Goal: Task Accomplishment & Management: Manage account settings

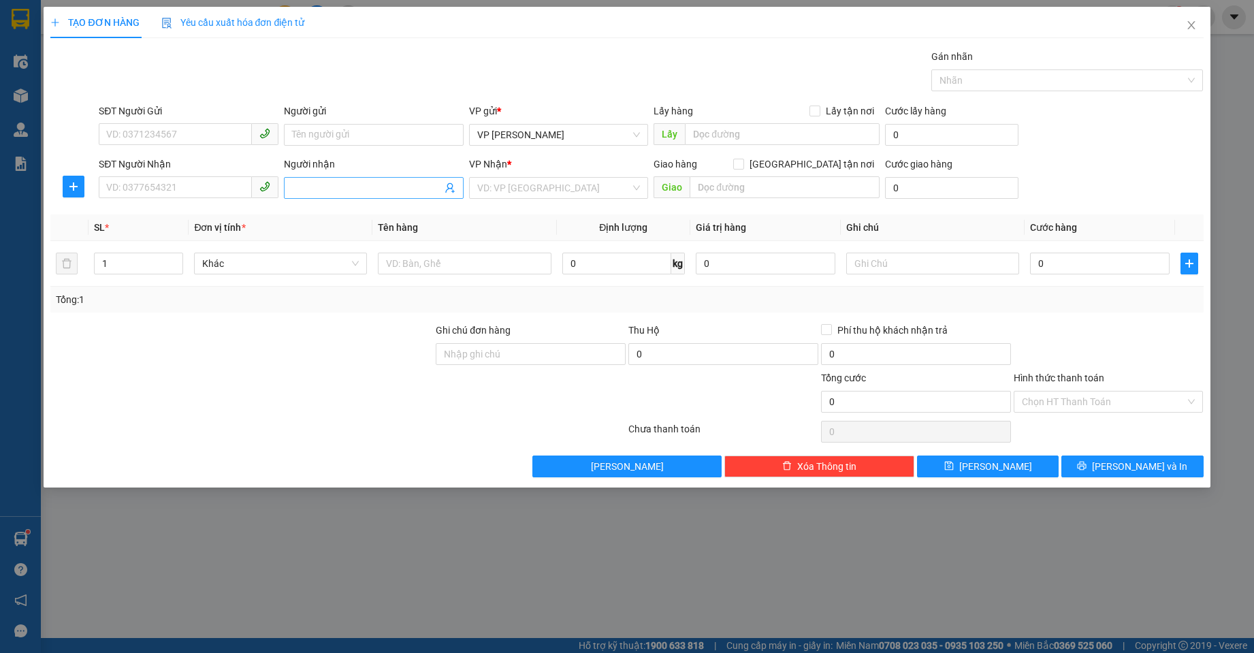
click at [349, 184] on input "Người nhận" at bounding box center [367, 187] width 150 height 15
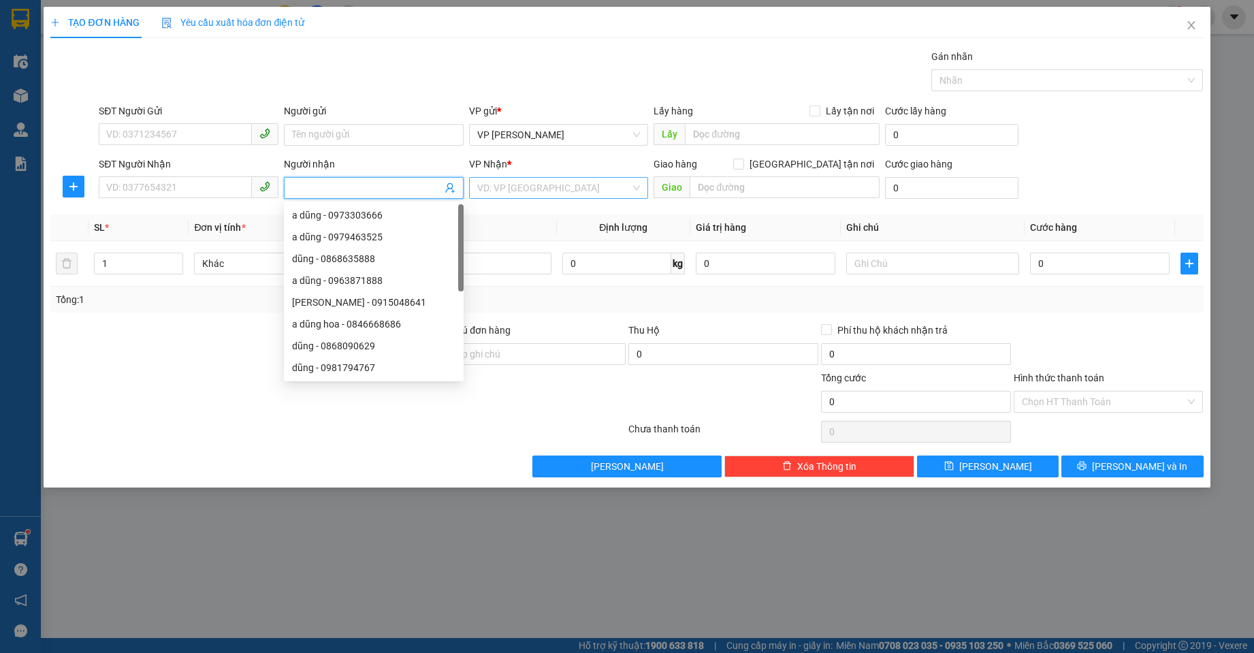
drag, startPoint x: 524, startPoint y: 188, endPoint x: 559, endPoint y: 193, distance: 35.1
click at [529, 188] on input "search" at bounding box center [554, 188] width 154 height 20
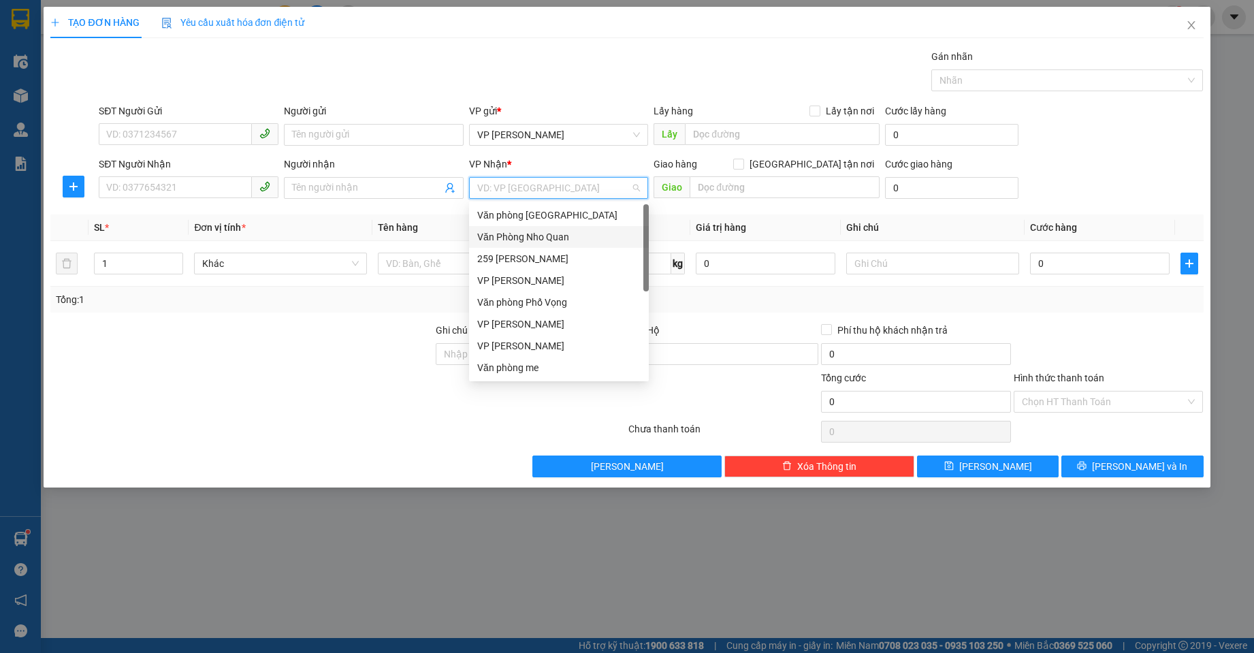
click at [535, 235] on div "Văn Phòng Nho Quan" at bounding box center [558, 236] width 163 height 15
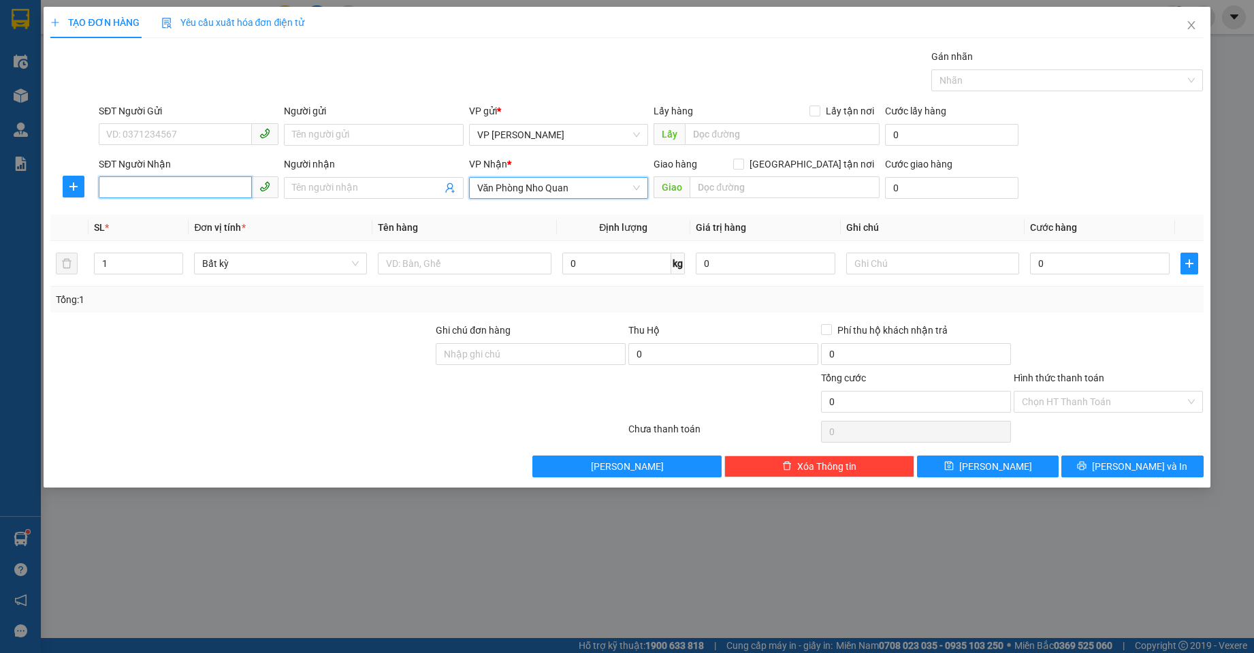
click at [172, 186] on input "SĐT Người Nhận" at bounding box center [175, 187] width 153 height 22
type input "0912203672"
click at [346, 184] on input "Người nhận" at bounding box center [367, 187] width 150 height 15
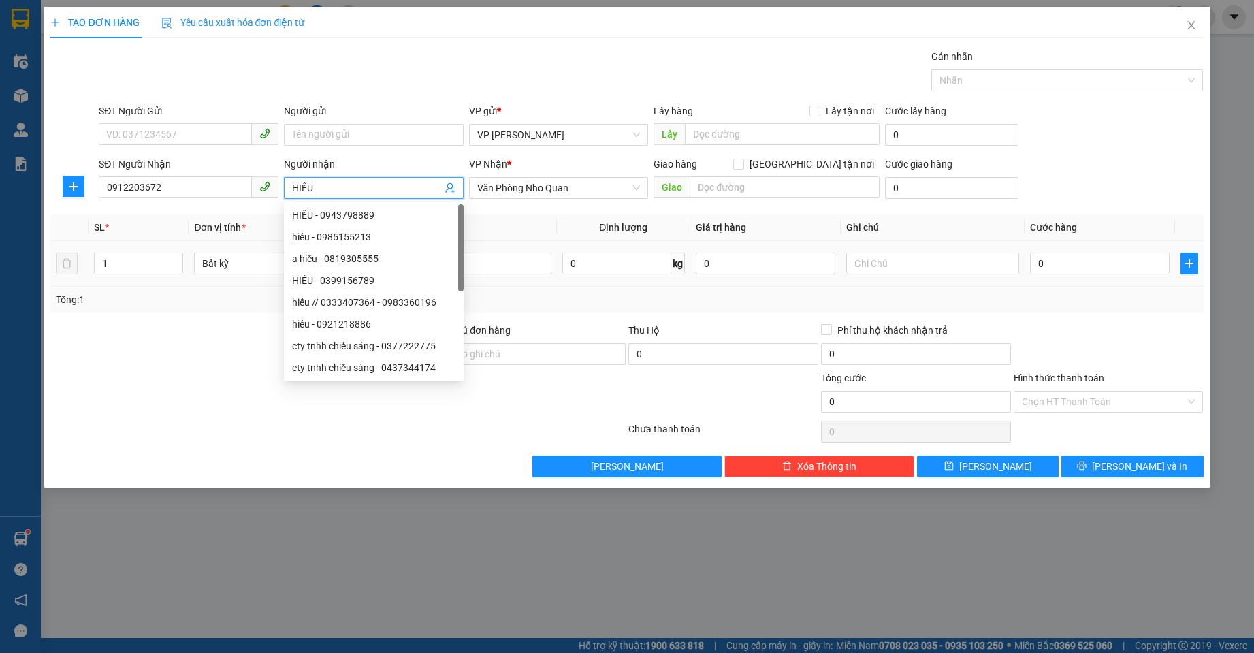
type input "HIẾU"
click at [563, 214] on th "Định lượng" at bounding box center [623, 227] width 133 height 27
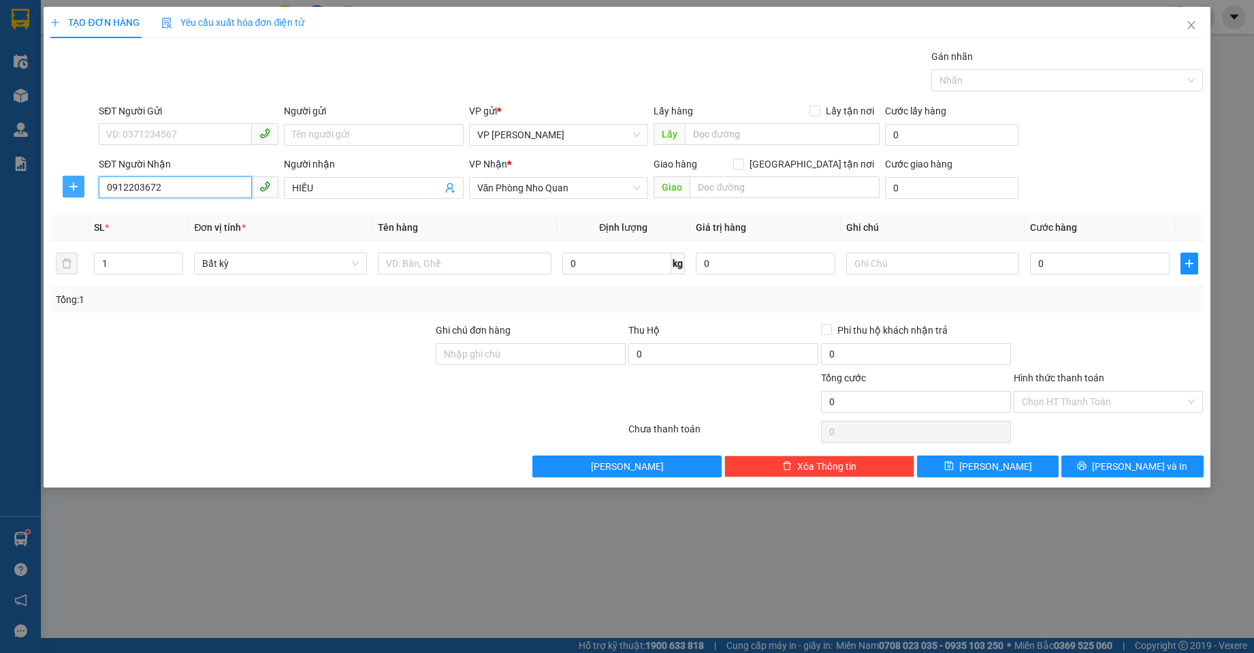
drag, startPoint x: 158, startPoint y: 190, endPoint x: 65, endPoint y: 191, distance: 92.6
click at [65, 191] on div "SĐT Người Nhận 0912203672 0912203672 Người nhận HIẾU VP Nhận * Văn Phòng Nho Qu…" at bounding box center [626, 181] width 1155 height 48
click at [264, 204] on div "Transit Pickup Surcharge Ids Transit Deliver Surcharge Ids Transit Deliver Surc…" at bounding box center [626, 263] width 1152 height 428
click at [710, 190] on input "text" at bounding box center [784, 187] width 190 height 22
click at [484, 201] on div "VP Nhận * Văn Phòng Nho Quan" at bounding box center [559, 181] width 180 height 48
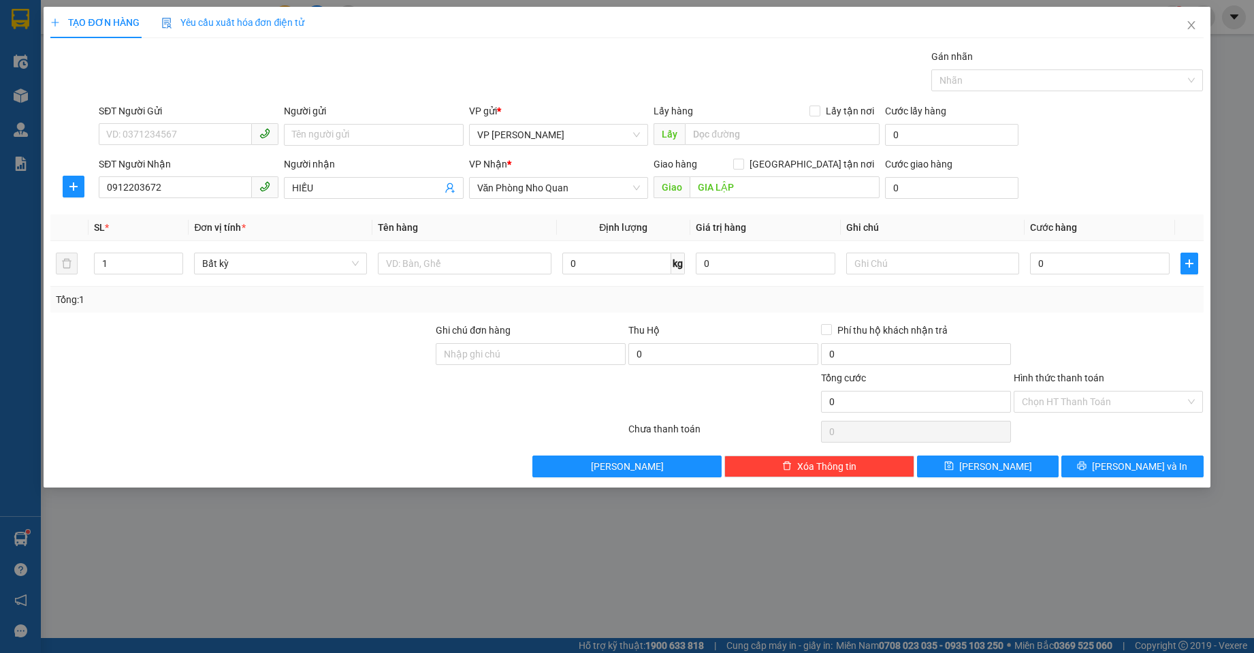
click at [473, 215] on th "Tên hàng" at bounding box center [464, 227] width 184 height 27
click at [694, 187] on input "GIA LẬP" at bounding box center [784, 187] width 190 height 22
click at [681, 214] on th "Định lượng" at bounding box center [623, 227] width 133 height 27
drag, startPoint x: 178, startPoint y: 188, endPoint x: 126, endPoint y: 179, distance: 53.2
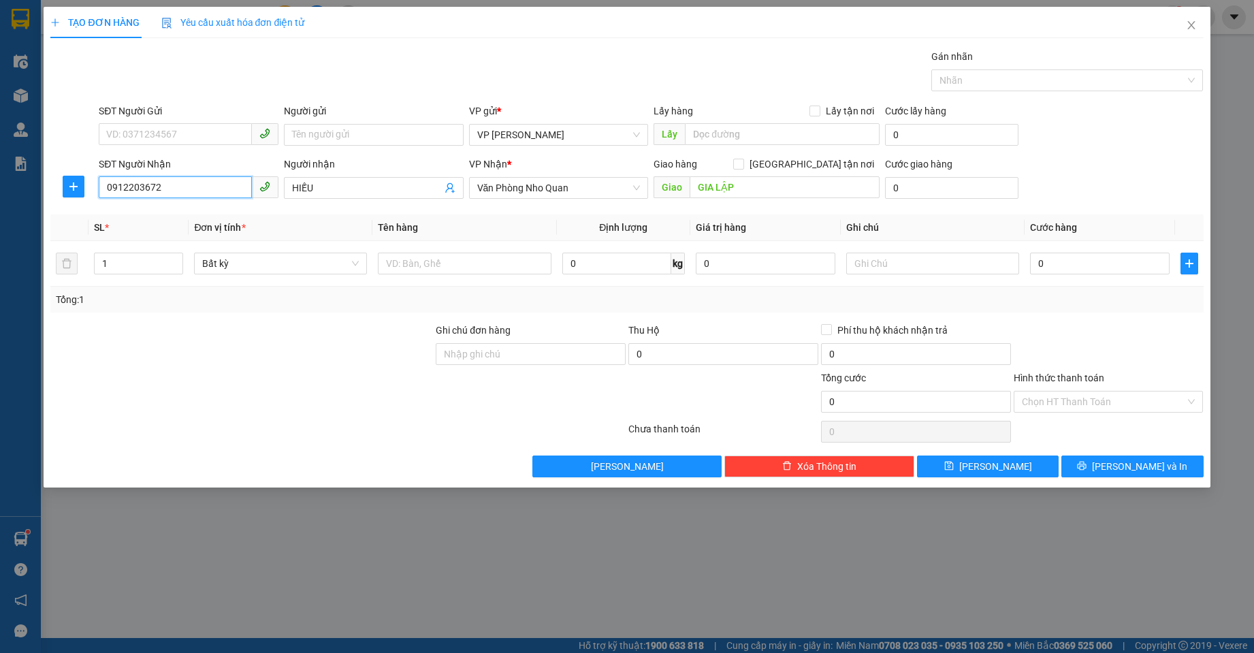
click at [93, 187] on div "SĐT Người Nhận 0912203672 0912203672 Người nhận HIẾU VP Nhận * Văn Phòng Nho Qu…" at bounding box center [626, 181] width 1155 height 48
click at [167, 189] on input "0912203672" at bounding box center [175, 187] width 153 height 22
click at [696, 186] on input "GIA LẬP" at bounding box center [784, 187] width 190 height 22
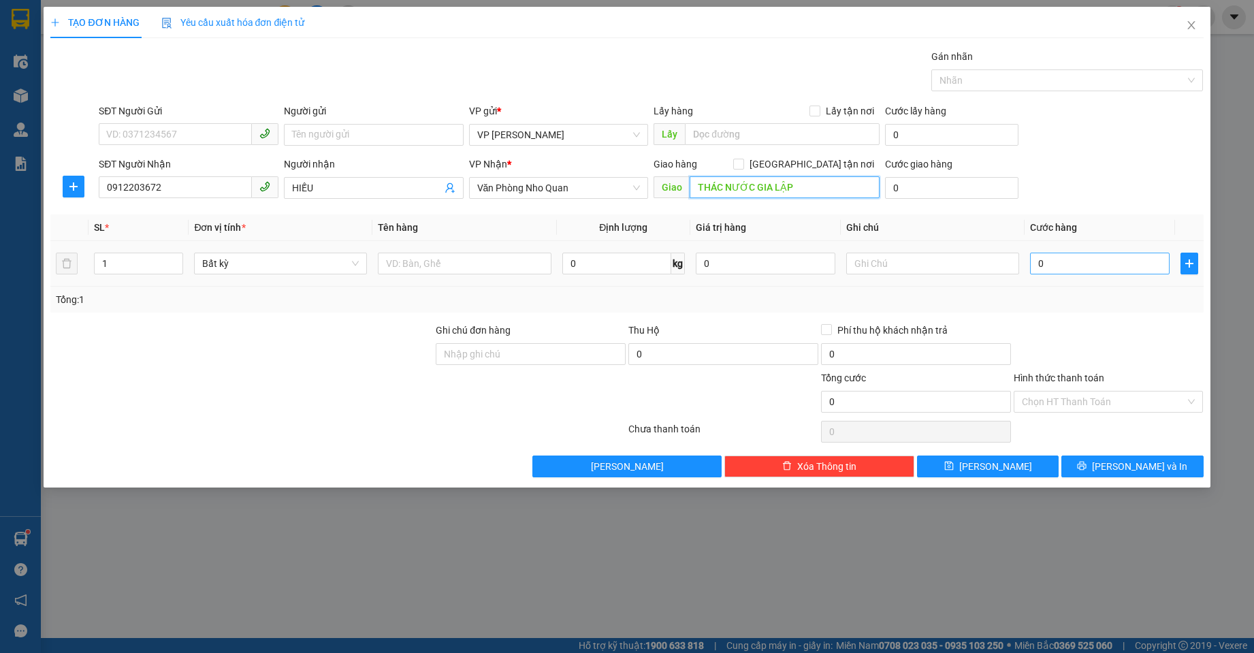
type input "THÁC NƯỚC GIA LẬP"
click at [1058, 270] on input "0" at bounding box center [1100, 264] width 140 height 22
type input "3"
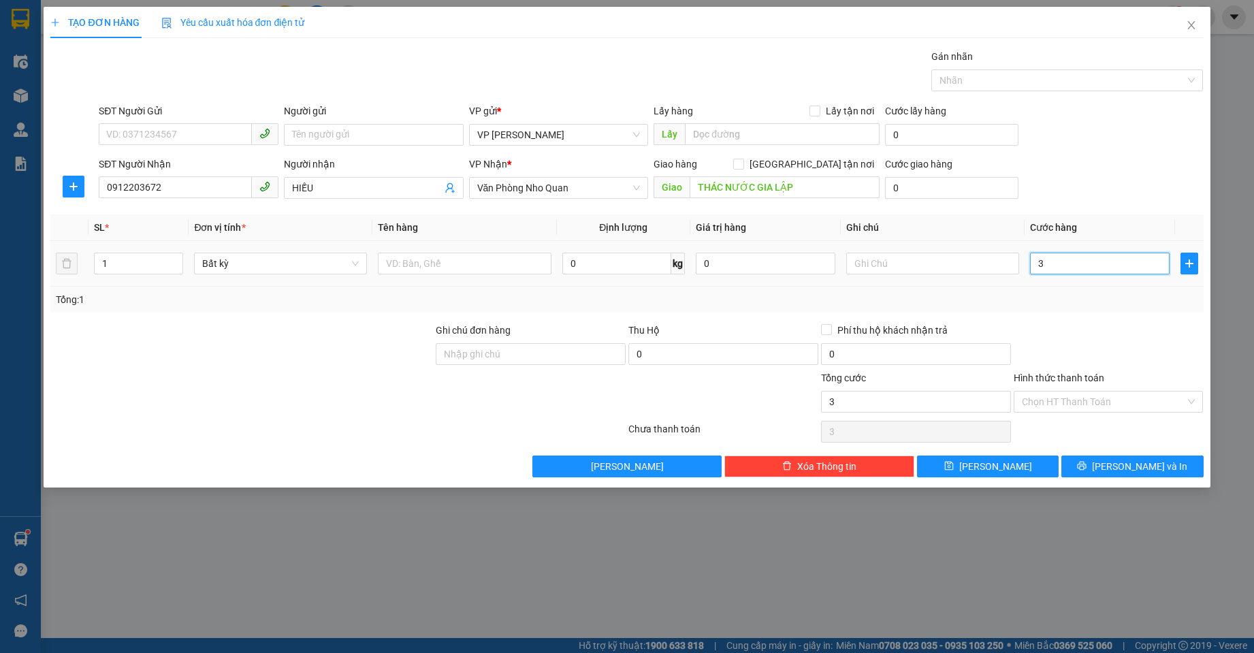
type input "30"
type input "30.000"
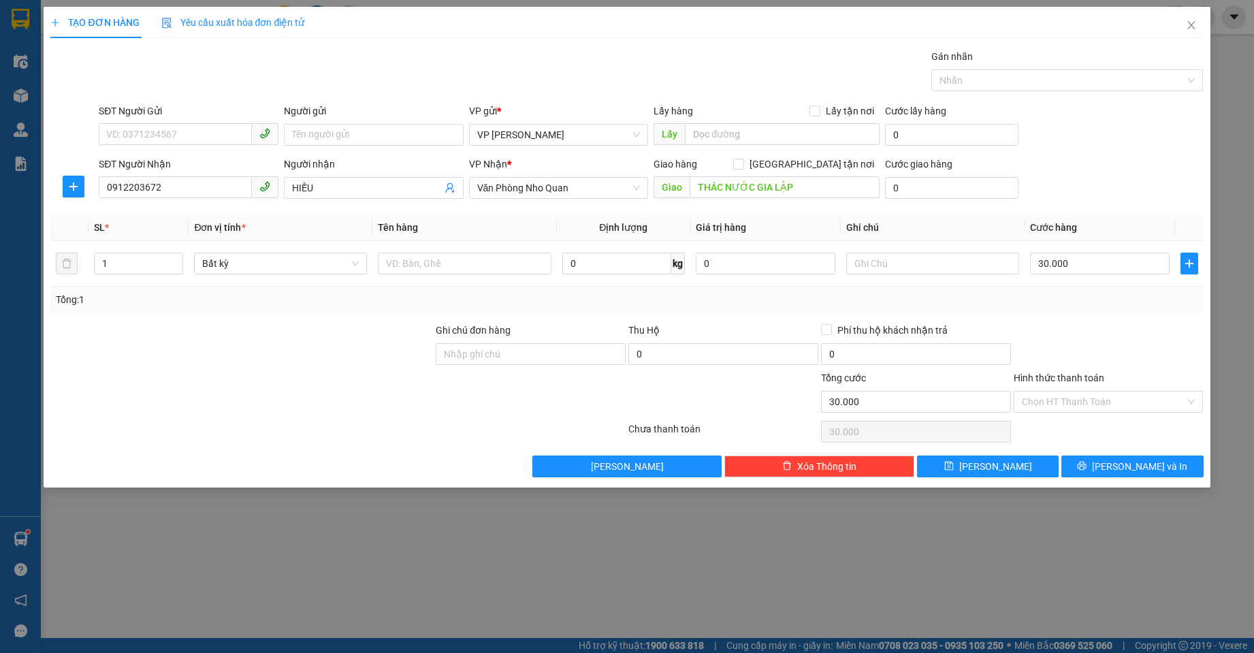
click at [1042, 323] on div at bounding box center [1108, 347] width 193 height 48
click at [1060, 403] on input "Hình thức thanh toán" at bounding box center [1104, 401] width 164 height 20
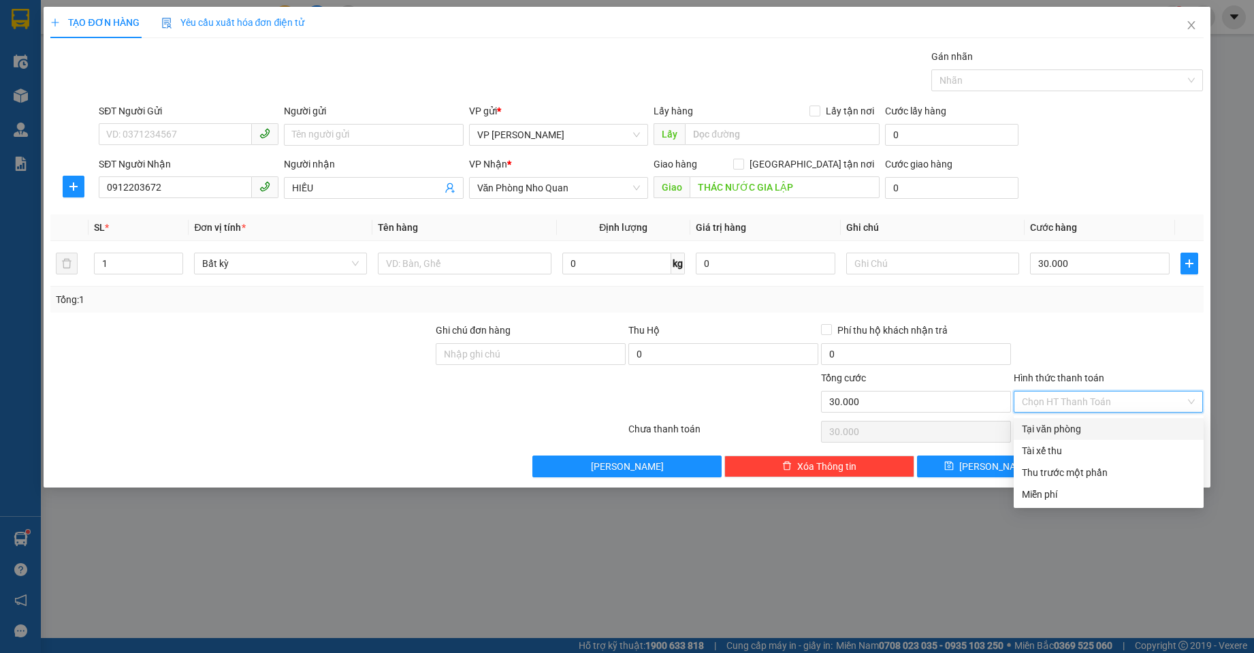
click at [1066, 424] on div "Tại văn phòng" at bounding box center [1109, 428] width 174 height 15
type input "0"
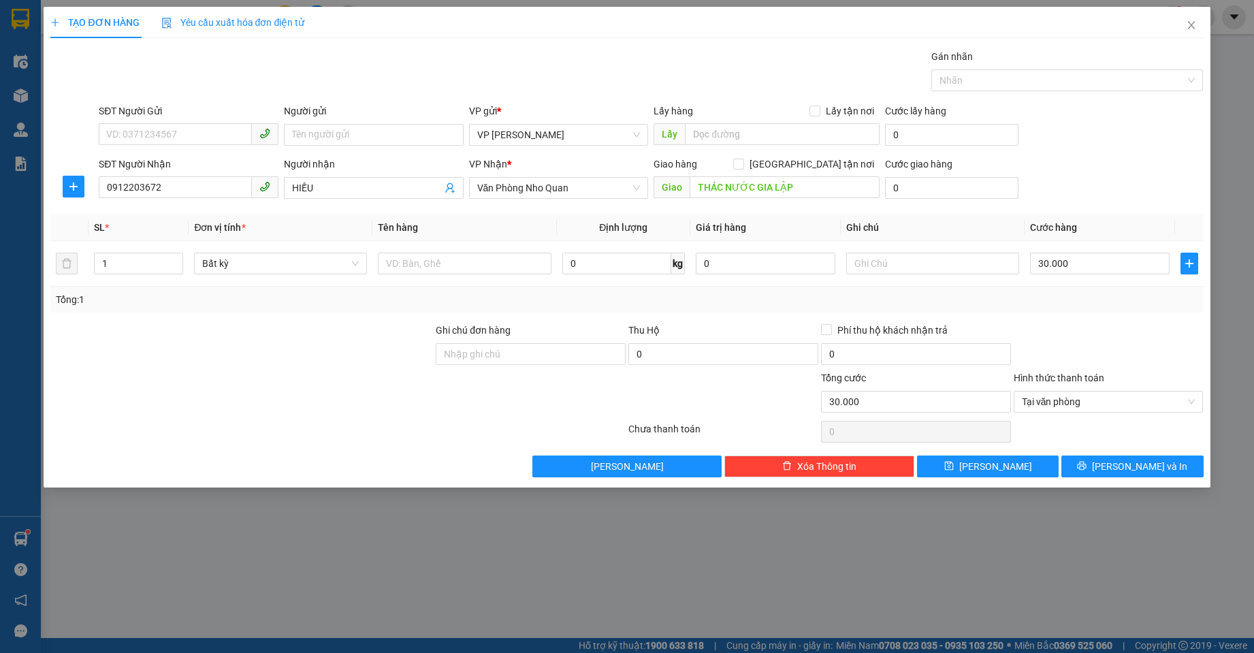
click at [1069, 353] on div at bounding box center [1108, 347] width 193 height 48
click at [1093, 465] on button "[PERSON_NAME] và In" at bounding box center [1132, 466] width 142 height 22
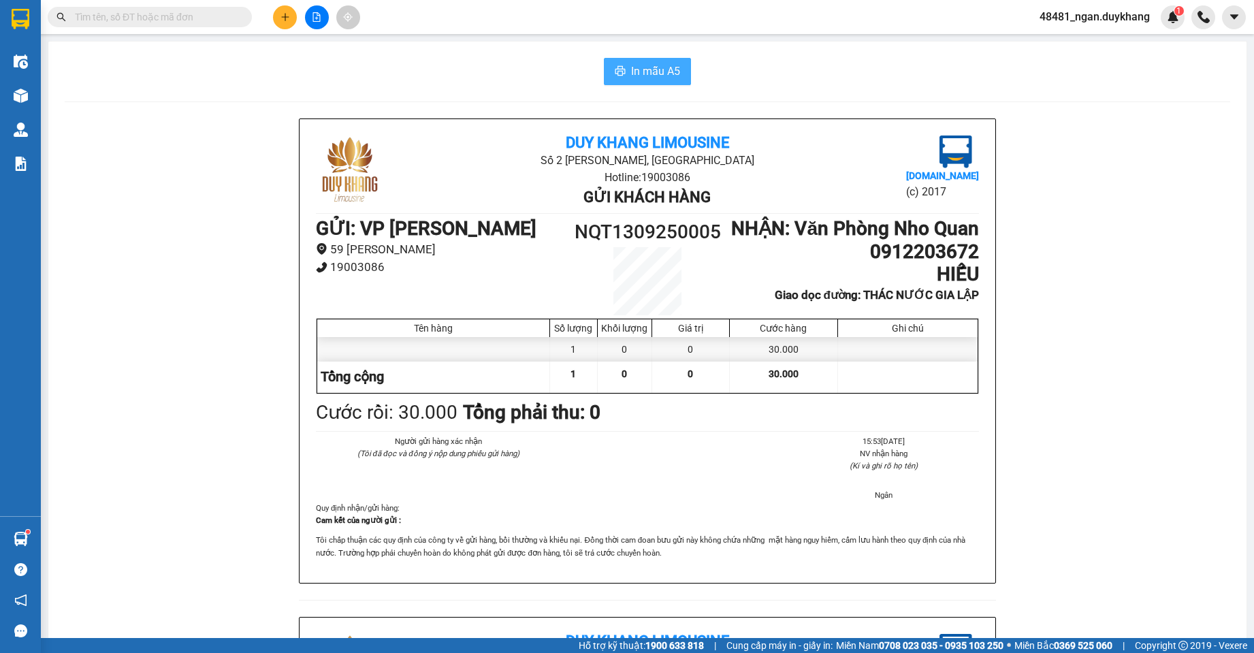
click at [636, 69] on span "In mẫu A5" at bounding box center [655, 71] width 49 height 17
drag, startPoint x: 871, startPoint y: 278, endPoint x: 966, endPoint y: 276, distance: 95.3
click at [966, 263] on h1 "0912203672" at bounding box center [854, 251] width 248 height 23
click at [849, 263] on h1 "0912203672" at bounding box center [854, 251] width 248 height 23
drag, startPoint x: 864, startPoint y: 276, endPoint x: 939, endPoint y: 274, distance: 75.6
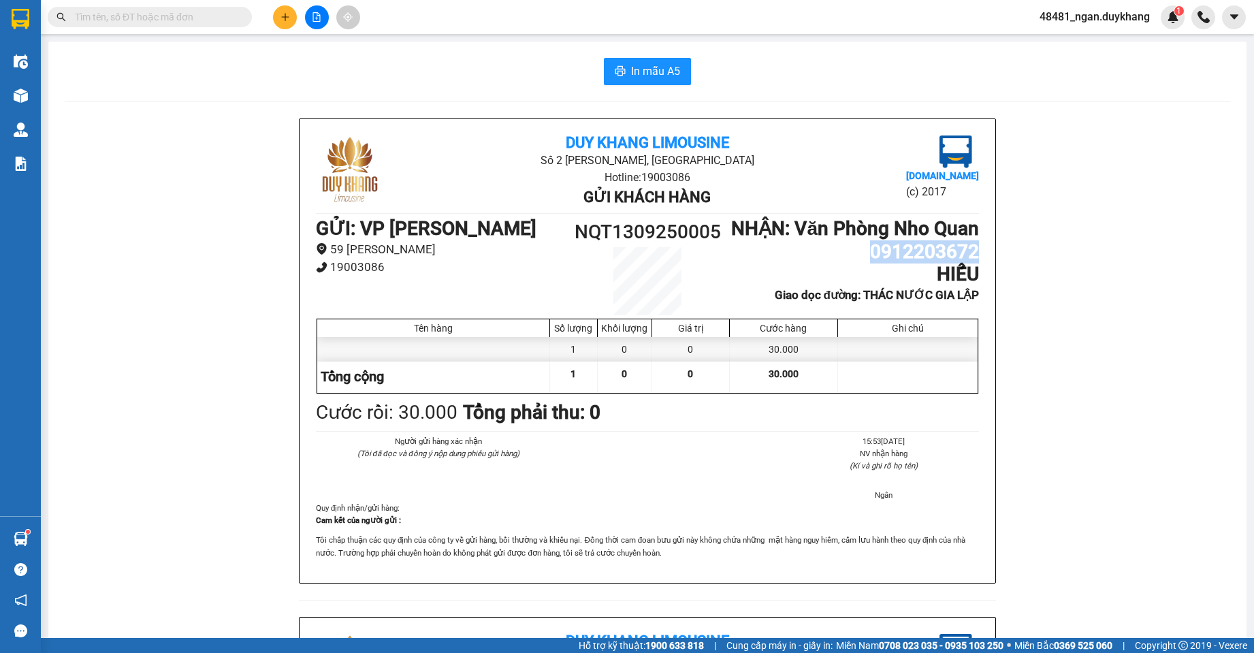
click at [981, 274] on div "Duy Khang Limousine Số 2 [GEOGRAPHIC_DATA], [GEOGRAPHIC_DATA] Hotline: 19003086…" at bounding box center [647, 351] width 696 height 464
copy h1 "0912203672"
click at [804, 263] on h1 "0912203672" at bounding box center [854, 251] width 248 height 23
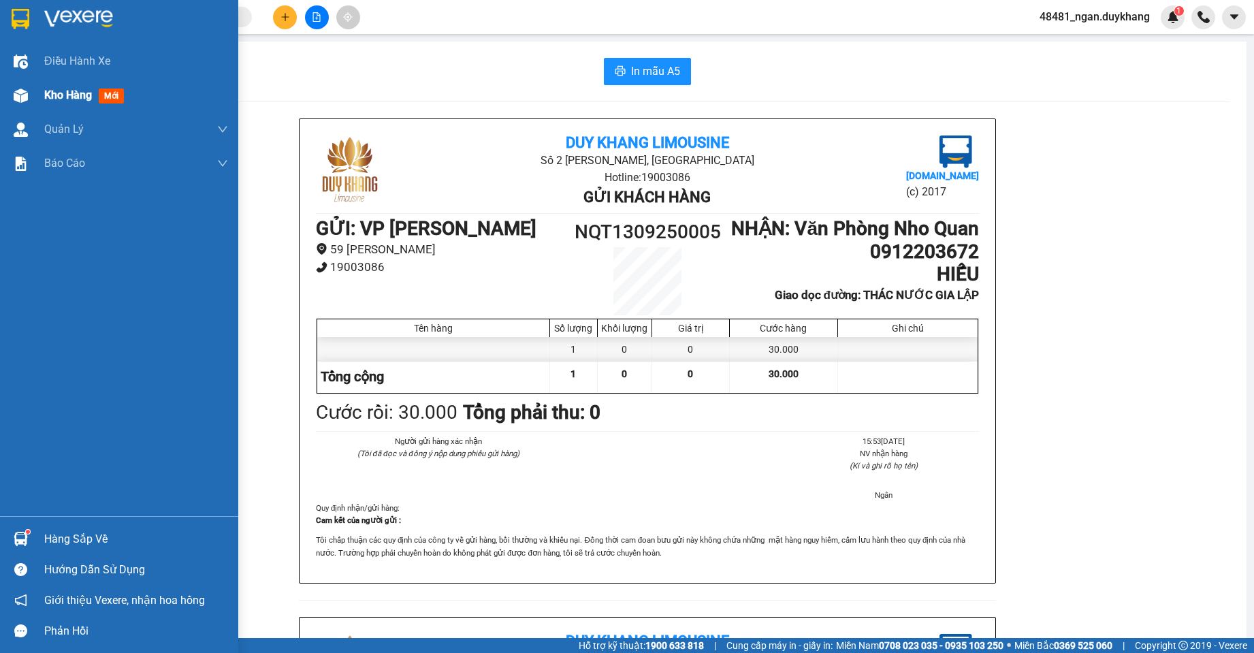
click at [25, 99] on img at bounding box center [21, 95] width 14 height 14
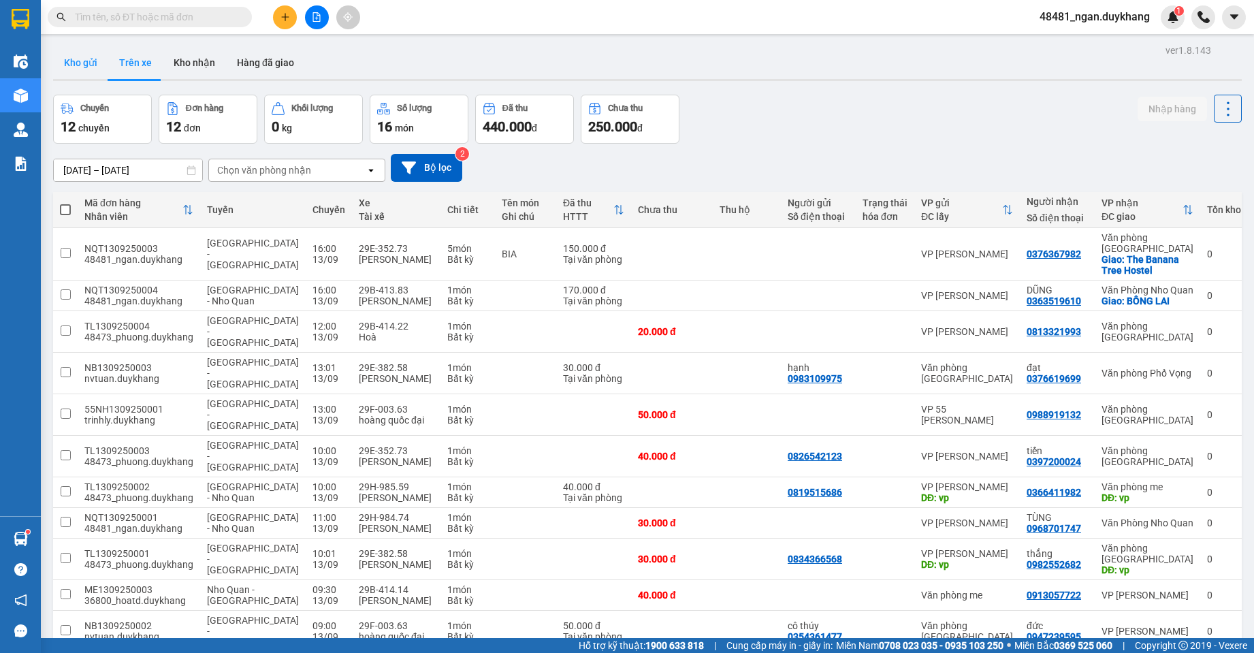
click at [84, 63] on button "Kho gửi" at bounding box center [80, 62] width 55 height 33
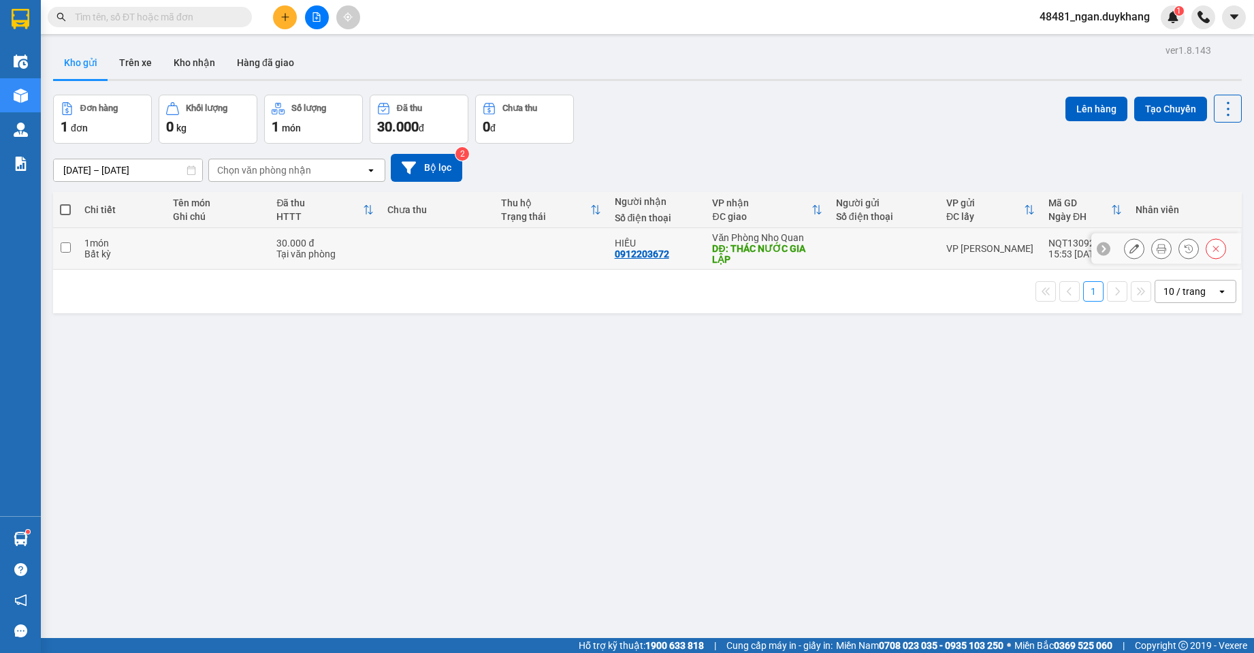
drag, startPoint x: 909, startPoint y: 248, endPoint x: 934, endPoint y: 224, distance: 34.7
click at [911, 247] on div at bounding box center [884, 248] width 97 height 11
checkbox input "true"
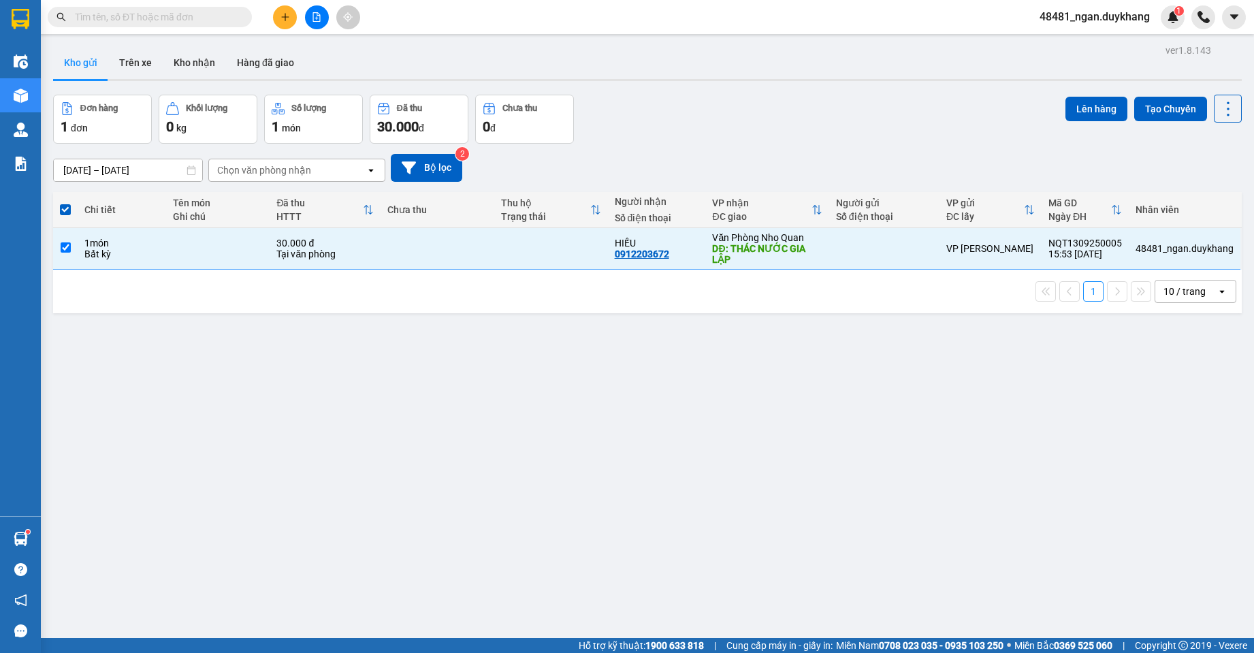
click at [1075, 95] on div "Lên hàng Tạo Chuyến" at bounding box center [1153, 109] width 176 height 28
click at [1076, 101] on button "Lên hàng" at bounding box center [1096, 109] width 62 height 25
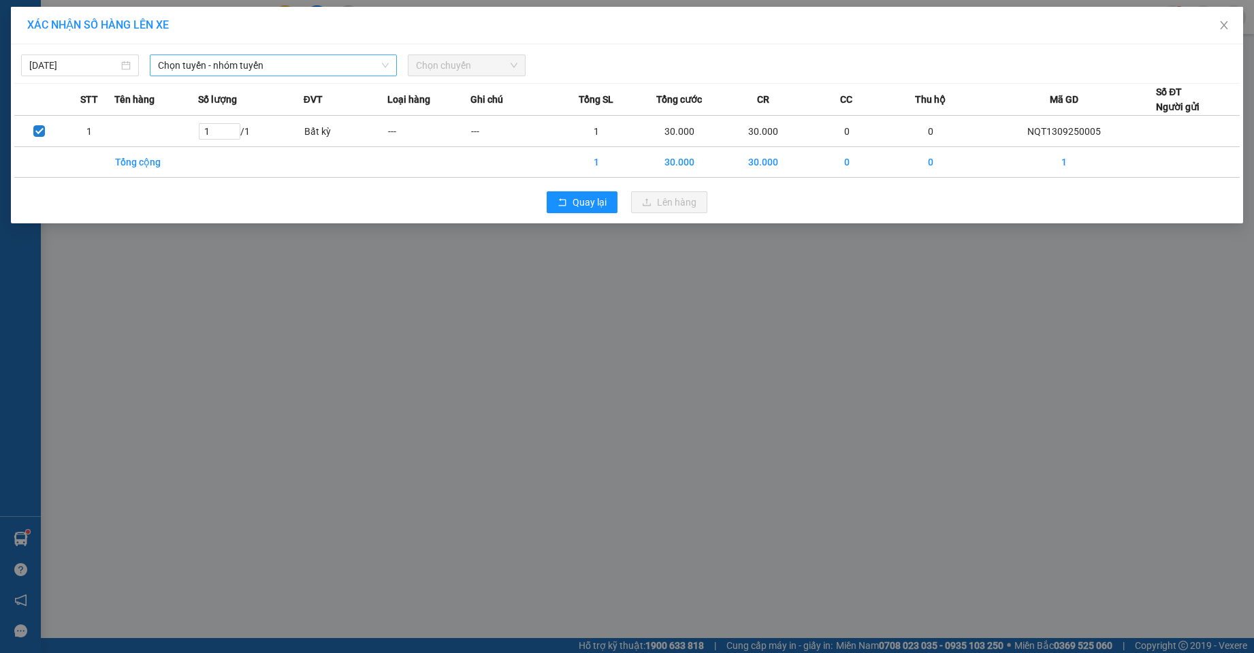
click at [250, 72] on span "Chọn tuyến - nhóm tuyến" at bounding box center [273, 65] width 230 height 20
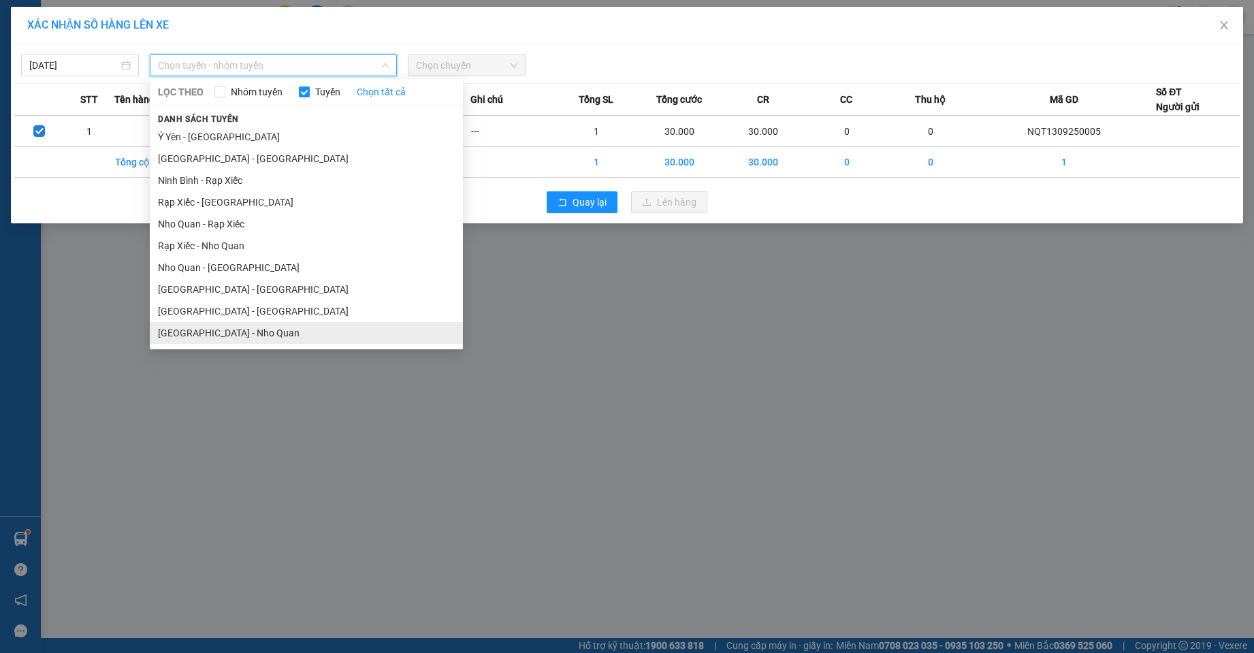
drag, startPoint x: 220, startPoint y: 326, endPoint x: 380, endPoint y: 180, distance: 217.3
click at [220, 325] on li "[GEOGRAPHIC_DATA] - Nho Quan" at bounding box center [306, 333] width 313 height 22
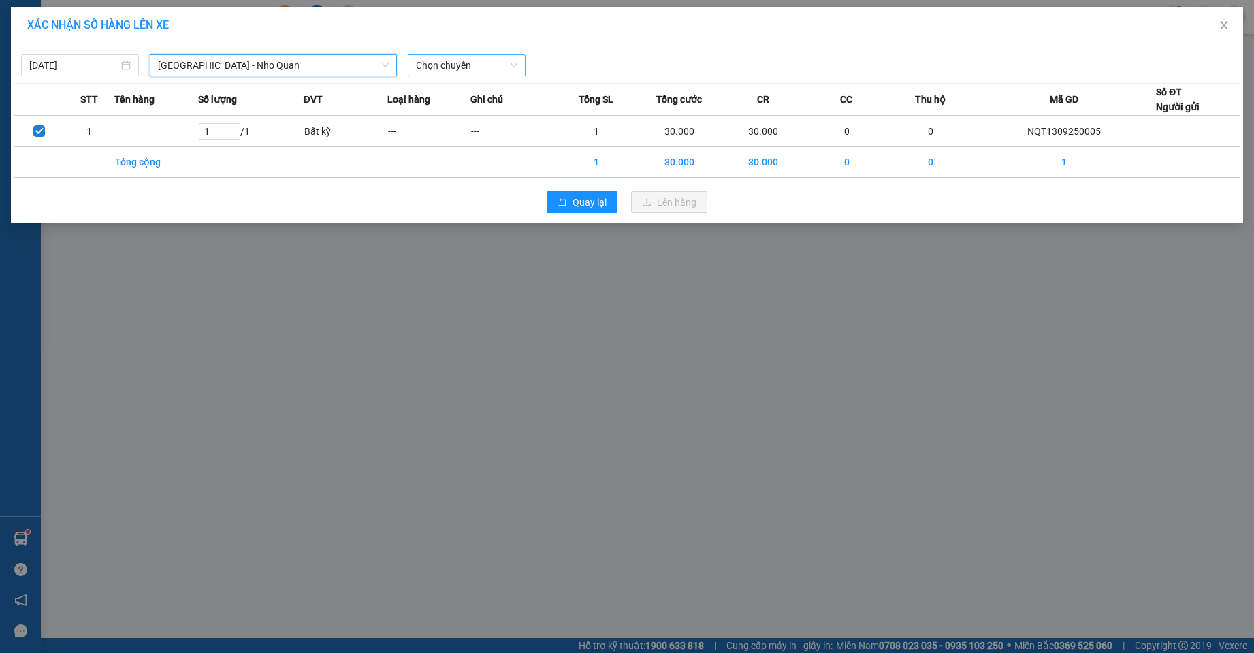
click at [491, 74] on span "Chọn chuyến" at bounding box center [466, 65] width 101 height 20
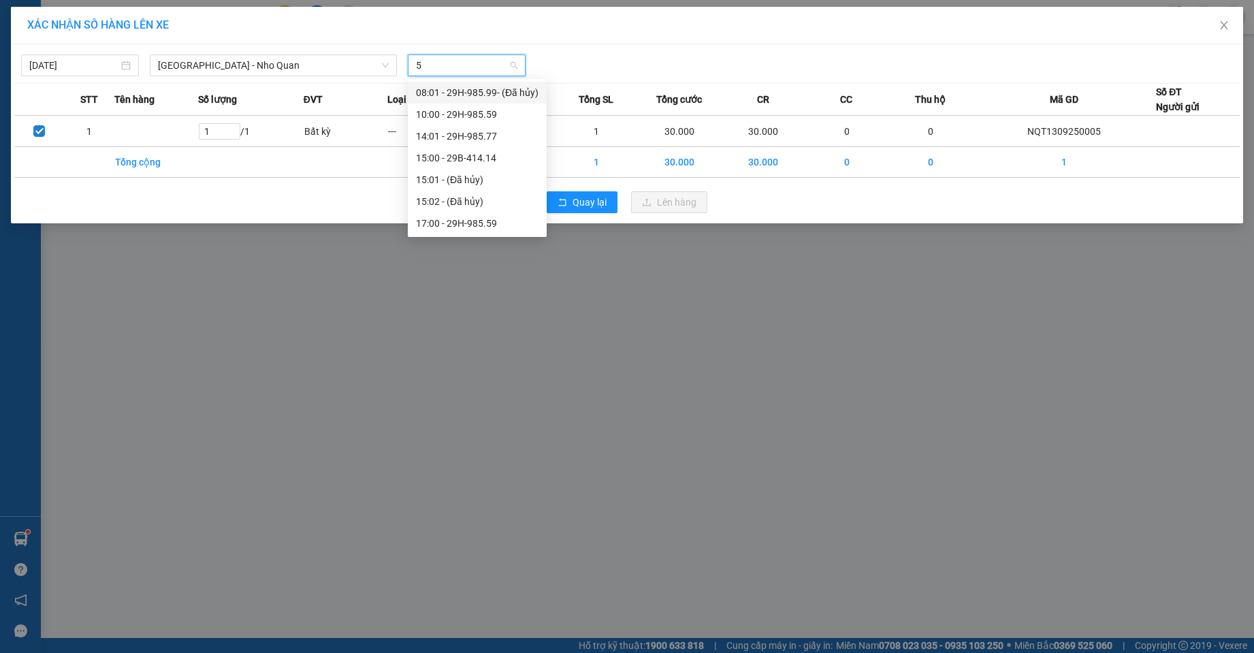
type input "59"
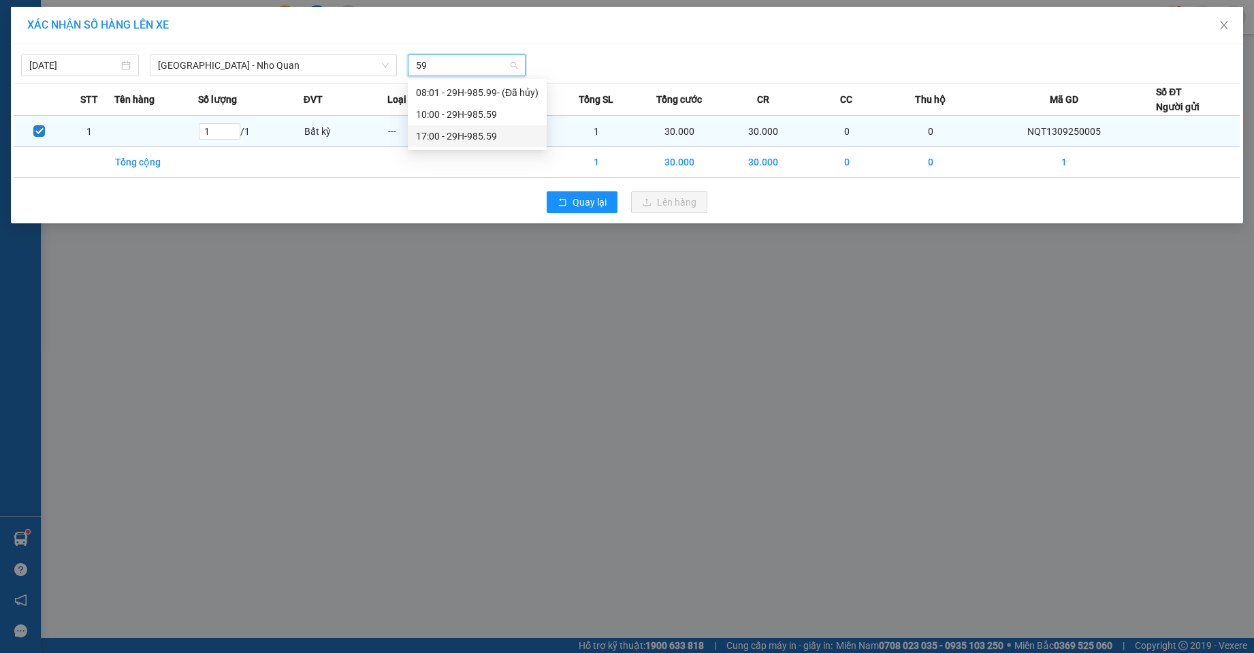
click at [476, 135] on div "17:00 - 29H-985.59" at bounding box center [477, 136] width 123 height 15
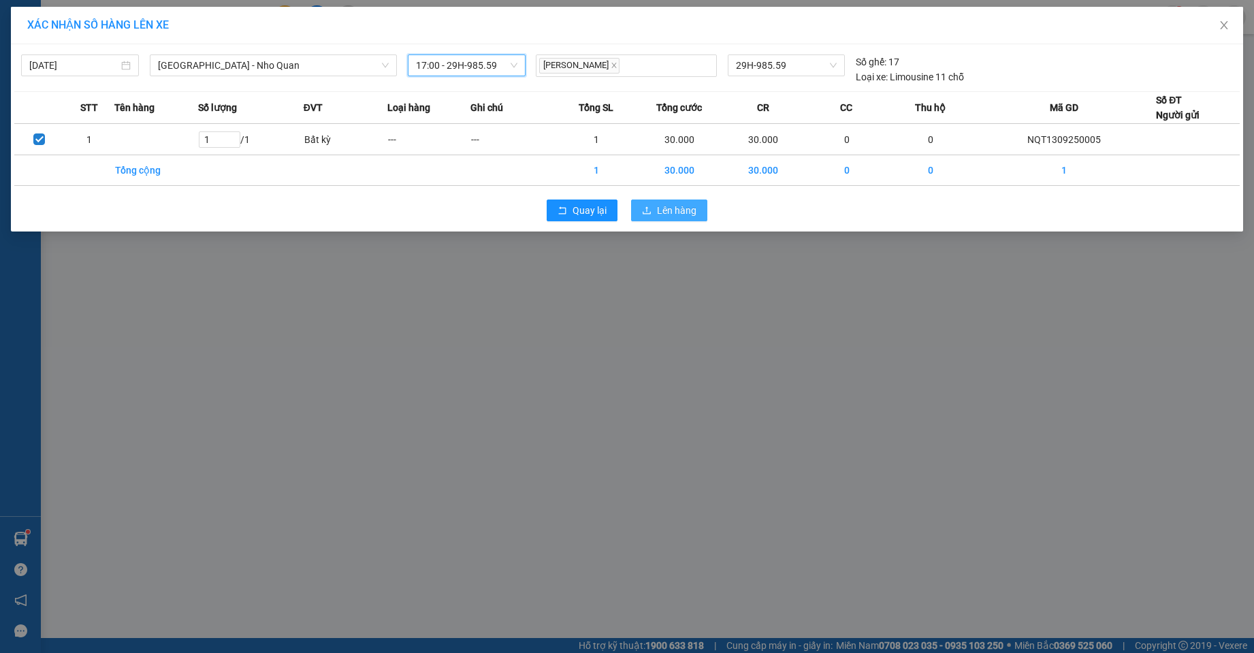
click at [645, 206] on icon "upload" at bounding box center [647, 211] width 10 height 10
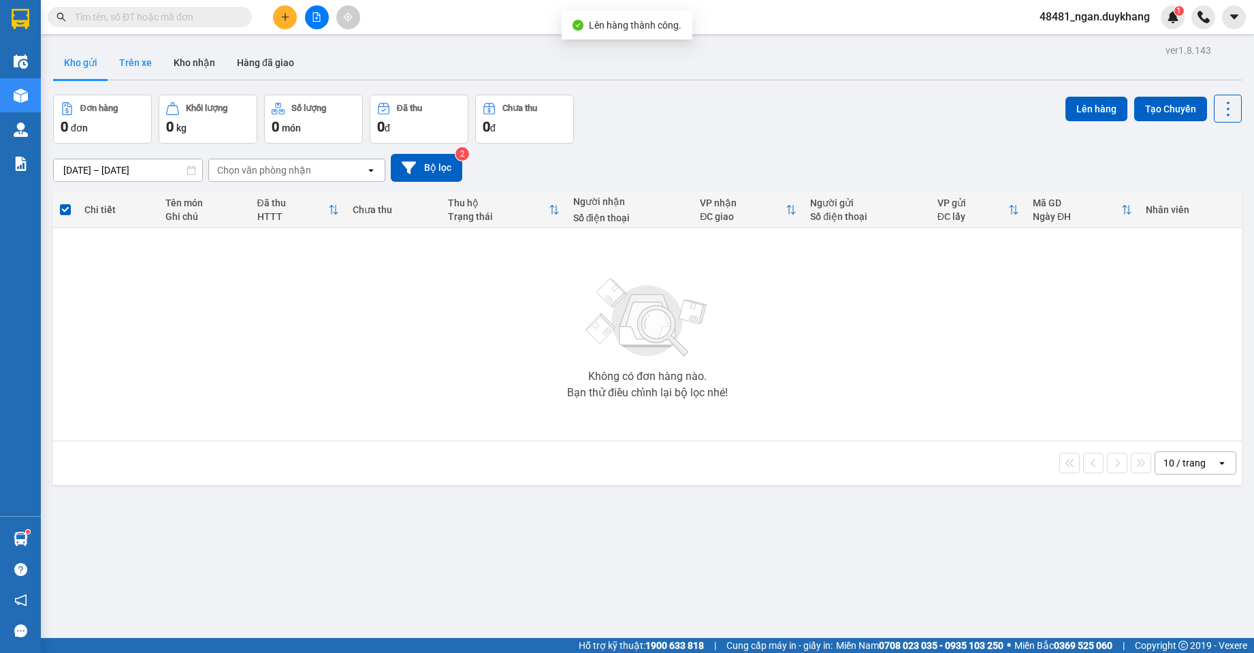
click at [126, 69] on button "Trên xe" at bounding box center [135, 62] width 54 height 33
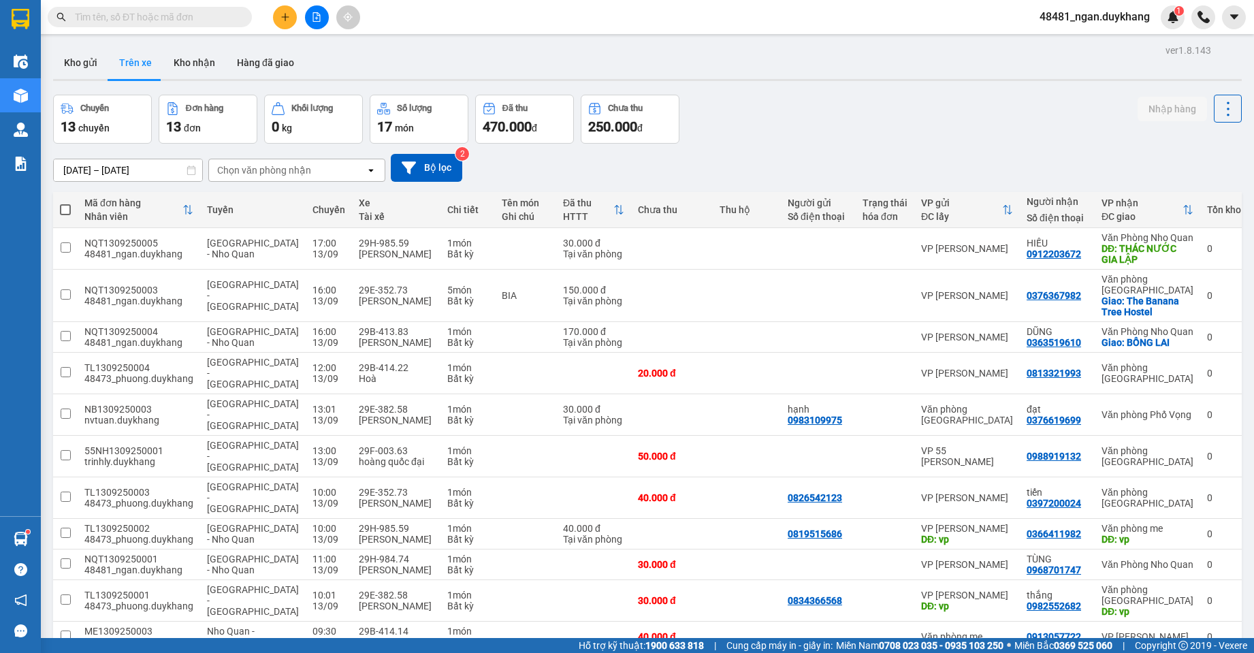
click at [847, 138] on div "Chuyến 13 chuyến Đơn hàng 13 đơn Khối lượng 0 kg Số lượng 17 món Đã thu 470.000…" at bounding box center [647, 119] width 1188 height 49
click at [149, 178] on div "ver 1.8.143 Kho gửi Trên xe Kho nhận Hàng đã giao Chuyến 13 chuyến Đơn hàng 13 …" at bounding box center [647, 412] width 1199 height 743
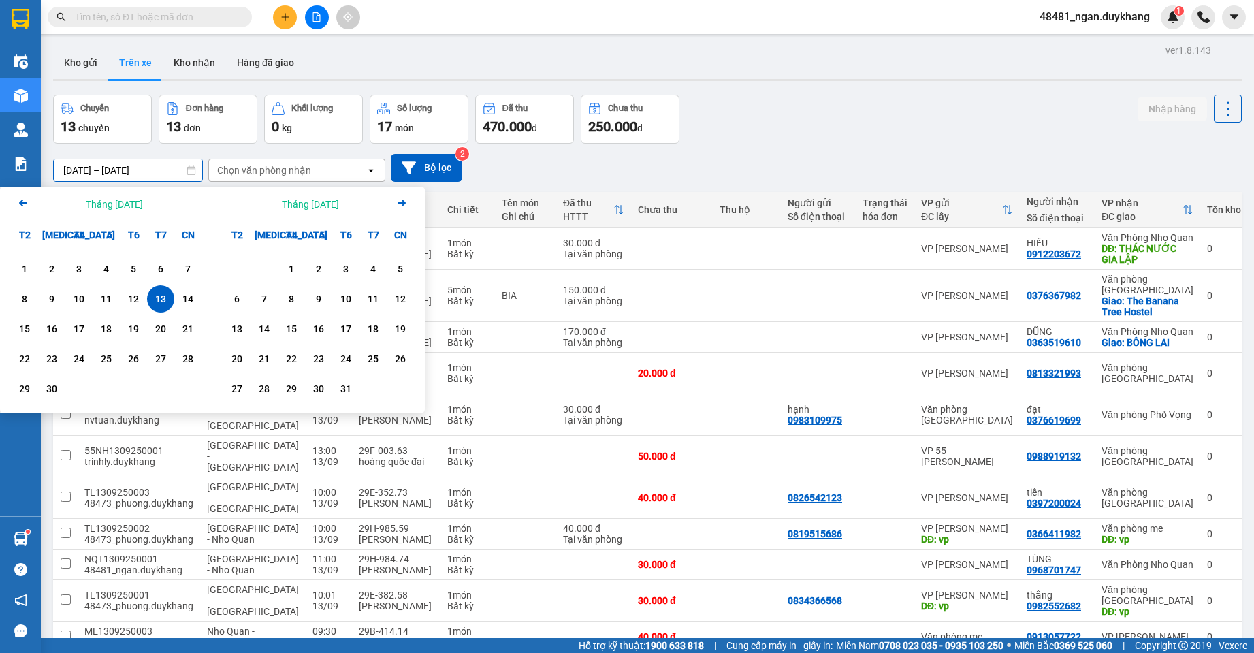
click at [156, 299] on div "13" at bounding box center [160, 299] width 19 height 16
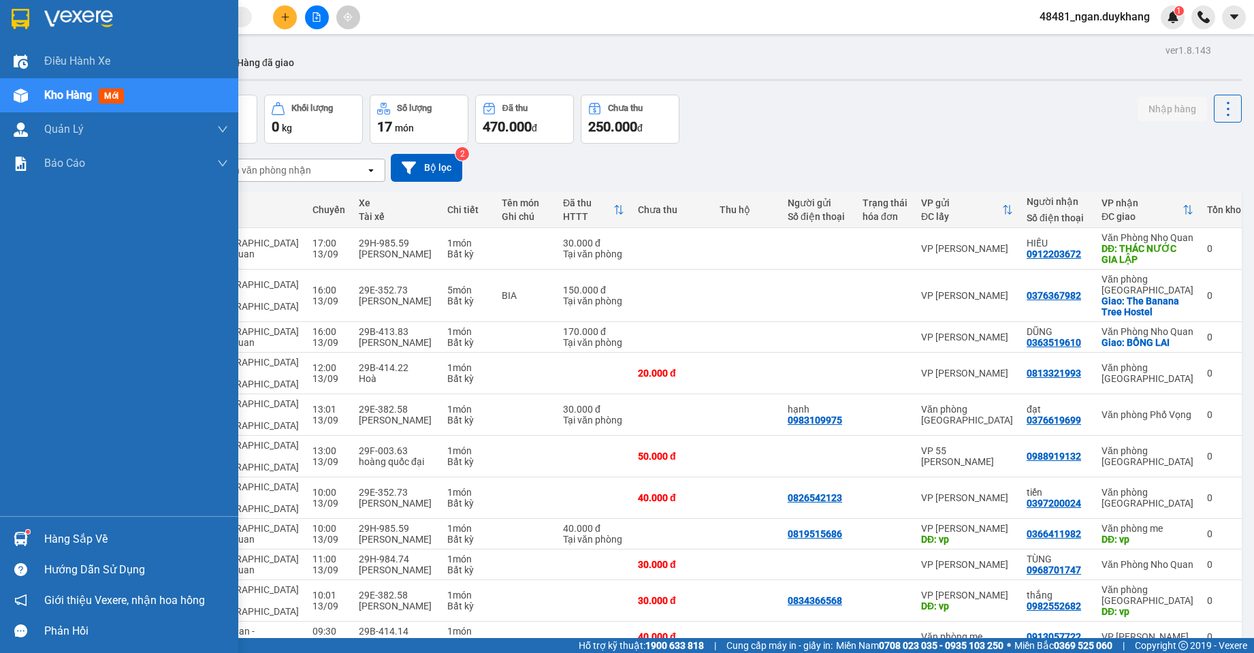
click at [28, 538] on div at bounding box center [21, 539] width 24 height 24
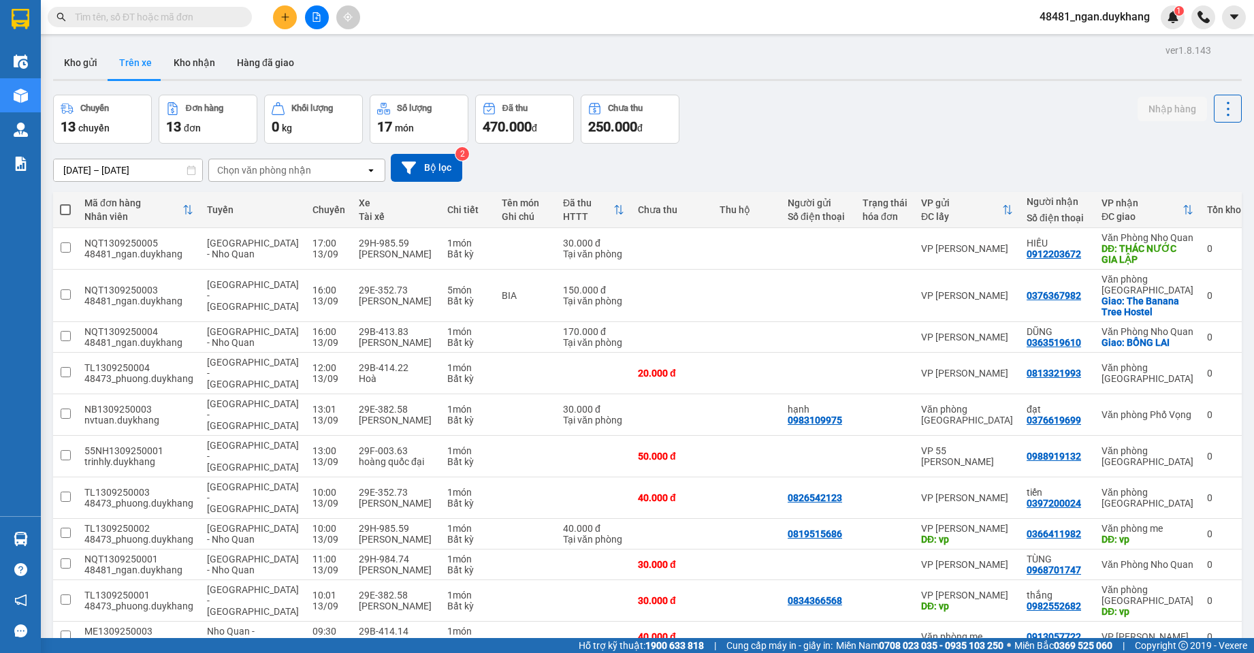
click at [785, 141] on section "Kết quả tìm kiếm ( 0 ) Bộ lọc Ngày tạo đơn gần nhất No Data 48481_ngan.duykhang…" at bounding box center [627, 326] width 1254 height 653
click at [96, 167] on input "[DATE] – [DATE]" at bounding box center [128, 170] width 148 height 22
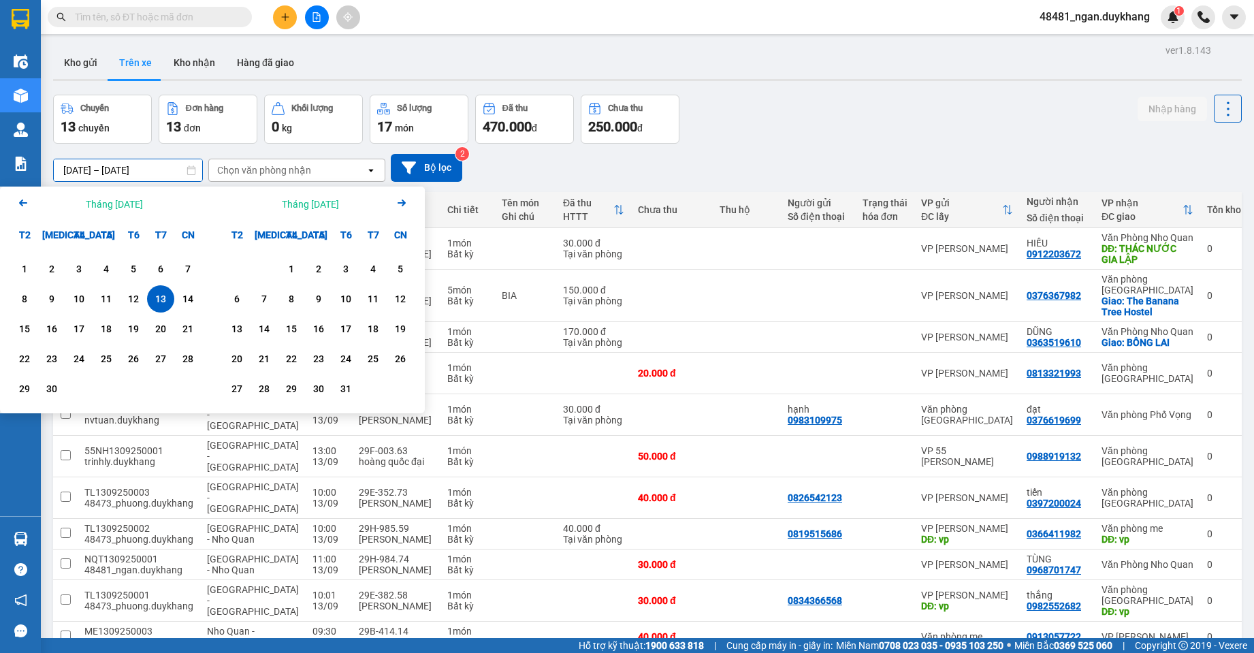
click at [163, 298] on div "13" at bounding box center [160, 299] width 19 height 16
type input "[DATE] – [DATE]"
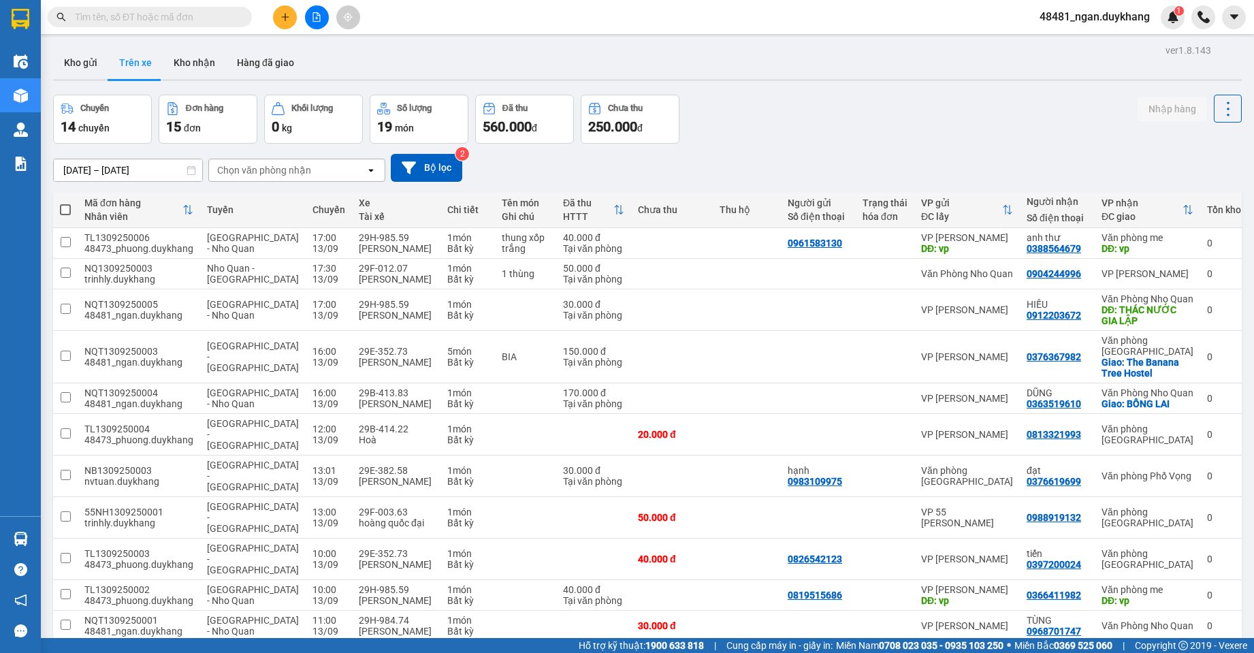
click at [833, 82] on div "Kho gửi Trên xe Kho nhận Hàng đã giao" at bounding box center [647, 64] width 1188 height 36
click at [278, 19] on button at bounding box center [285, 17] width 24 height 24
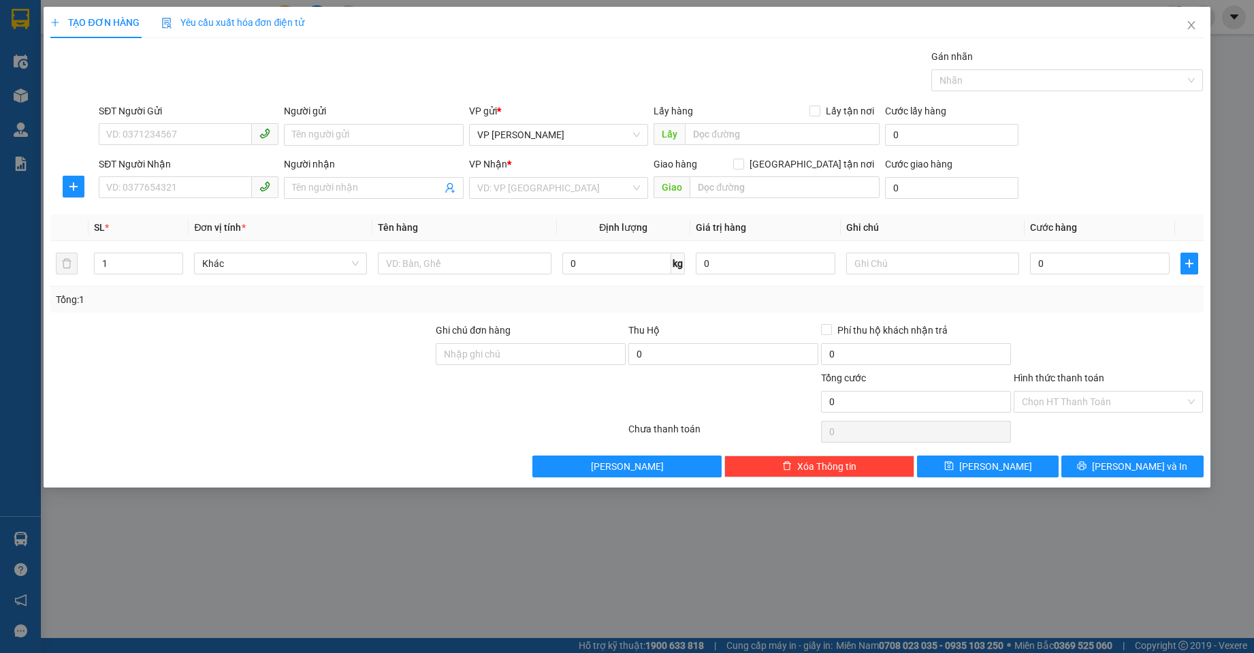
click at [186, 175] on div "SĐT Người Nhận" at bounding box center [189, 167] width 180 height 20
click at [175, 182] on input "SĐT Người Nhận" at bounding box center [175, 187] width 153 height 22
type input "0"
click at [1188, 26] on icon "close" at bounding box center [1191, 25] width 11 height 11
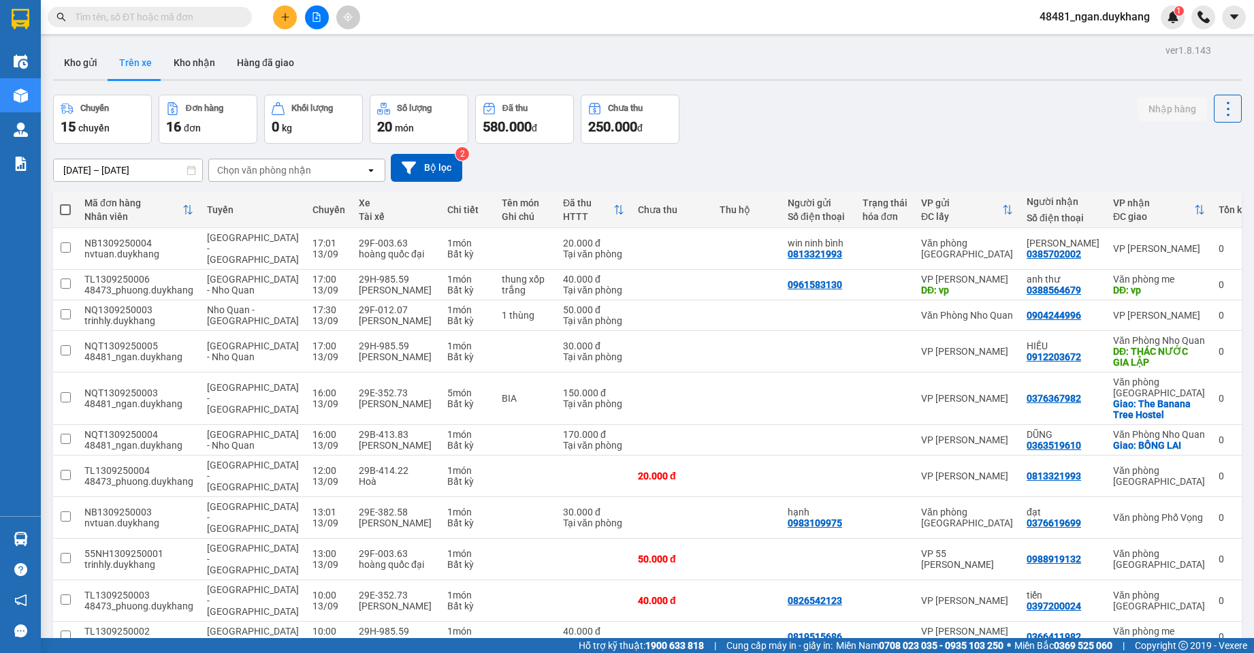
click at [290, 14] on button at bounding box center [285, 17] width 24 height 24
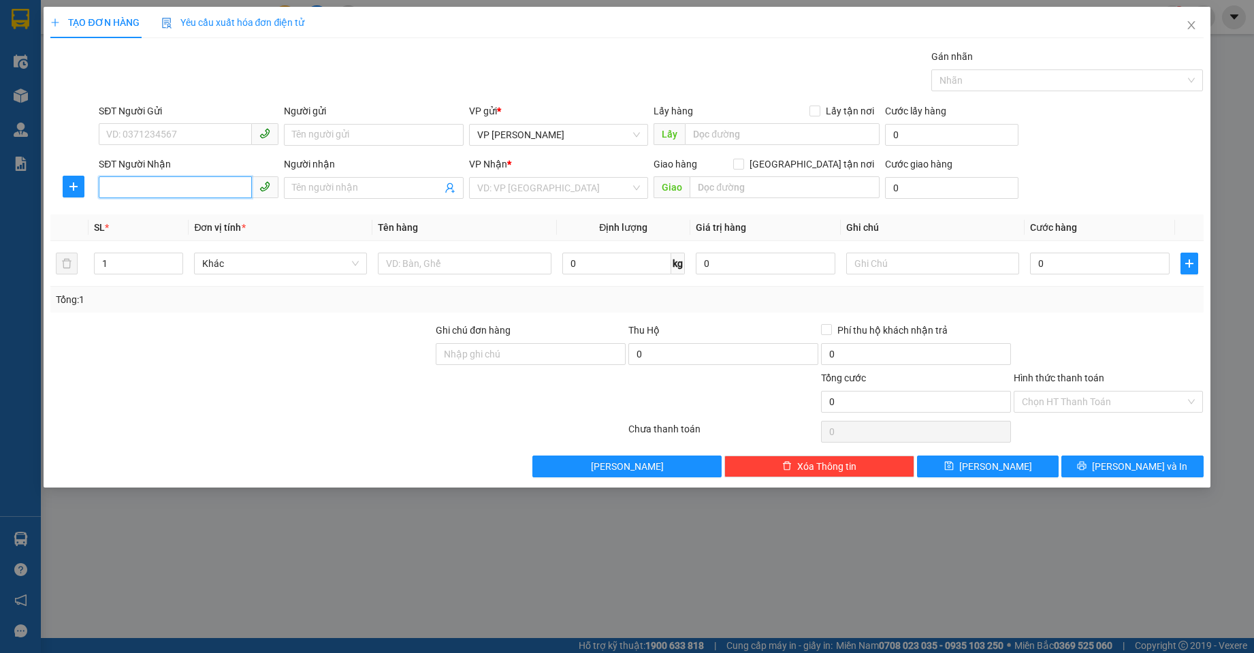
click at [168, 178] on input "SĐT Người Nhận" at bounding box center [175, 187] width 153 height 22
click at [1186, 23] on icon "close" at bounding box center [1191, 25] width 11 height 11
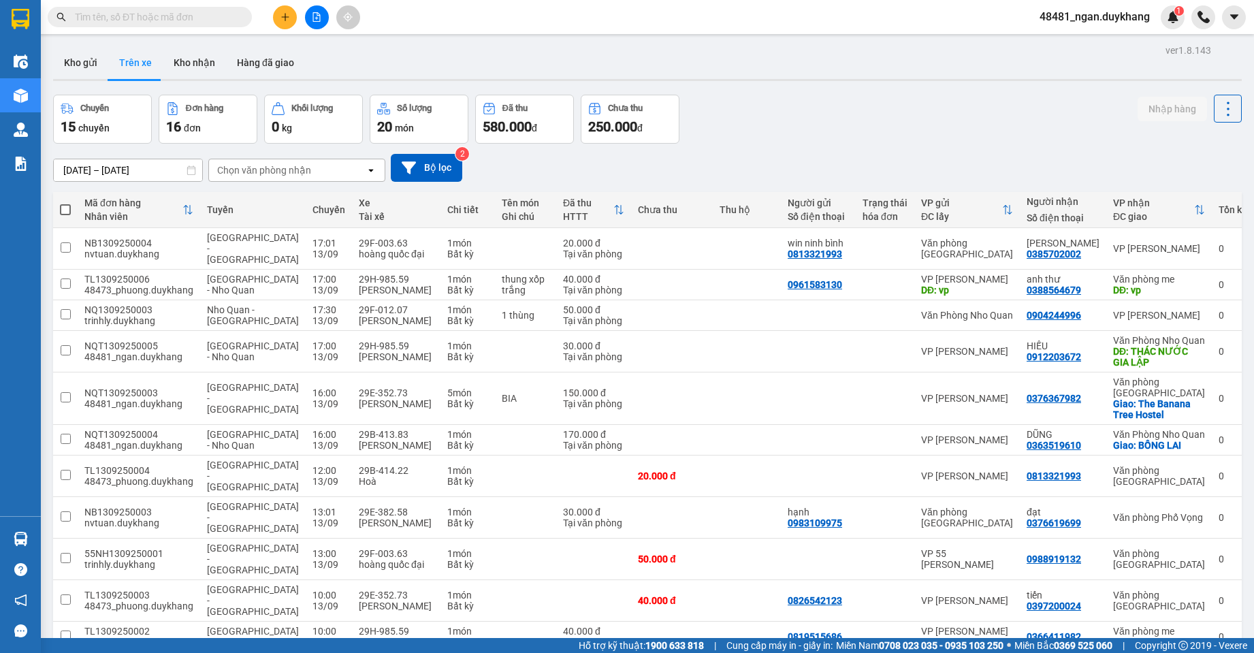
click at [169, 16] on input "text" at bounding box center [155, 17] width 161 height 15
paste input "0316956969"
type input "0316956969"
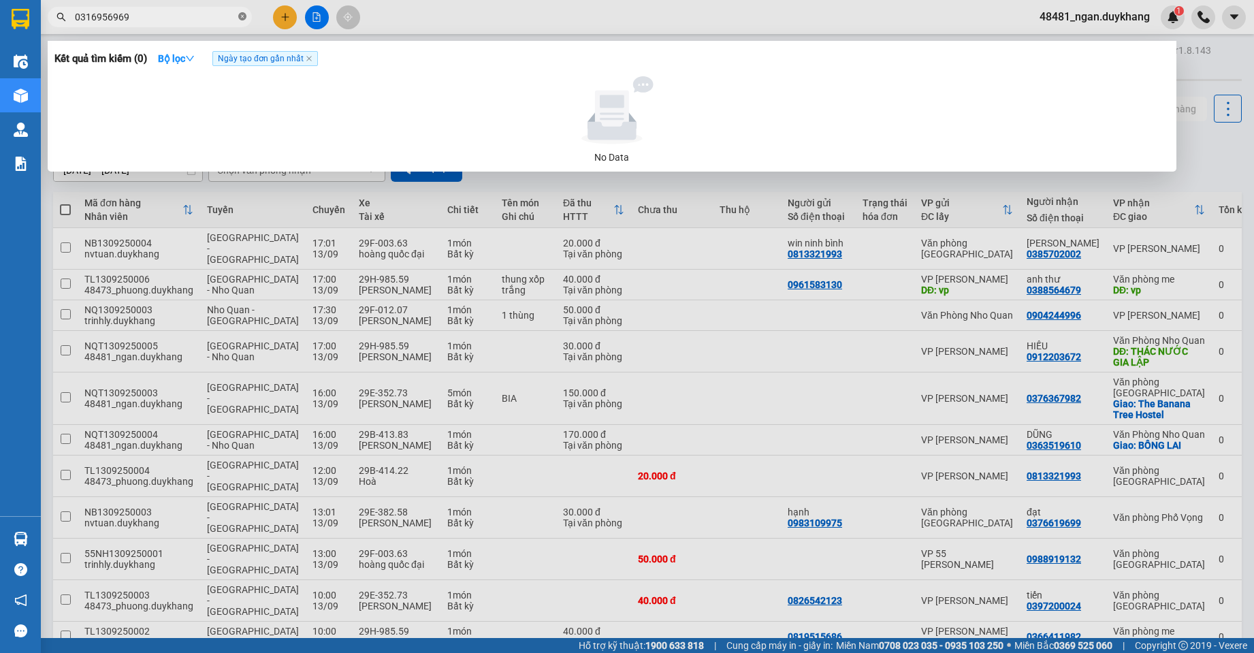
click at [243, 19] on icon "close-circle" at bounding box center [242, 16] width 8 height 8
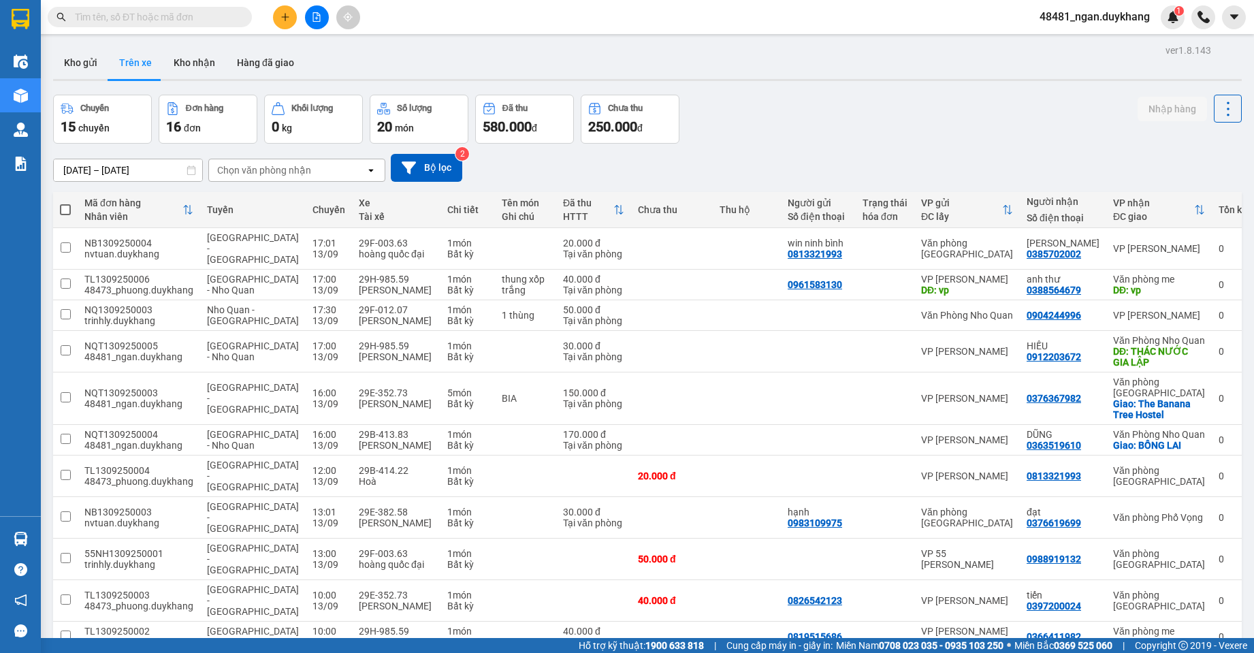
click at [160, 17] on input "text" at bounding box center [155, 17] width 161 height 15
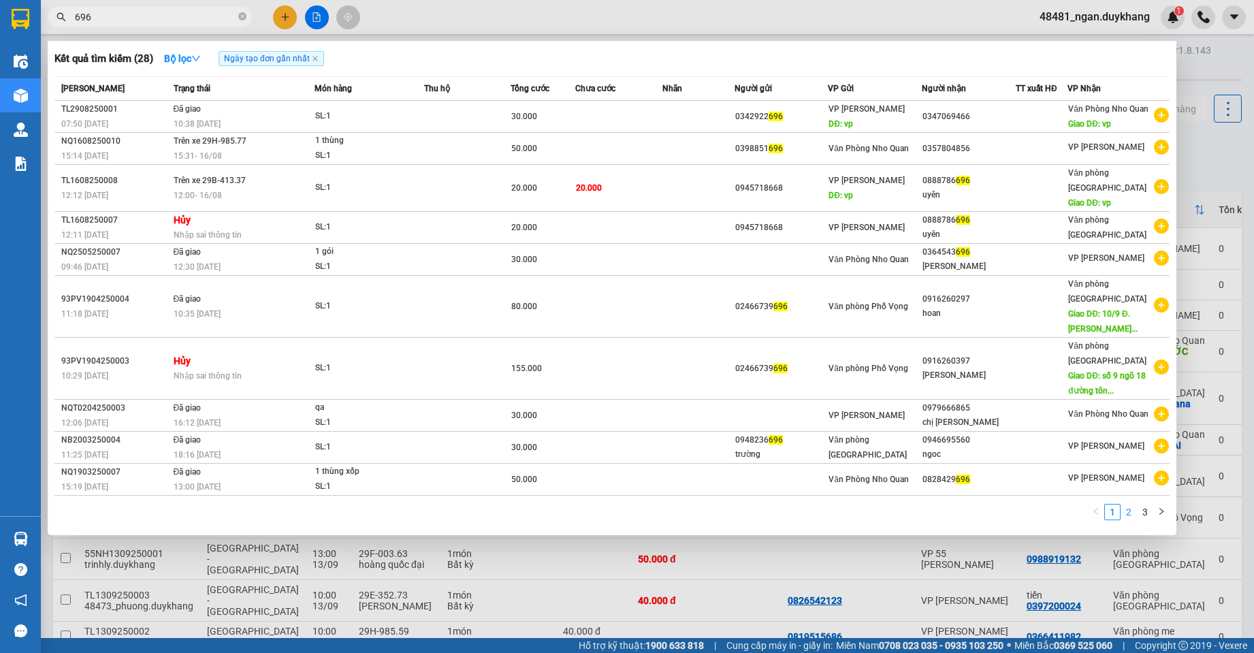
type input "696"
click at [1126, 512] on link "2" at bounding box center [1128, 511] width 15 height 15
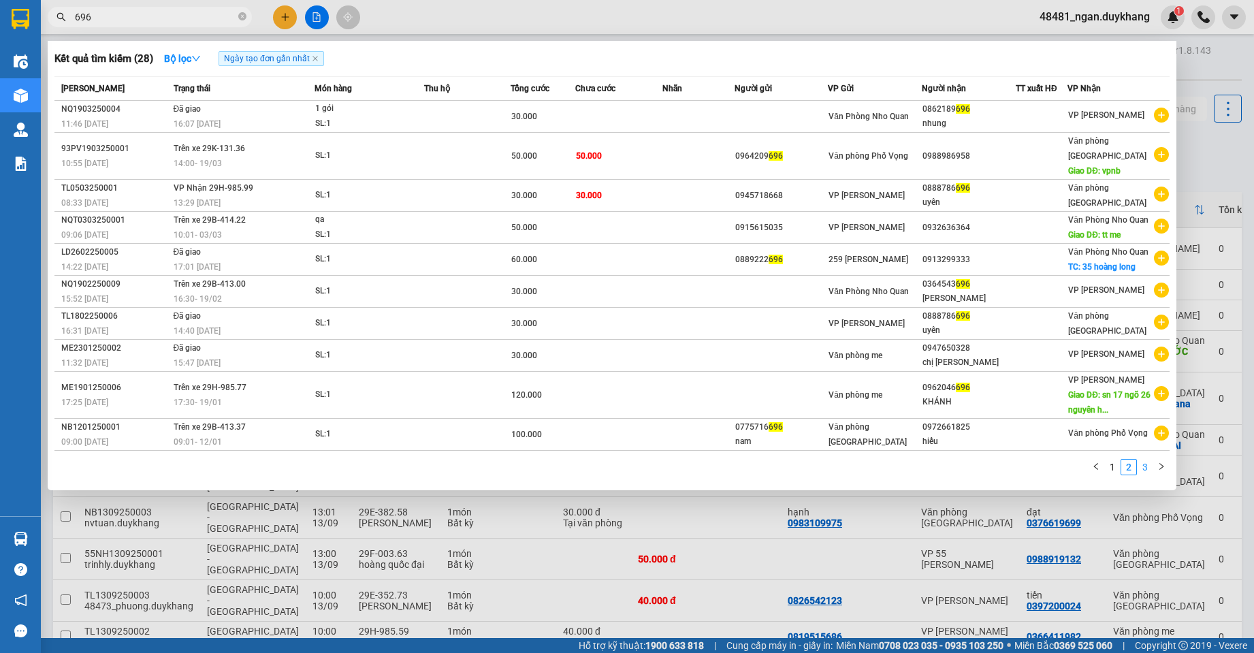
click at [1146, 474] on link "3" at bounding box center [1144, 466] width 15 height 15
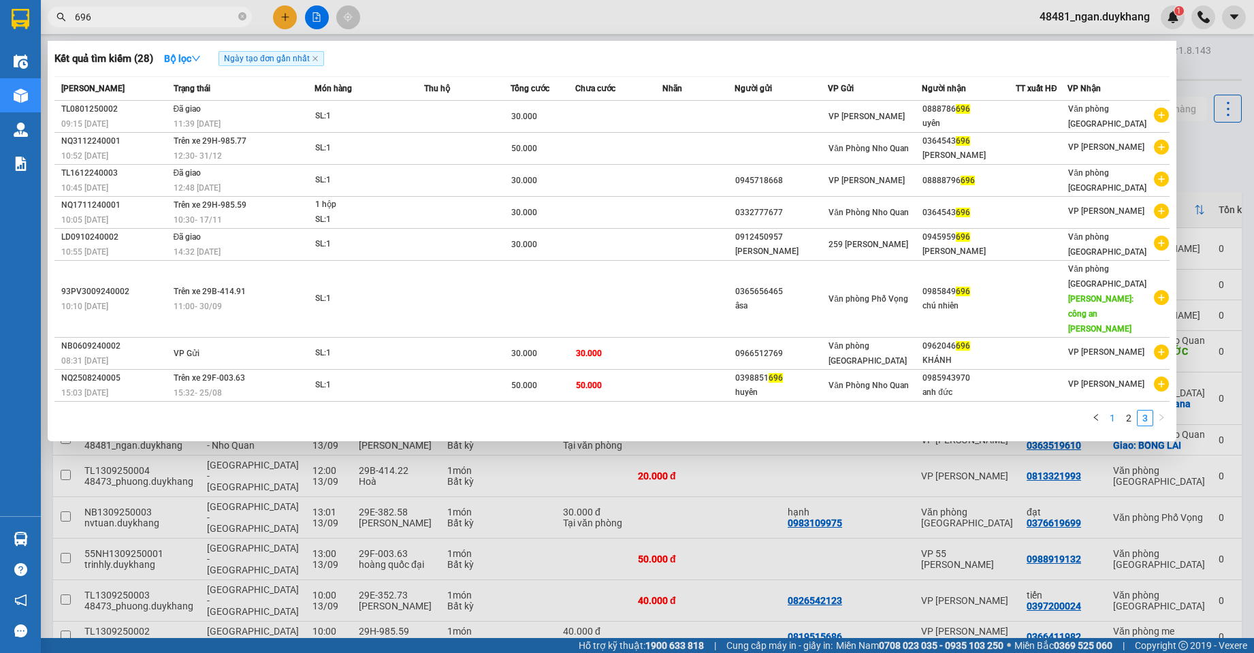
click at [1116, 410] on link "1" at bounding box center [1112, 417] width 15 height 15
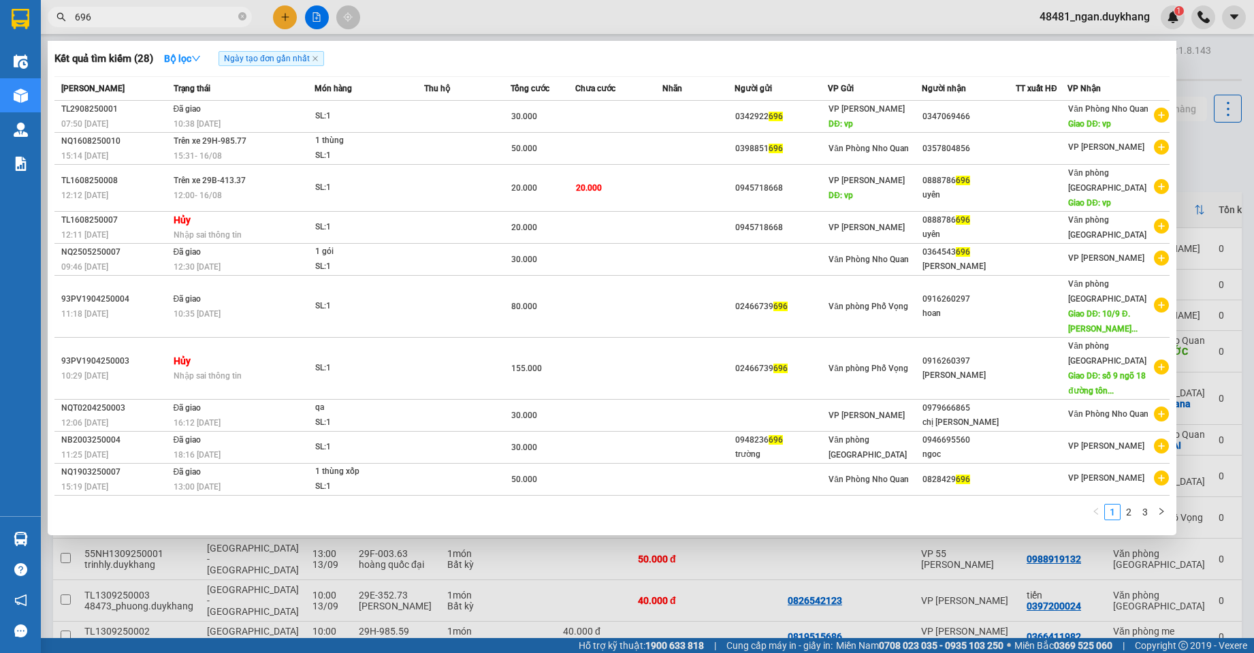
click at [1216, 59] on div at bounding box center [627, 326] width 1254 height 653
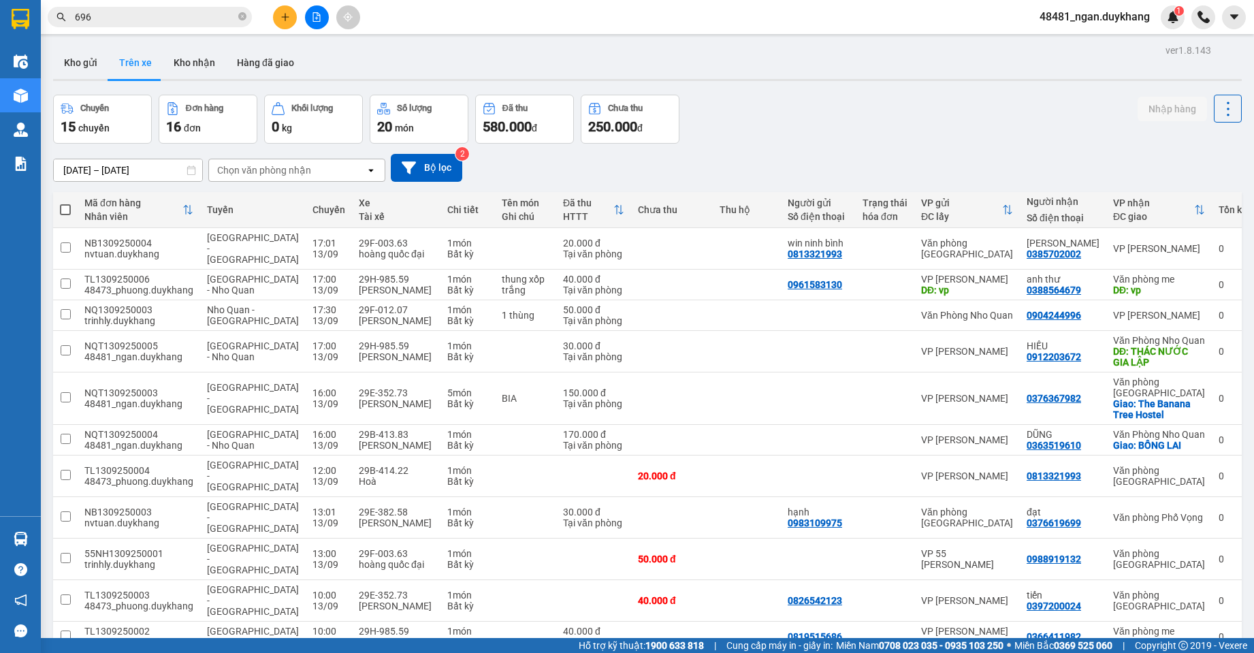
click at [116, 161] on input "[DATE] – [DATE]" at bounding box center [128, 170] width 148 height 22
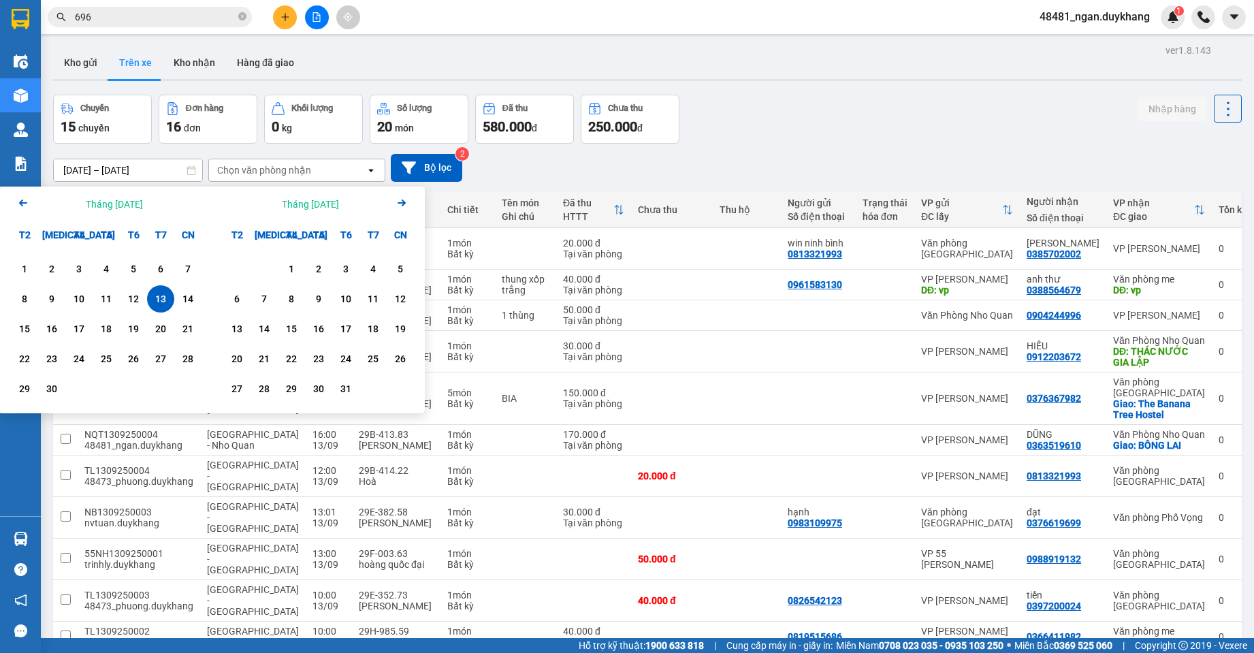
click at [159, 301] on div "13" at bounding box center [160, 299] width 19 height 16
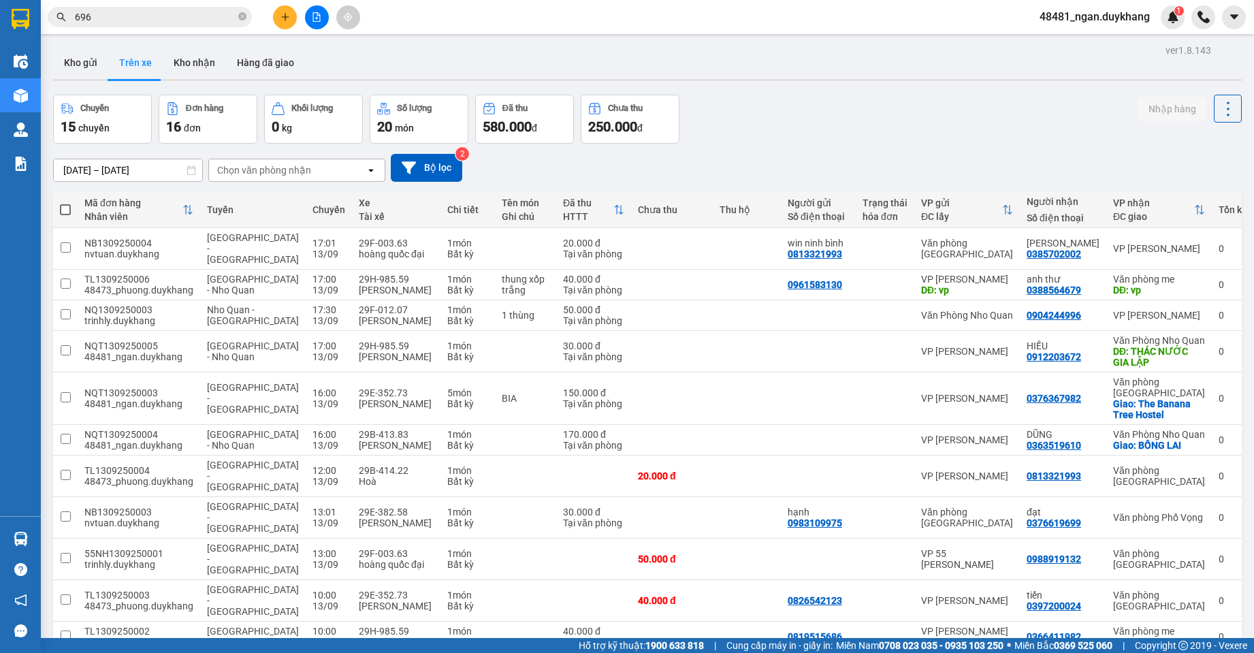
click at [749, 160] on div "[DATE] – [DATE] Press the down arrow key to interact with the calendar and sele…" at bounding box center [647, 168] width 1188 height 28
click at [140, 169] on input "[DATE] – [DATE]" at bounding box center [128, 170] width 148 height 22
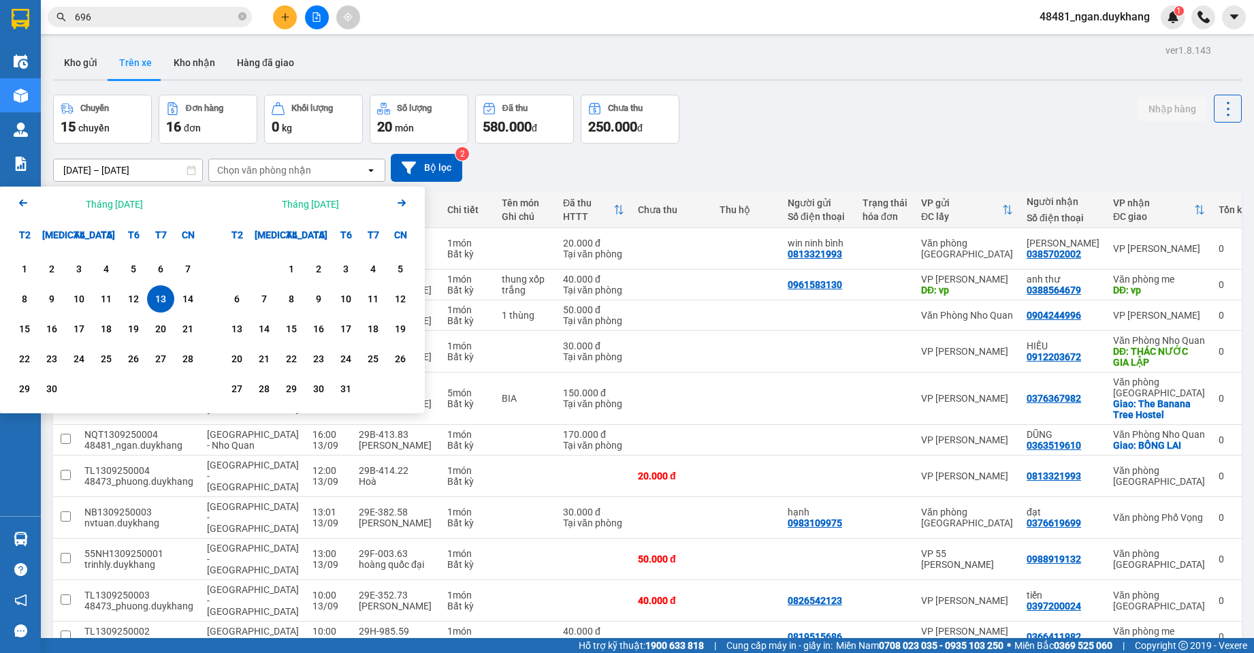
click at [155, 306] on div "13" at bounding box center [160, 299] width 19 height 16
type input "[DATE] – [DATE]"
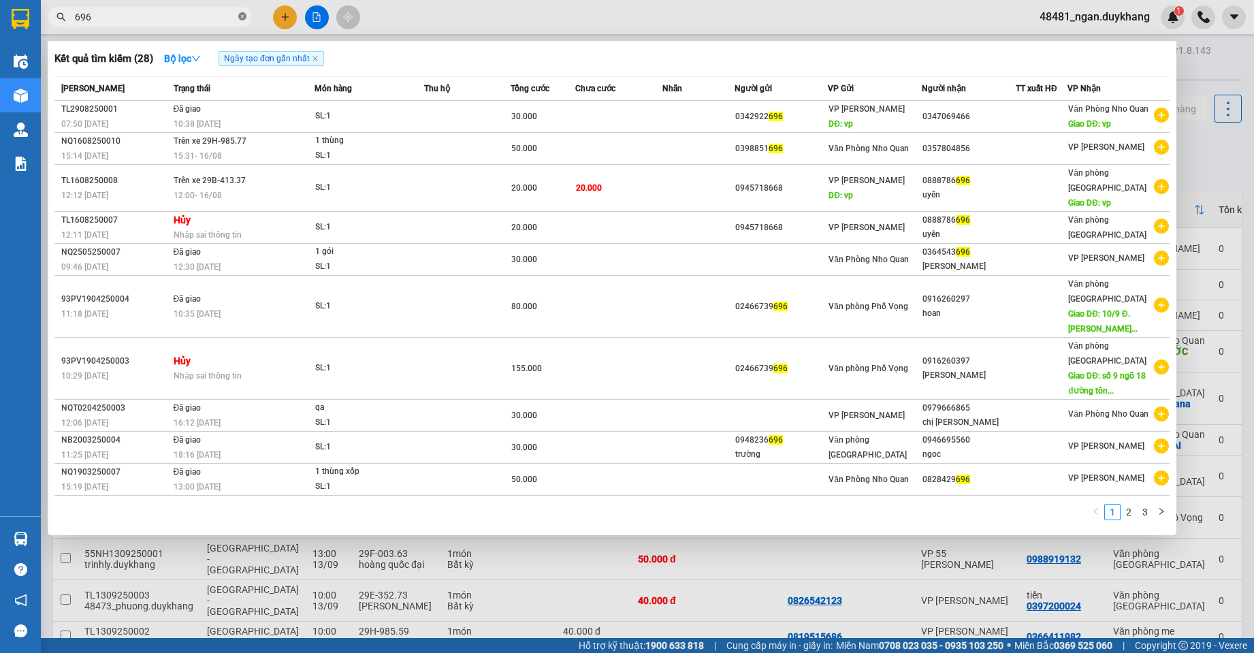
click at [243, 16] on icon "close-circle" at bounding box center [242, 16] width 8 height 8
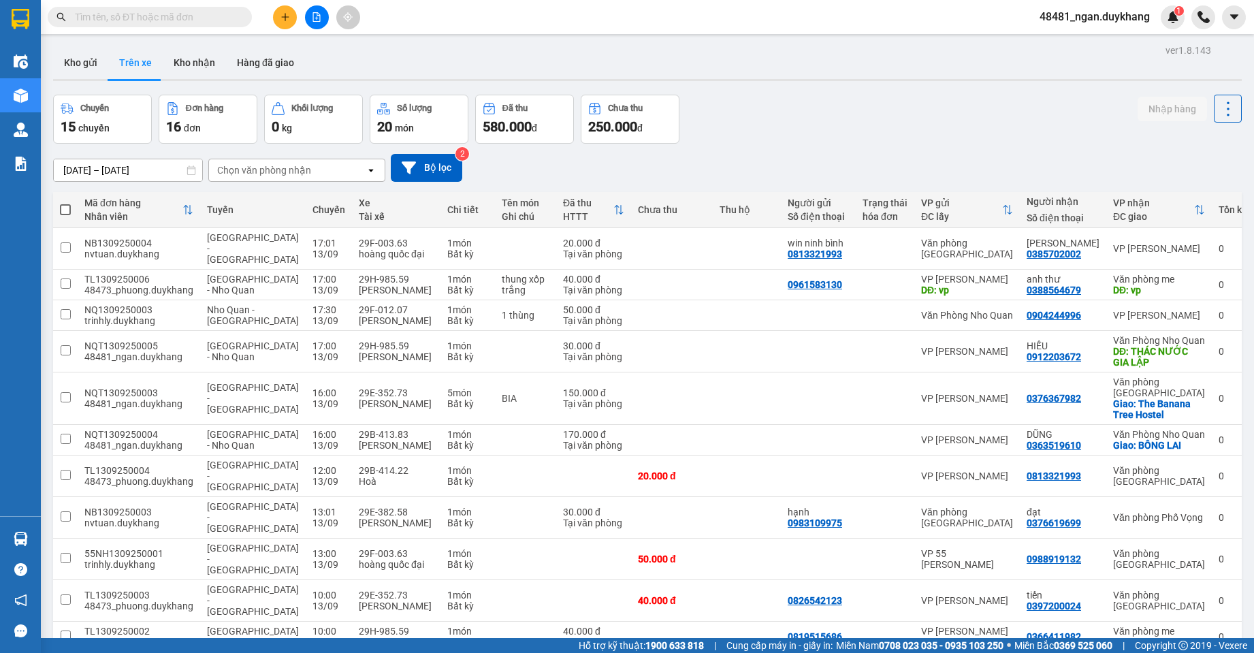
click at [279, 15] on button at bounding box center [285, 17] width 24 height 24
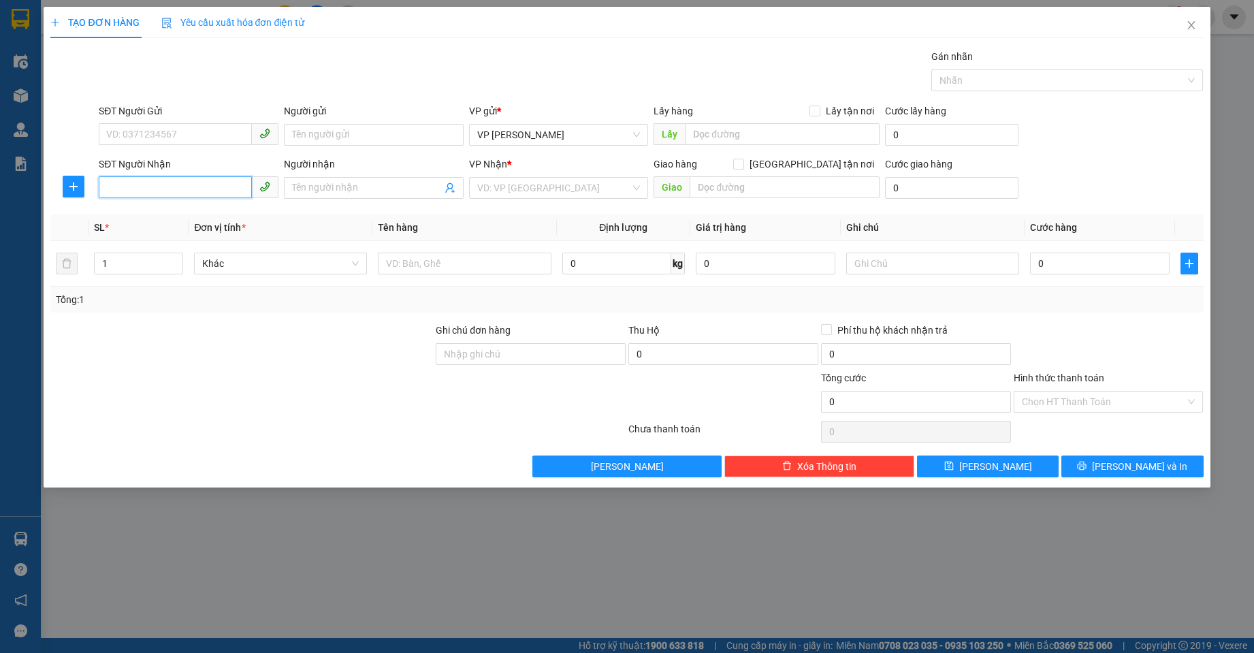
click at [215, 193] on input "SĐT Người Nhận" at bounding box center [175, 187] width 153 height 22
click at [197, 212] on div "0912962278 - HIỀN" at bounding box center [188, 215] width 163 height 15
type input "0912962278"
type input "HIỀN"
type input "0912962278"
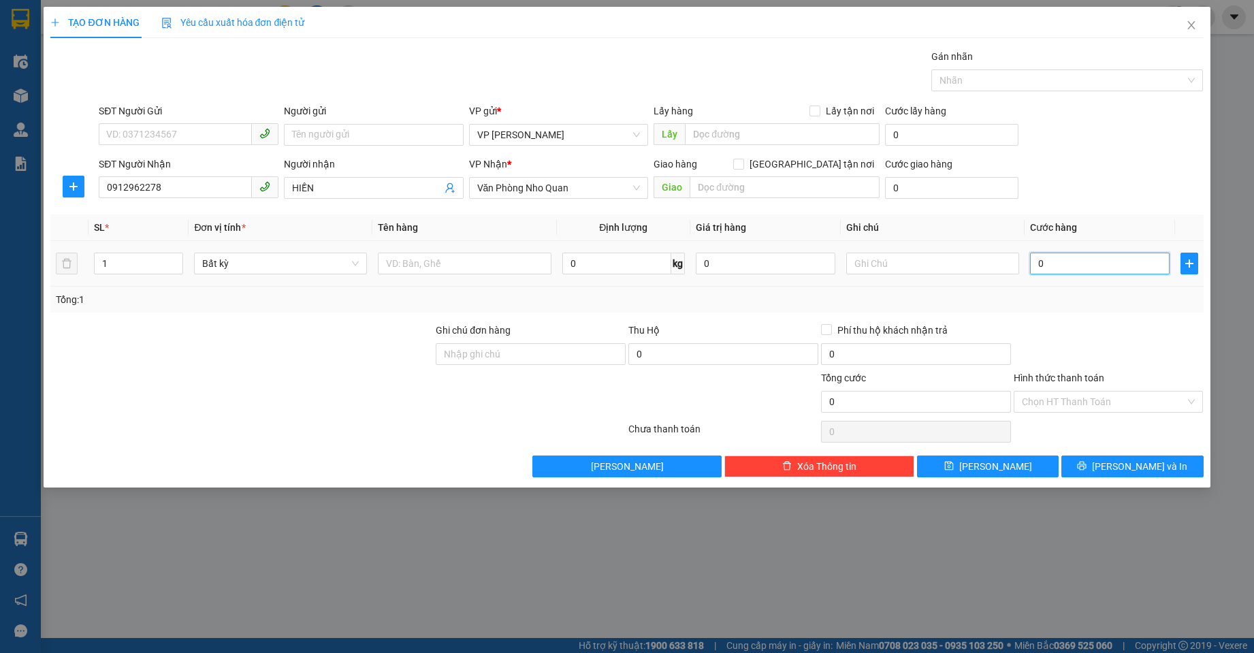
click at [1050, 257] on input "0" at bounding box center [1100, 264] width 140 height 22
type input "3"
type input "30"
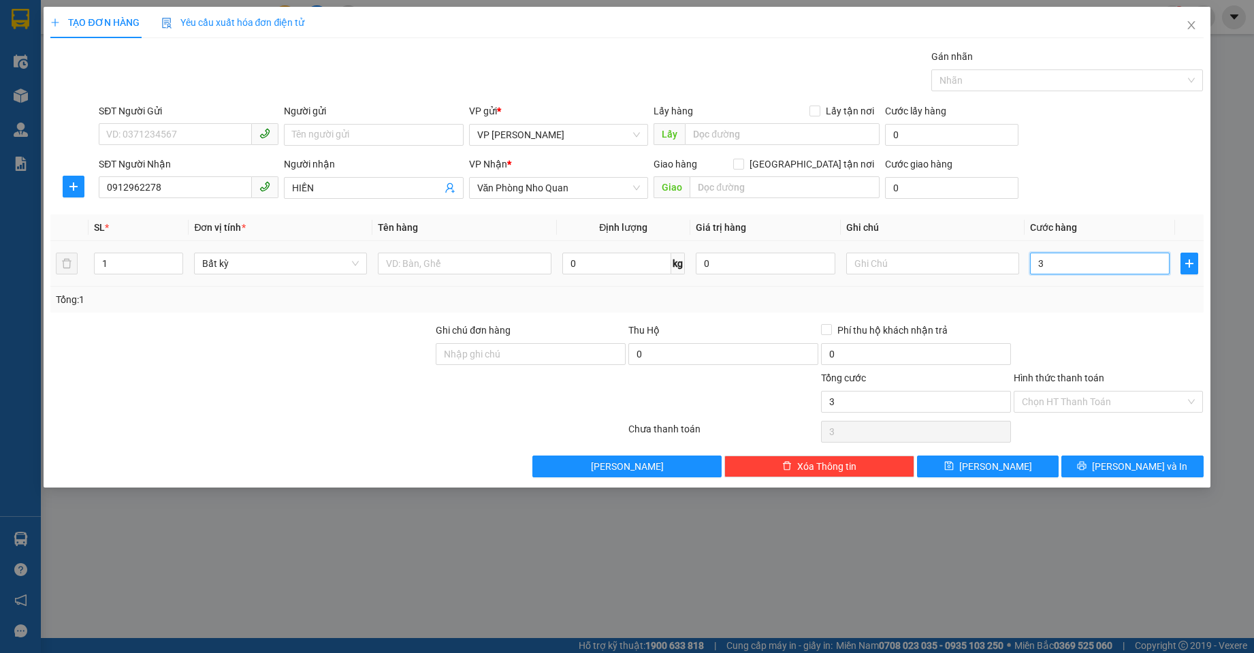
type input "30"
type input "30.000"
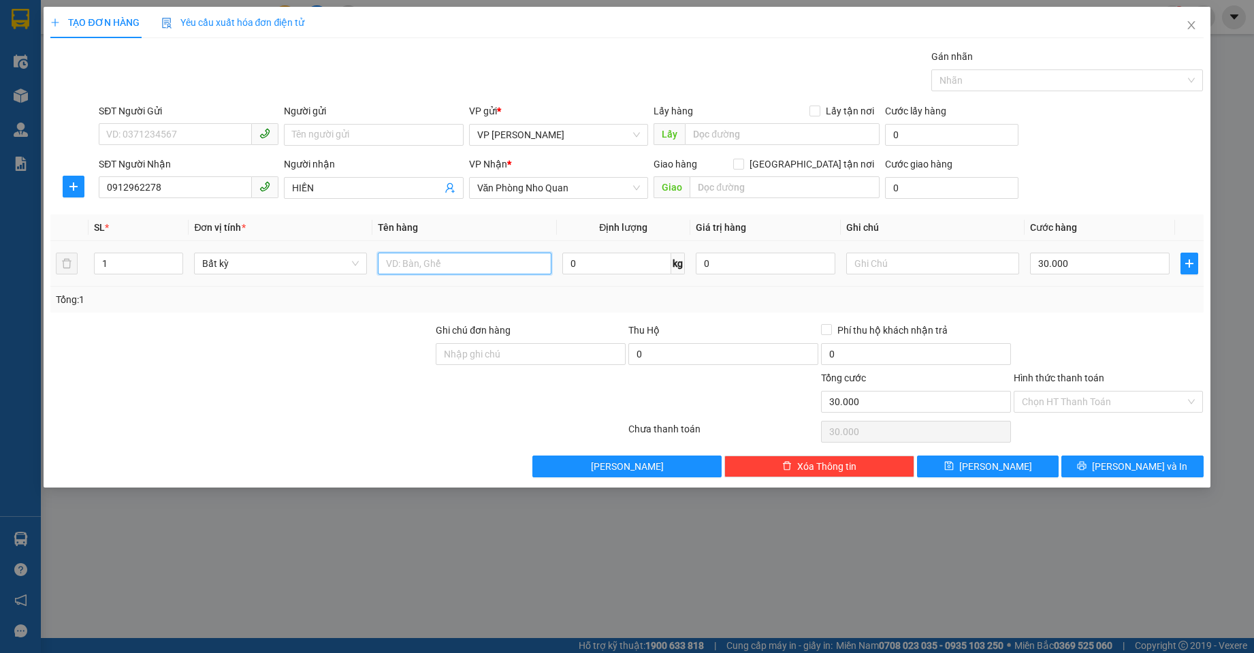
click at [409, 259] on input "text" at bounding box center [464, 264] width 173 height 22
type input "giấy tờ"
click at [1086, 465] on button "[PERSON_NAME] và In" at bounding box center [1132, 466] width 142 height 22
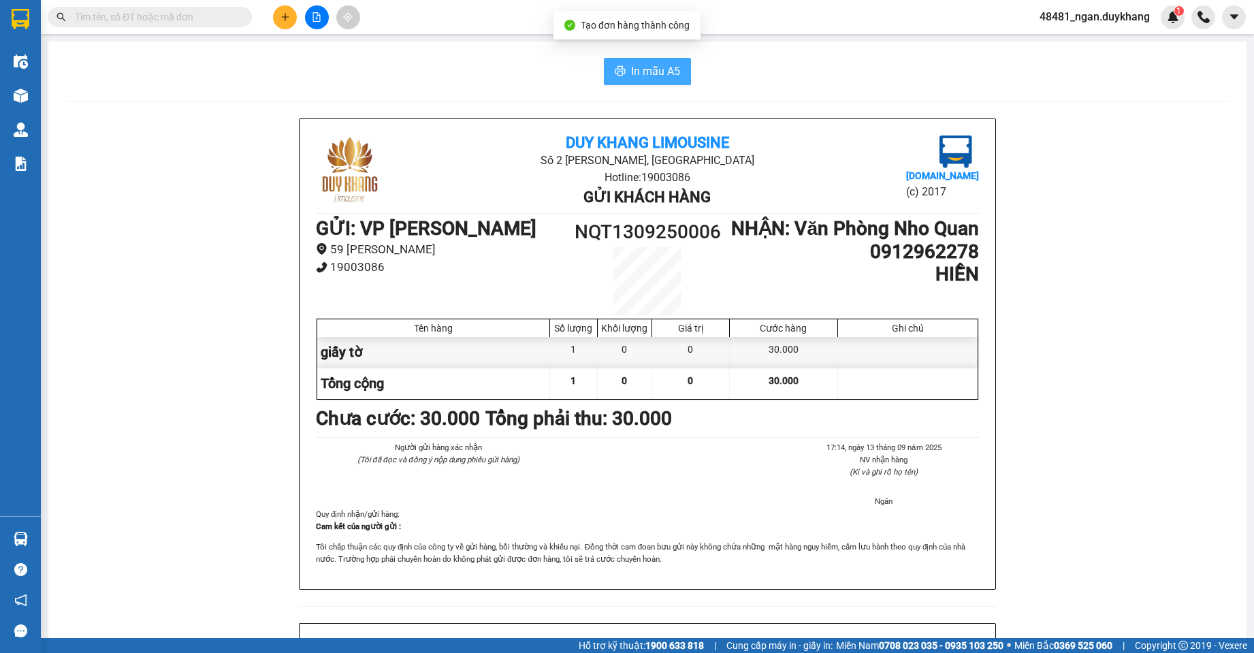
click at [615, 69] on icon "printer" at bounding box center [620, 70] width 11 height 11
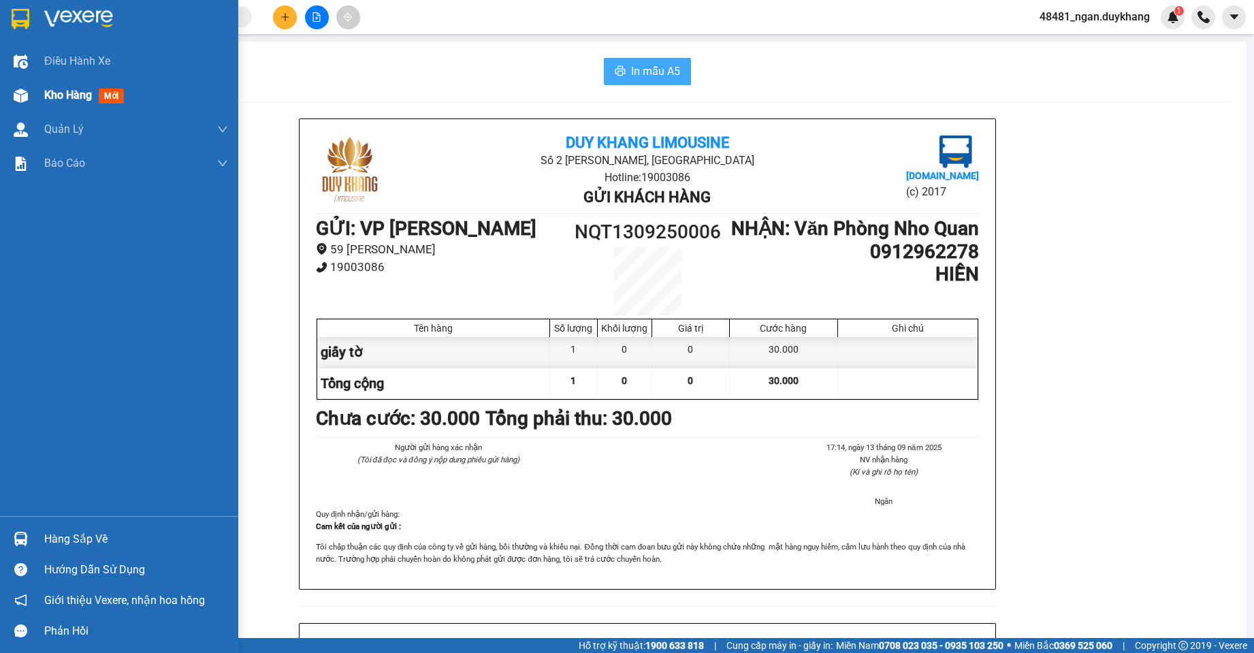
click at [37, 98] on div "Kho hàng mới" at bounding box center [119, 95] width 238 height 34
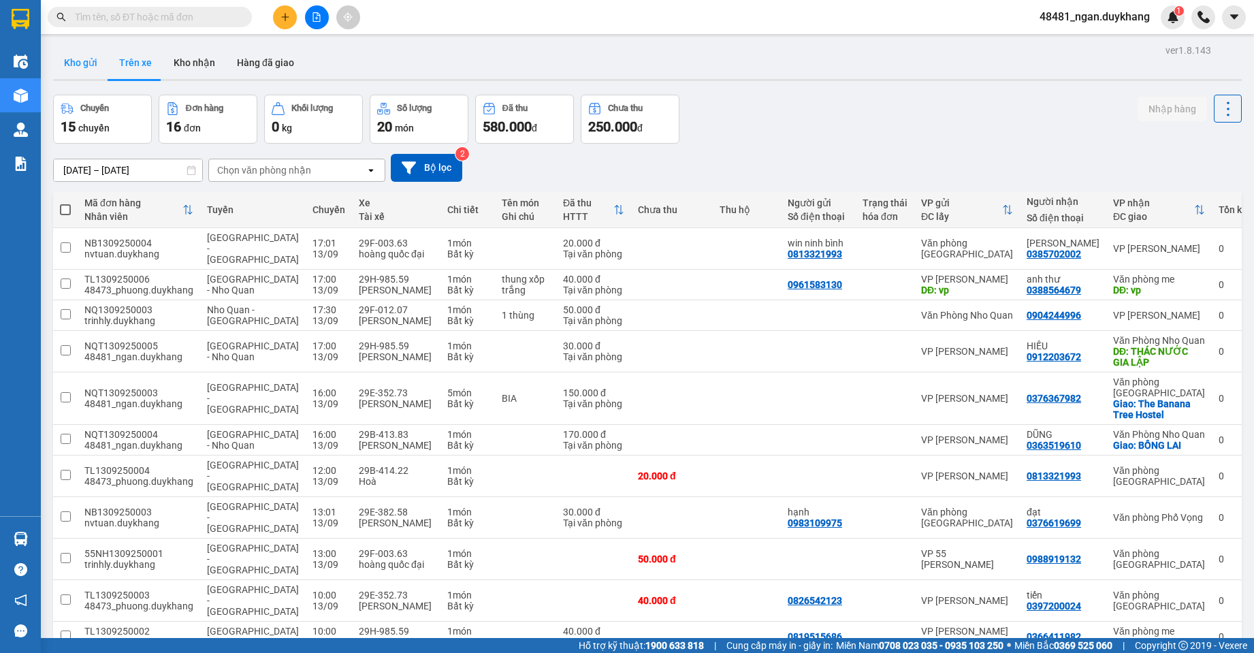
click at [85, 59] on button "Kho gửi" at bounding box center [80, 62] width 55 height 33
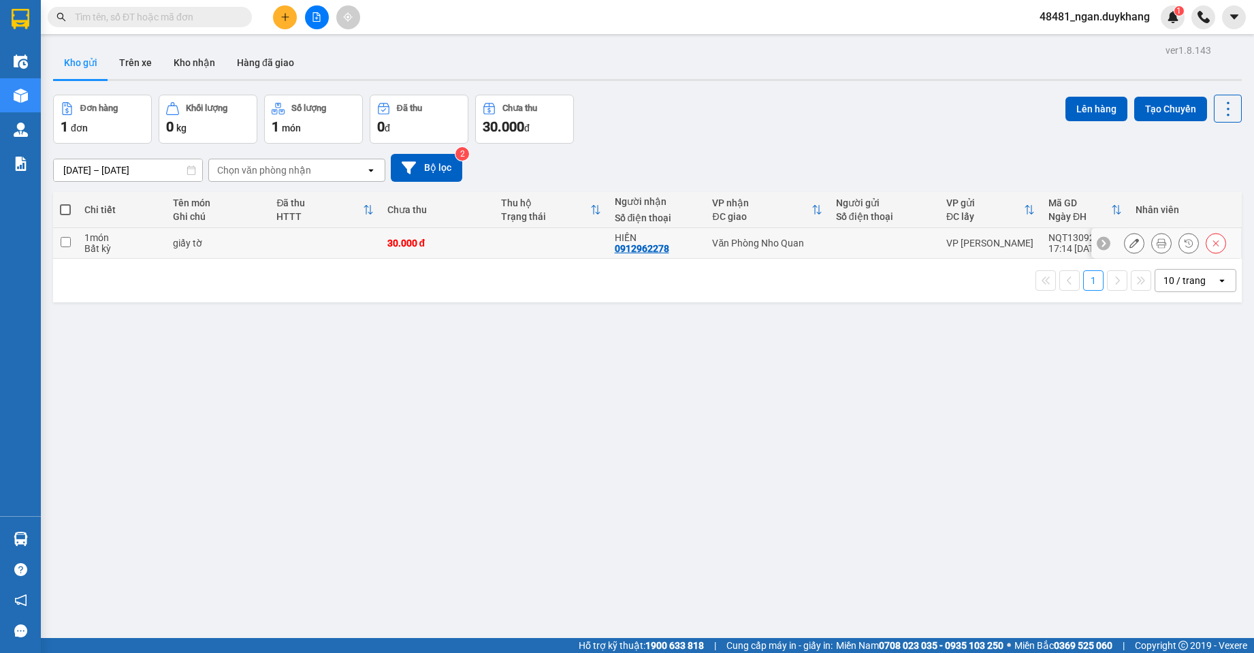
drag, startPoint x: 922, startPoint y: 244, endPoint x: 1052, endPoint y: 150, distance: 160.8
click at [922, 244] on div at bounding box center [884, 243] width 97 height 11
checkbox input "true"
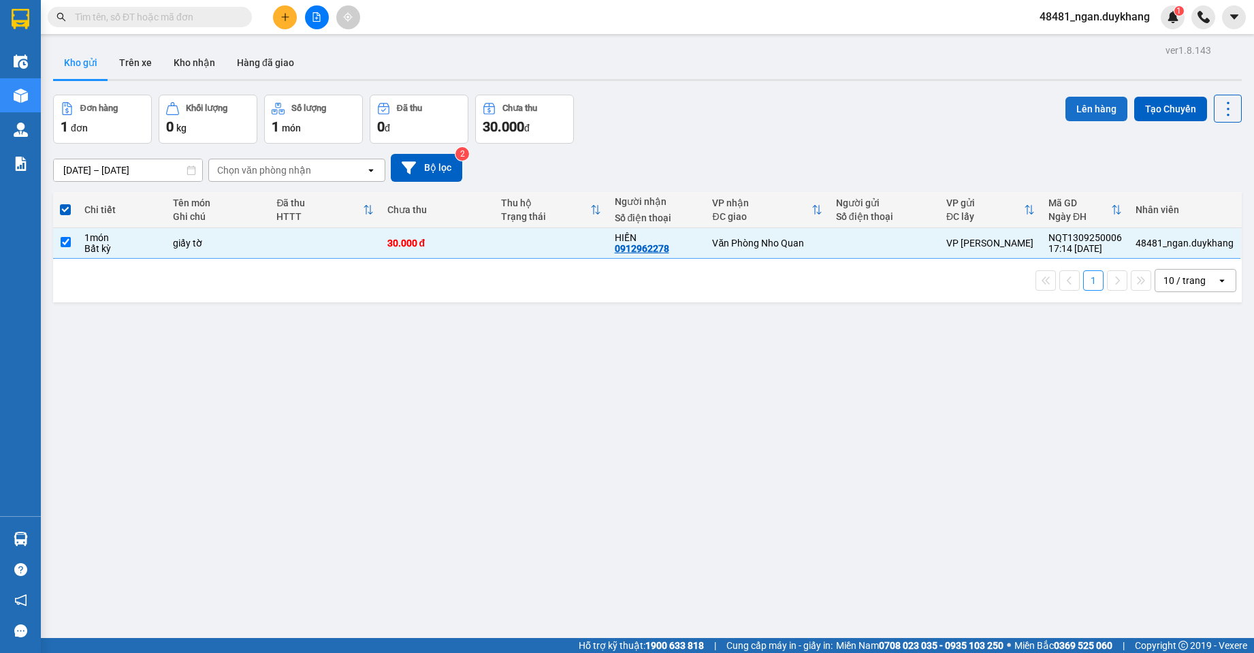
click at [1080, 112] on button "Lên hàng" at bounding box center [1096, 109] width 62 height 25
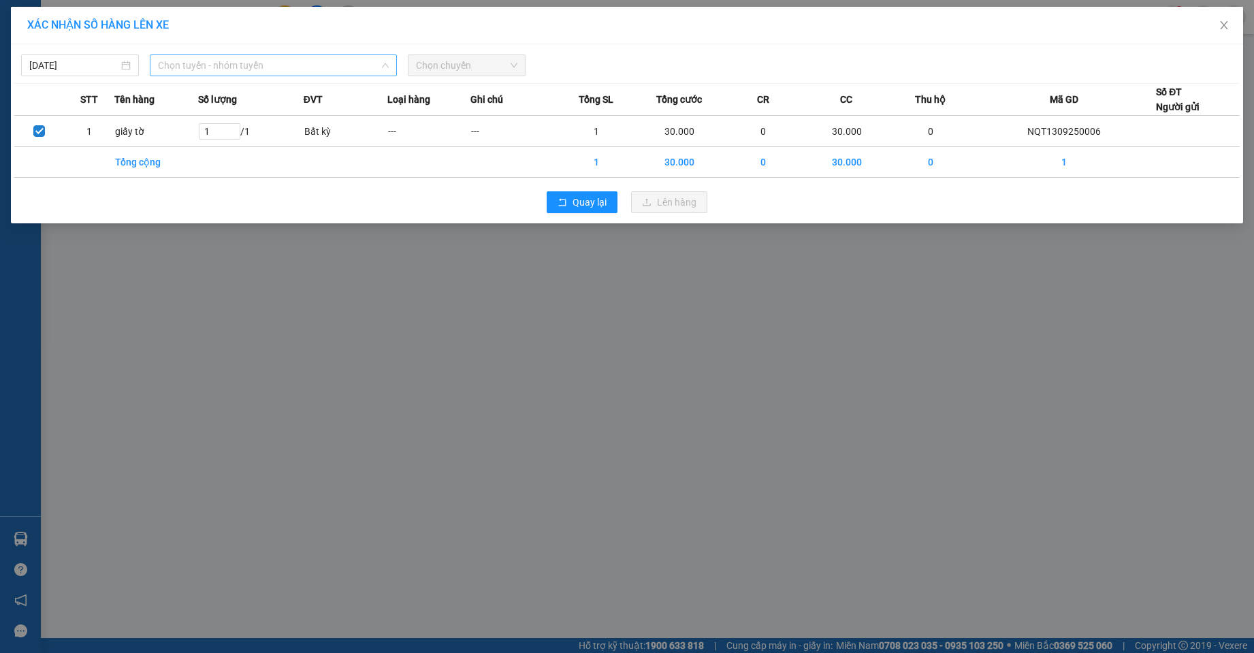
click at [271, 75] on span "Chọn tuyến - nhóm tuyến" at bounding box center [273, 65] width 230 height 20
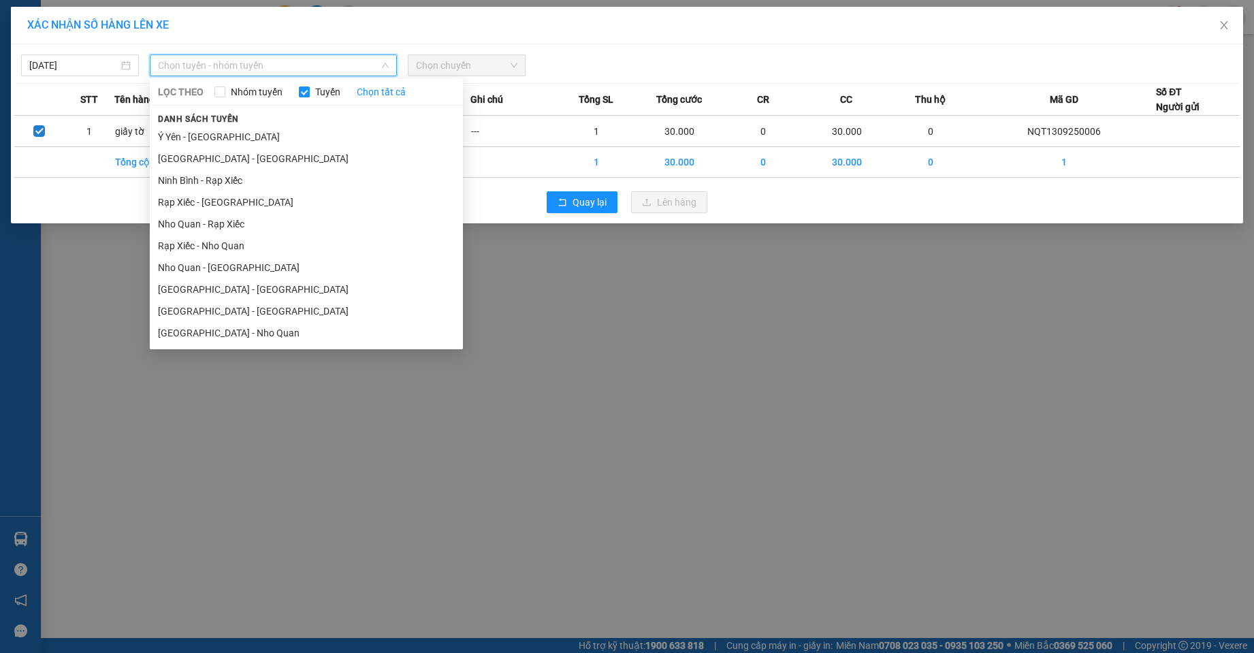
drag, startPoint x: 213, startPoint y: 336, endPoint x: 353, endPoint y: 163, distance: 222.2
click at [214, 332] on li "[GEOGRAPHIC_DATA] - Nho Quan" at bounding box center [306, 333] width 313 height 22
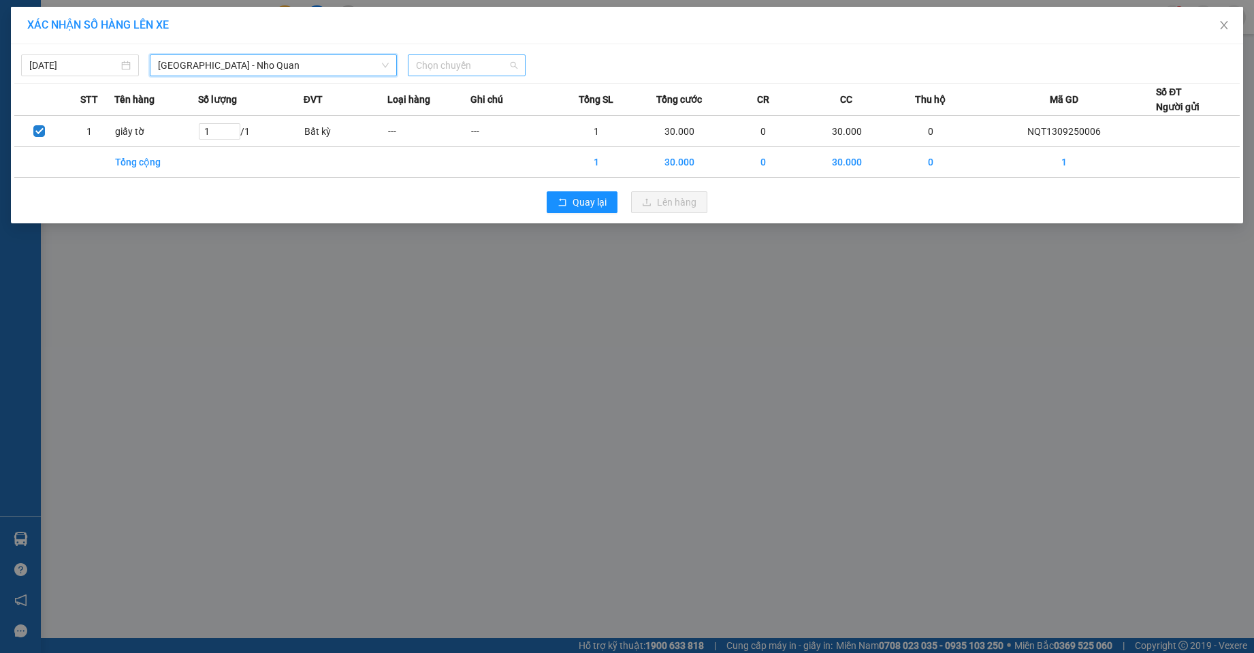
click at [472, 69] on span "Chọn chuyến" at bounding box center [466, 65] width 101 height 20
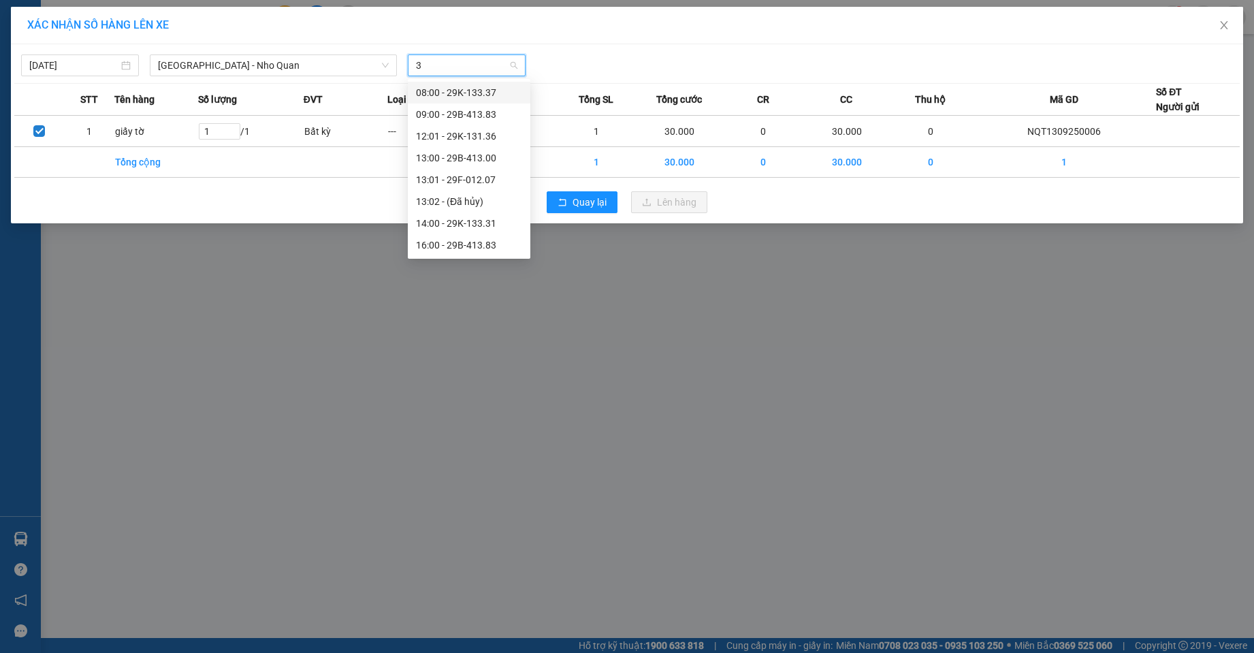
type input "36"
click at [455, 115] on div "18:00 - 29K-131.36" at bounding box center [469, 114] width 106 height 15
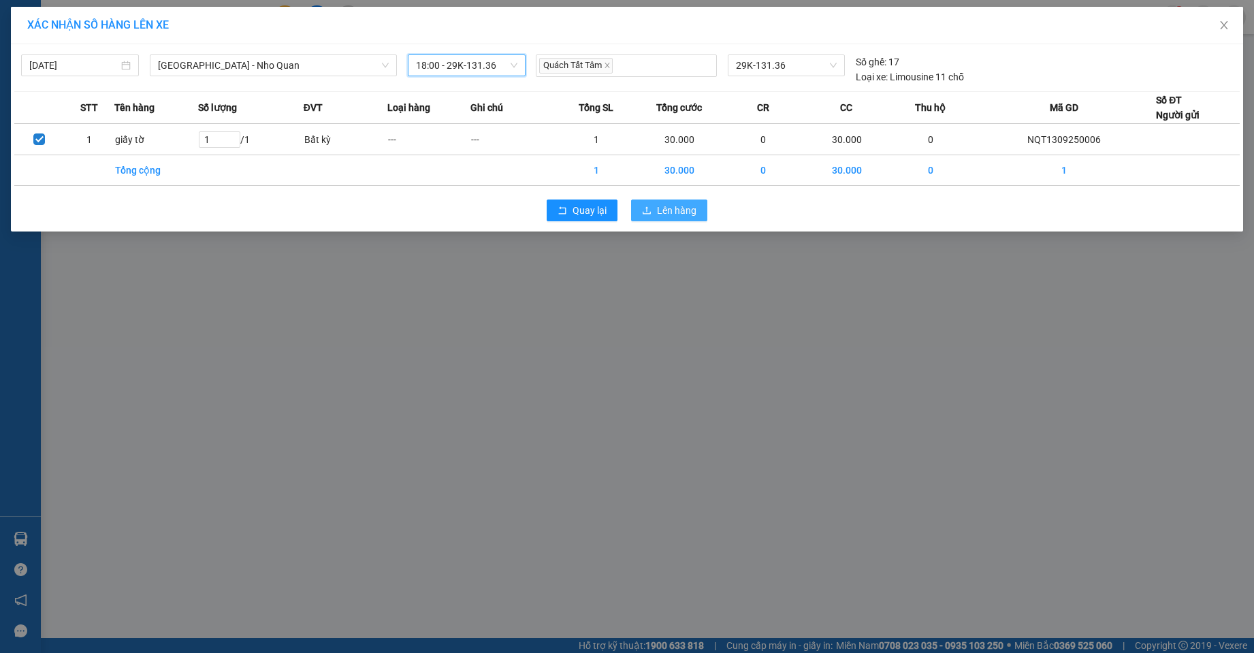
click at [662, 208] on span "Lên hàng" at bounding box center [676, 210] width 39 height 15
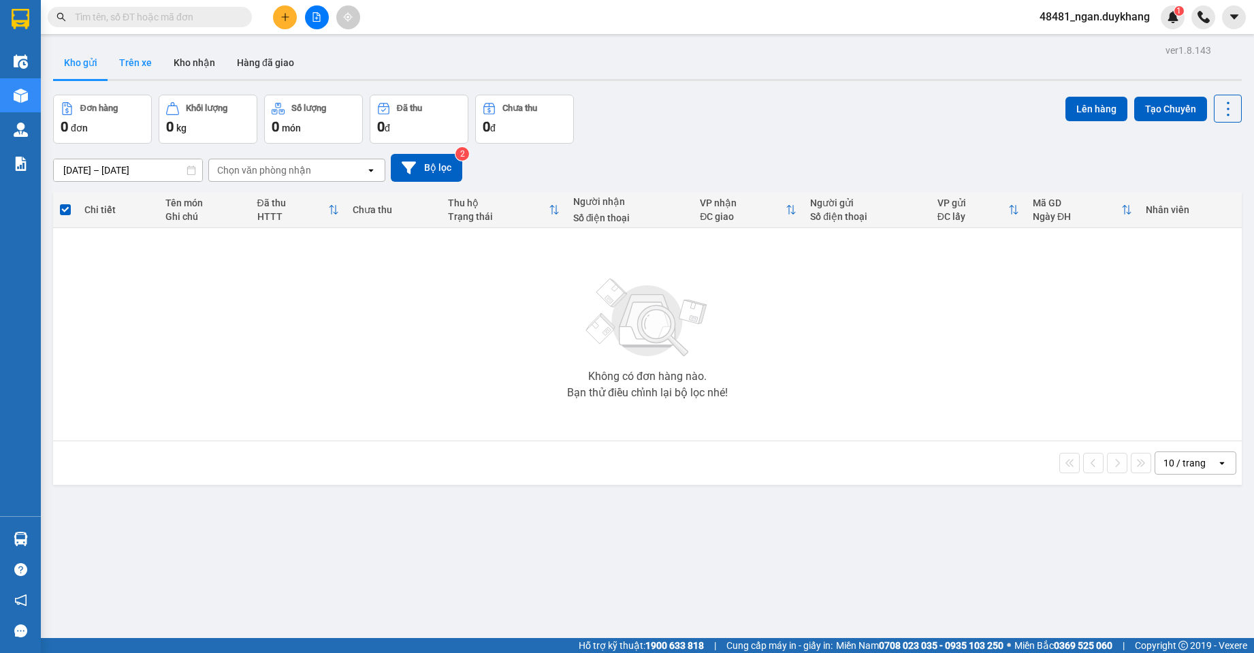
click at [126, 74] on button "Trên xe" at bounding box center [135, 62] width 54 height 33
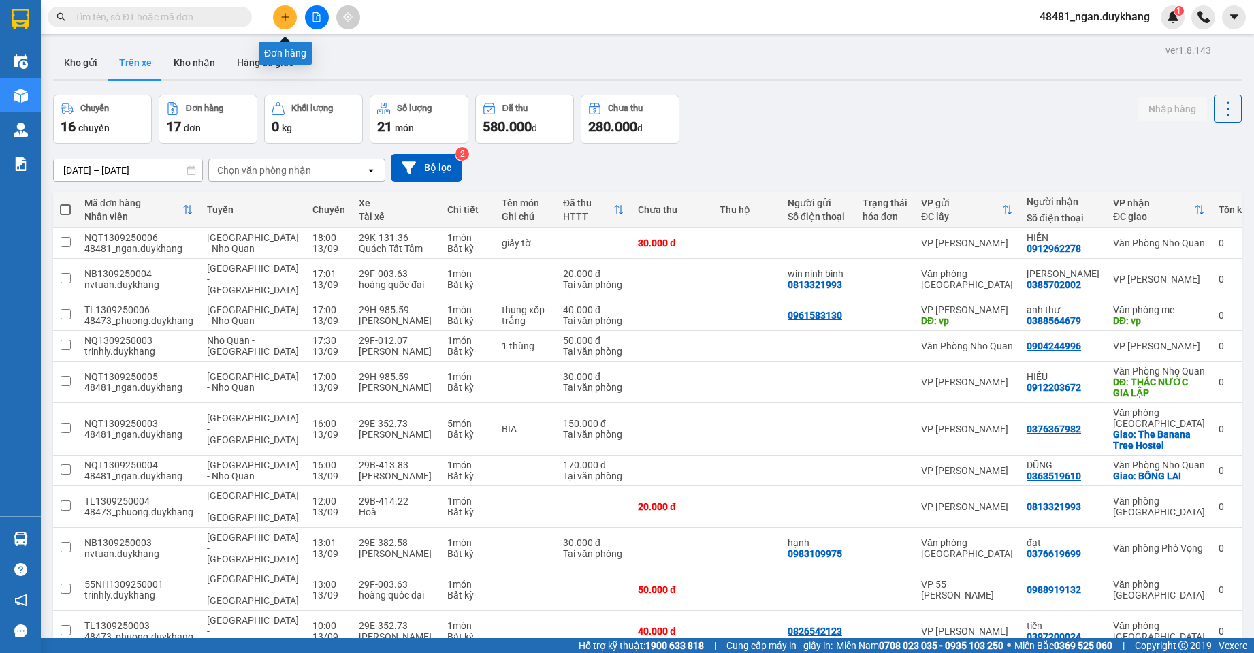
click at [284, 16] on icon "plus" at bounding box center [285, 17] width 10 height 10
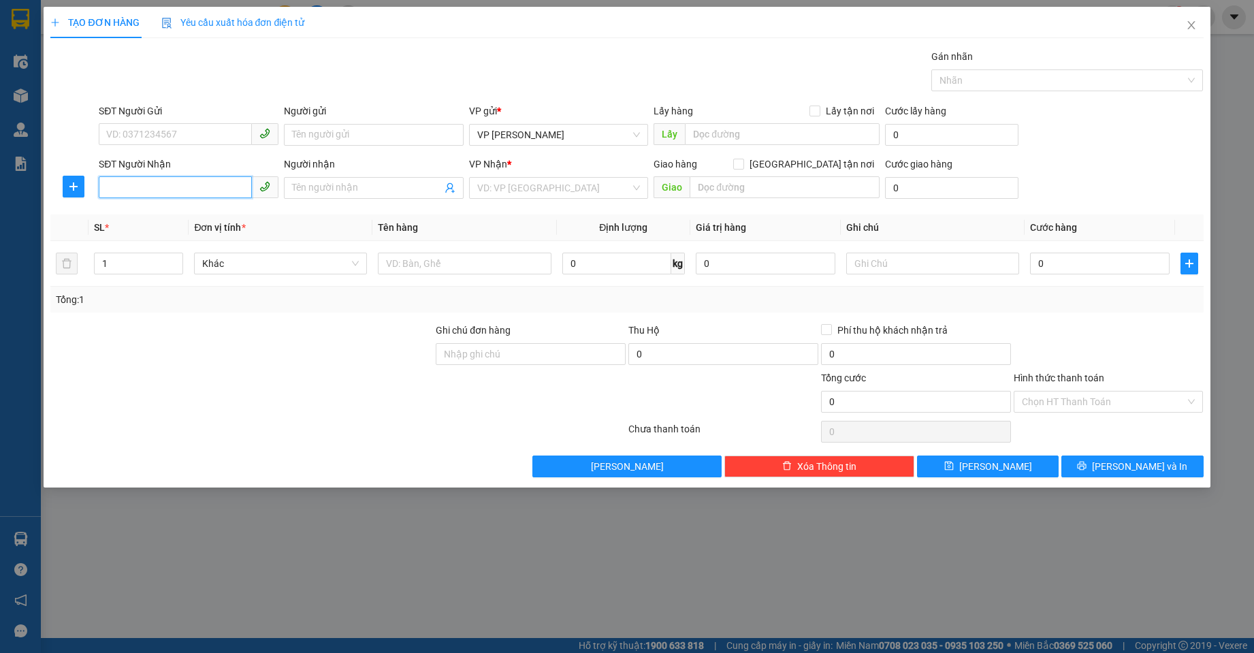
click at [187, 190] on input "SĐT Người Nhận" at bounding box center [175, 187] width 153 height 22
drag, startPoint x: 211, startPoint y: 212, endPoint x: 222, endPoint y: 204, distance: 14.0
click at [209, 209] on div "0796308654 - [PERSON_NAME]" at bounding box center [188, 215] width 163 height 15
type input "0796308654"
type input "C NHUNG"
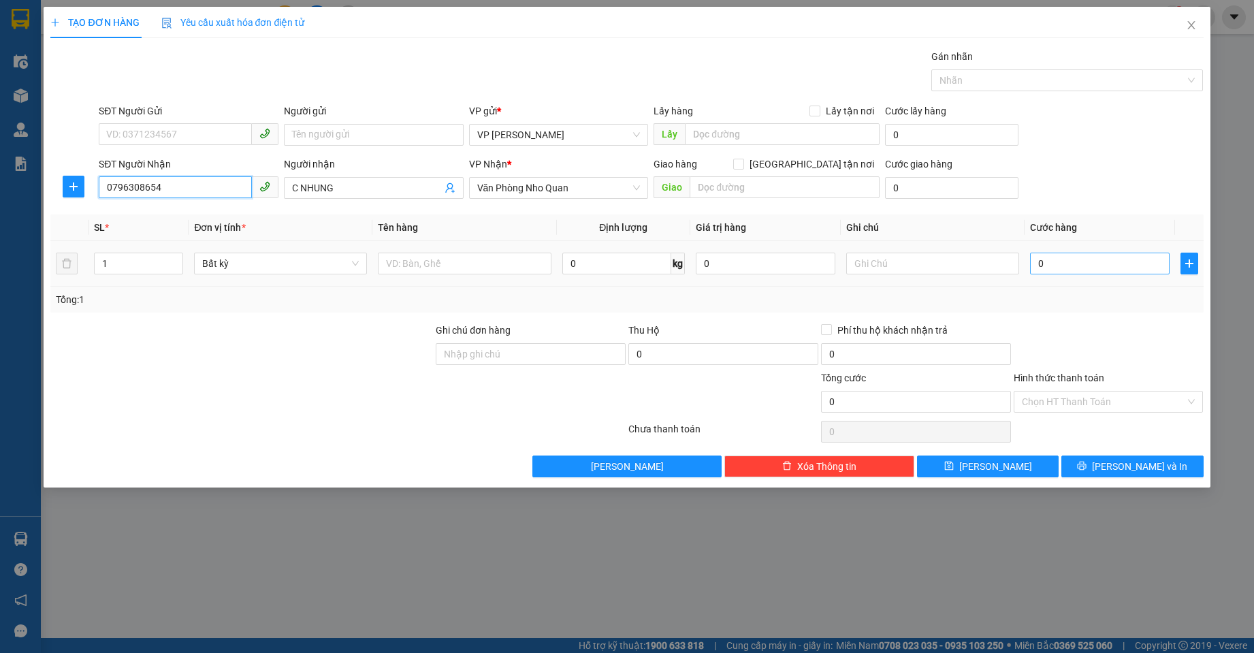
type input "0796308654"
click at [1093, 263] on input "0" at bounding box center [1100, 264] width 140 height 22
type input "3"
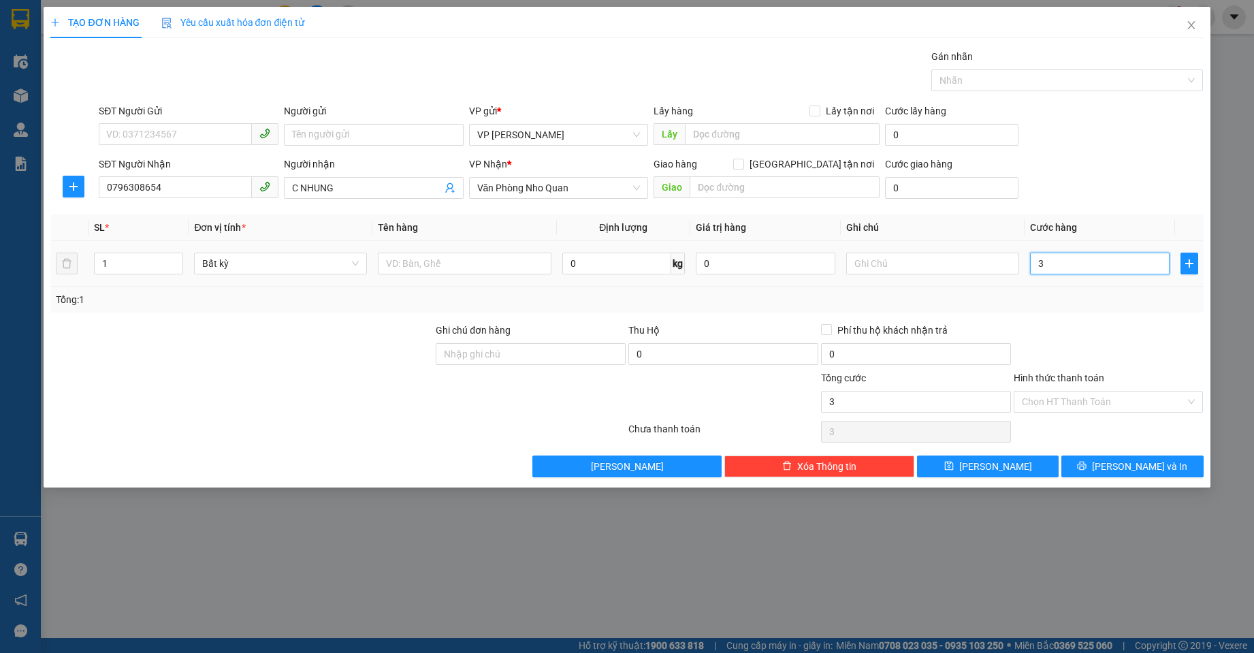
type input "30"
type input "30.000"
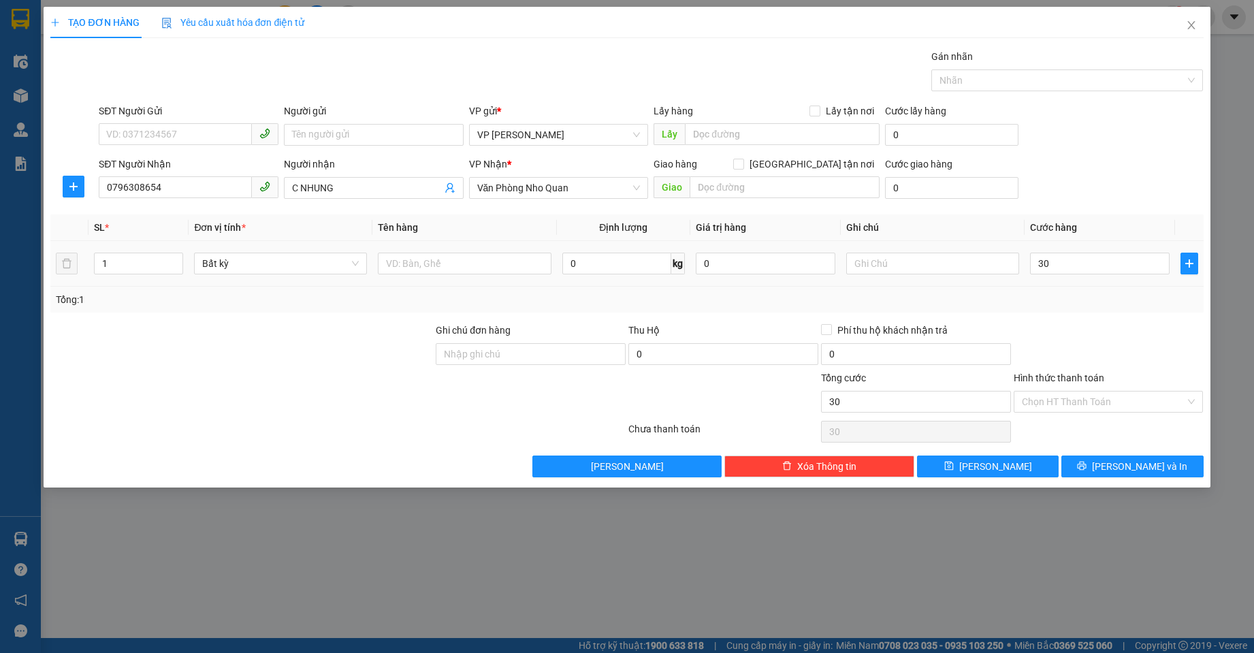
type input "30.000"
drag, startPoint x: 1096, startPoint y: 317, endPoint x: 1099, endPoint y: 327, distance: 10.6
click at [1096, 319] on div "Transit Pickup Surcharge Ids Transit Deliver Surcharge Ids Transit Deliver Surc…" at bounding box center [626, 263] width 1152 height 428
click at [1126, 467] on span "[PERSON_NAME] và In" at bounding box center [1139, 466] width 95 height 15
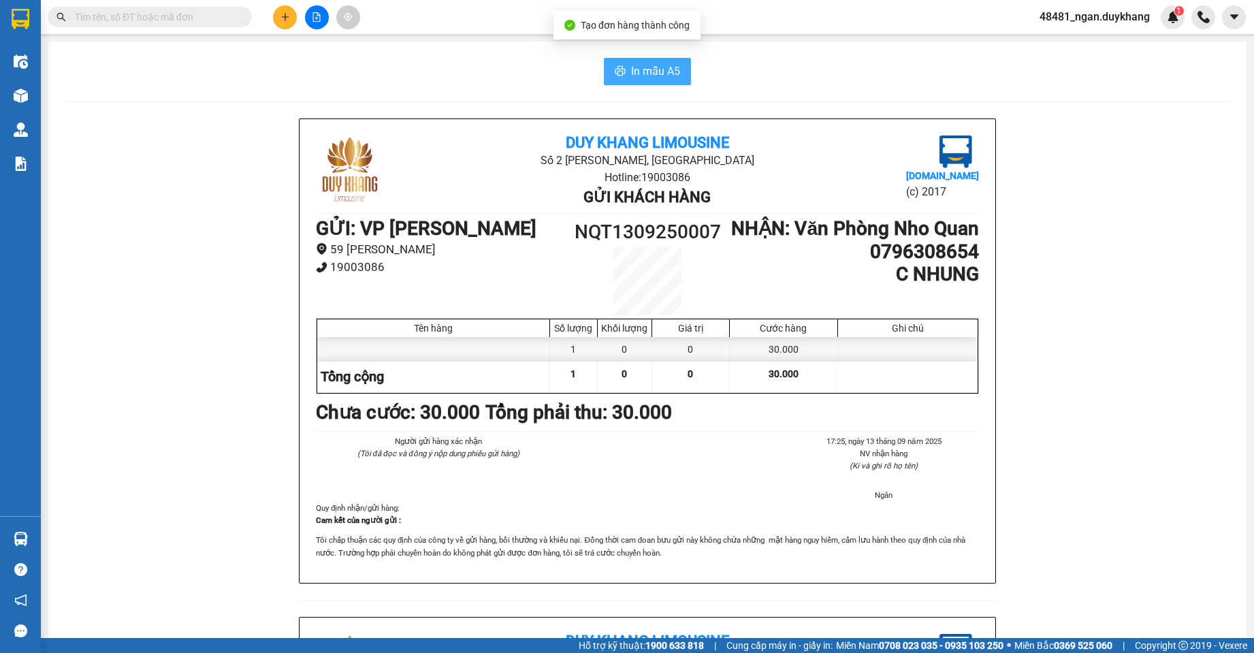
click at [615, 67] on icon "printer" at bounding box center [620, 70] width 11 height 11
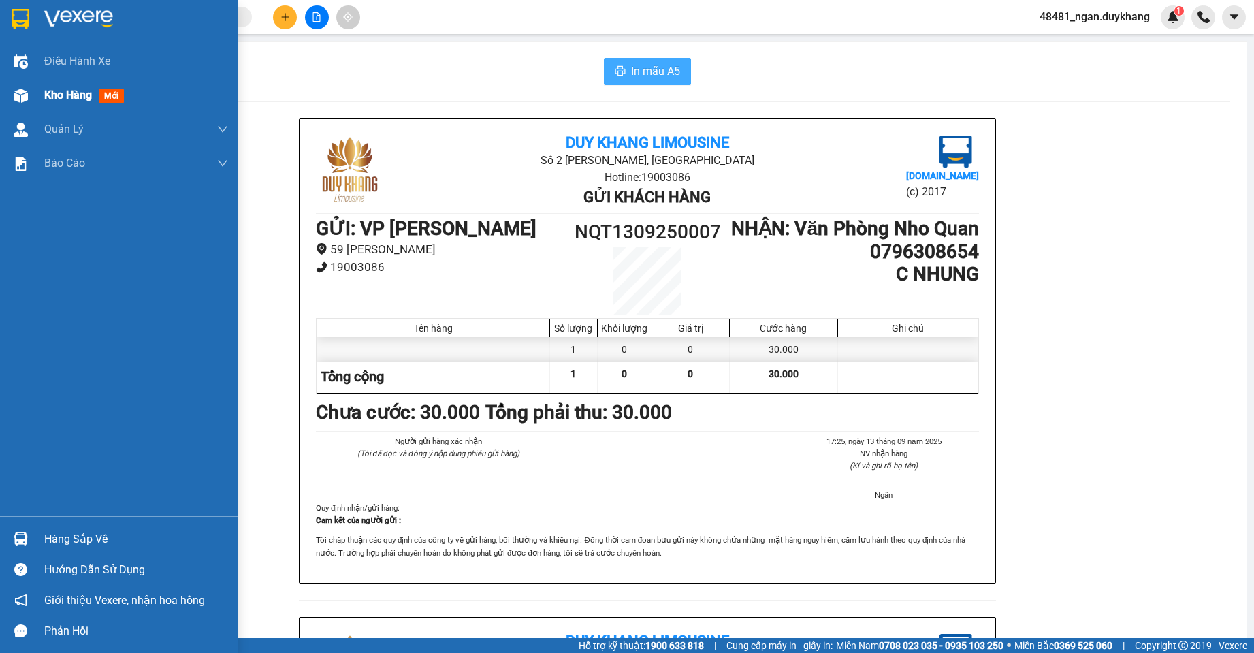
click at [22, 100] on img at bounding box center [21, 95] width 14 height 14
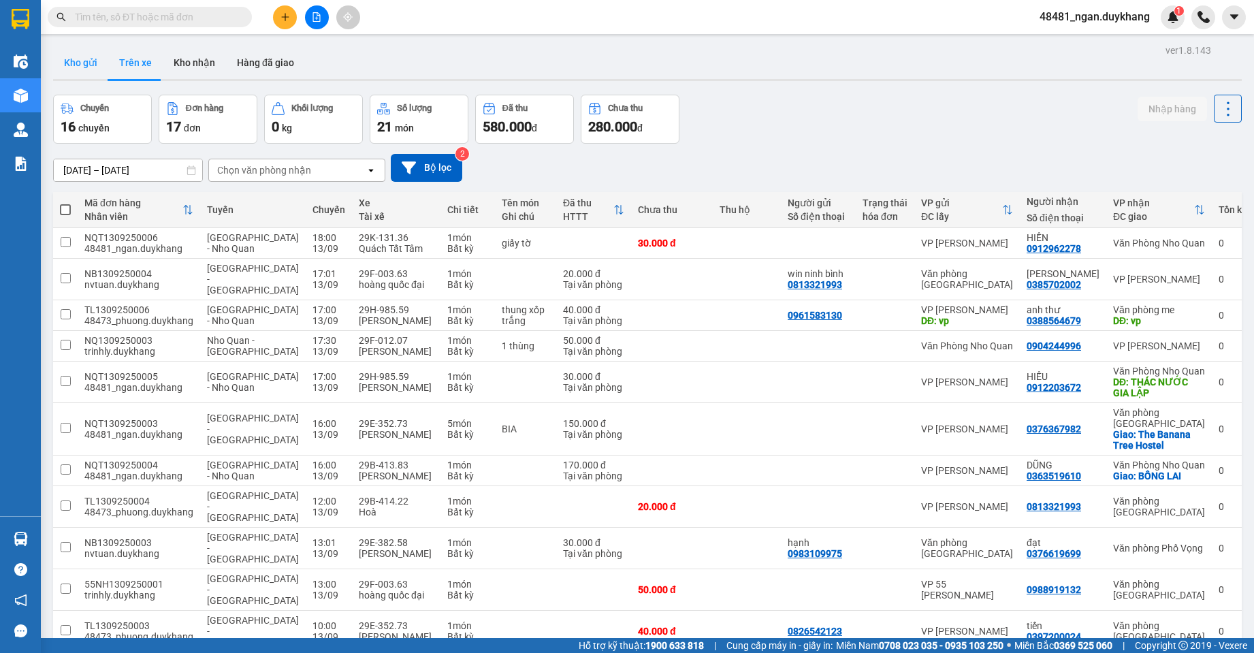
click at [93, 58] on button "Kho gửi" at bounding box center [80, 62] width 55 height 33
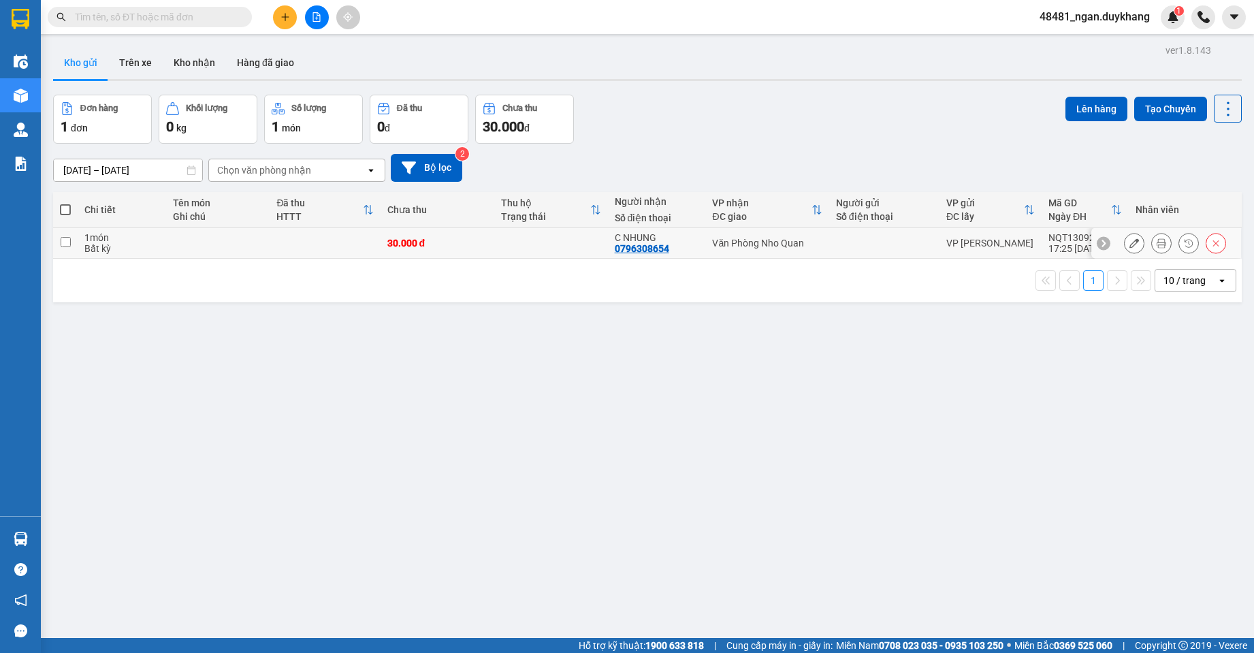
drag, startPoint x: 888, startPoint y: 243, endPoint x: 1077, endPoint y: 153, distance: 209.5
click at [888, 242] on div at bounding box center [884, 243] width 97 height 11
checkbox input "true"
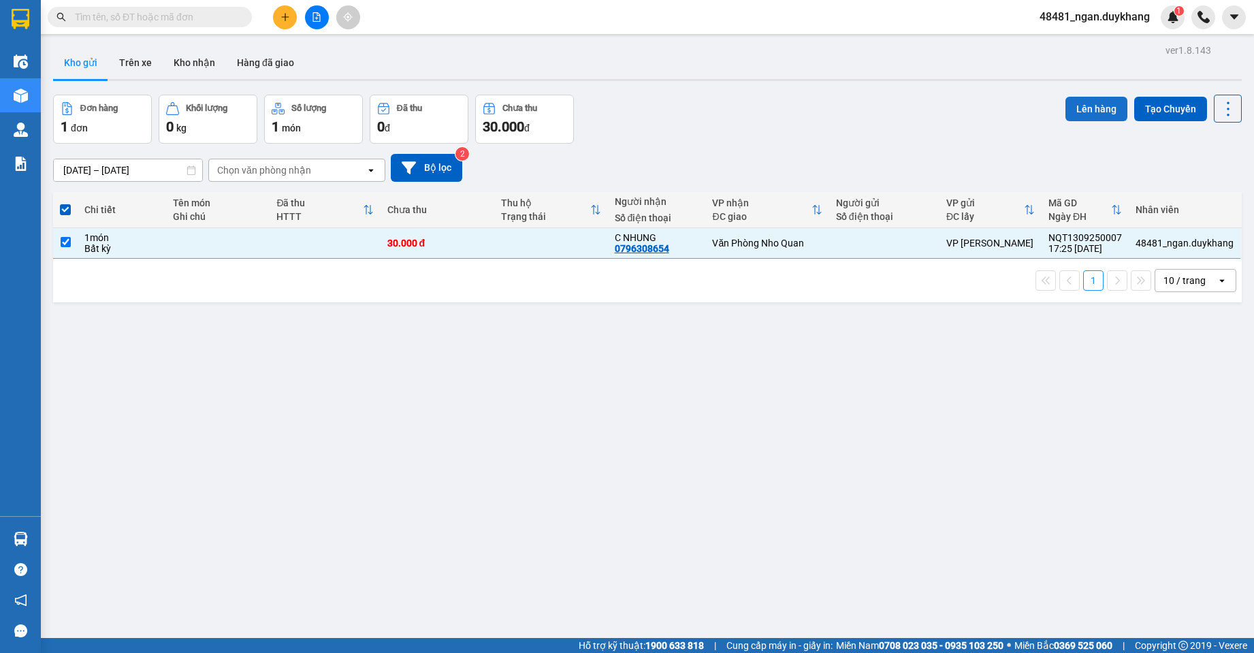
click at [1101, 100] on button "Lên hàng" at bounding box center [1096, 109] width 62 height 25
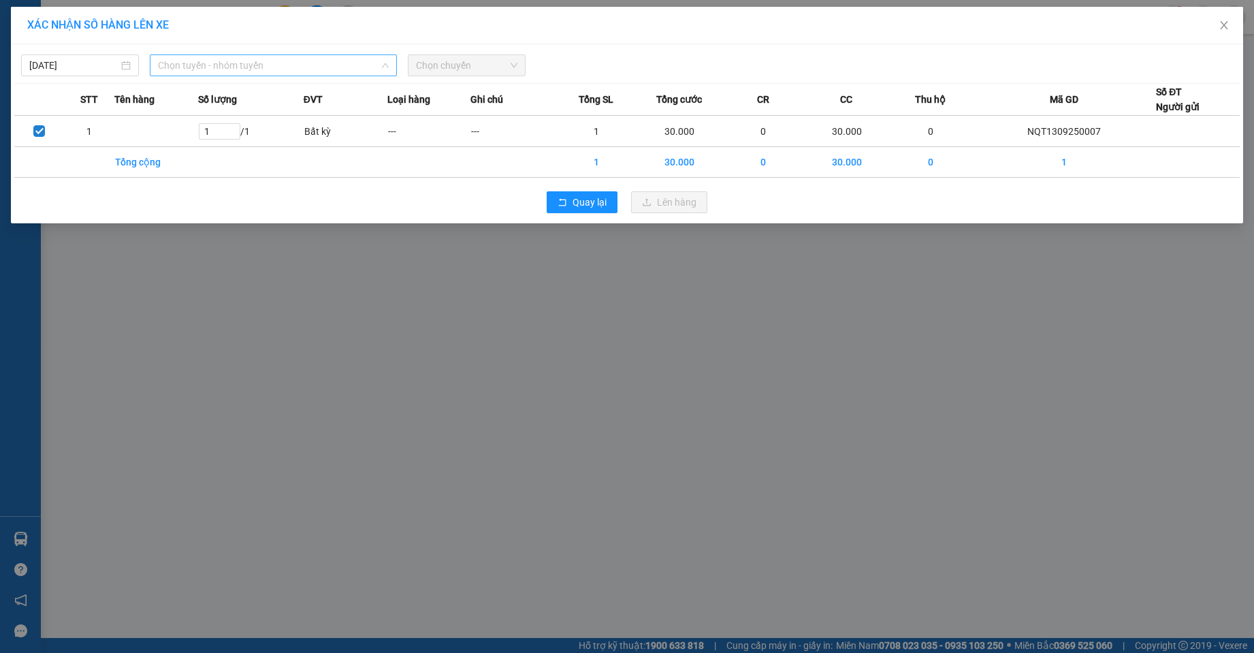
click at [315, 69] on span "Chọn tuyến - nhóm tuyến" at bounding box center [273, 65] width 230 height 20
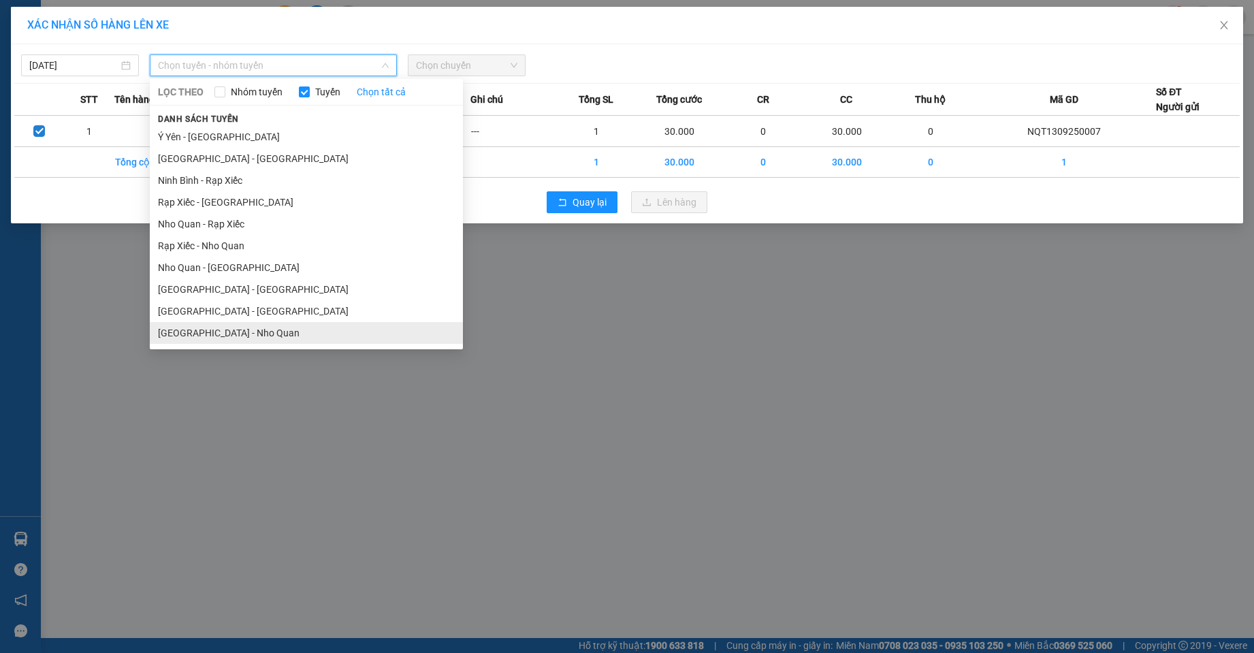
drag, startPoint x: 228, startPoint y: 327, endPoint x: 309, endPoint y: 244, distance: 116.0
click at [228, 325] on li "[GEOGRAPHIC_DATA] - Nho Quan" at bounding box center [306, 333] width 313 height 22
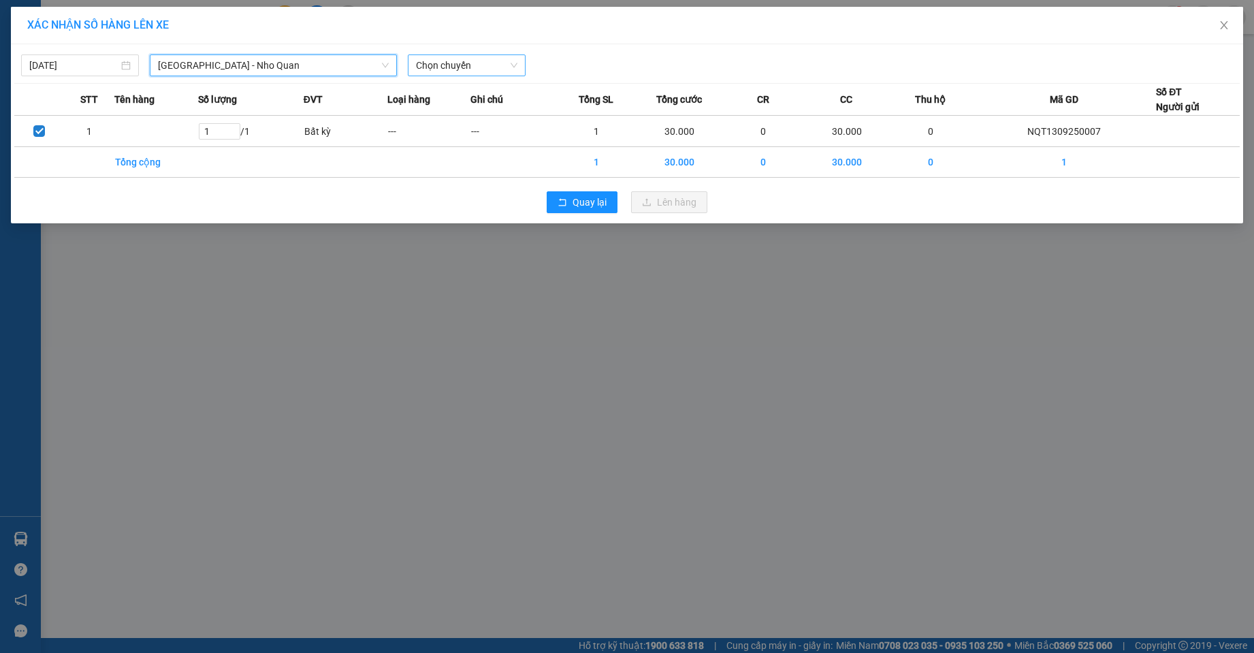
click at [461, 66] on span "Chọn chuyến" at bounding box center [466, 65] width 101 height 20
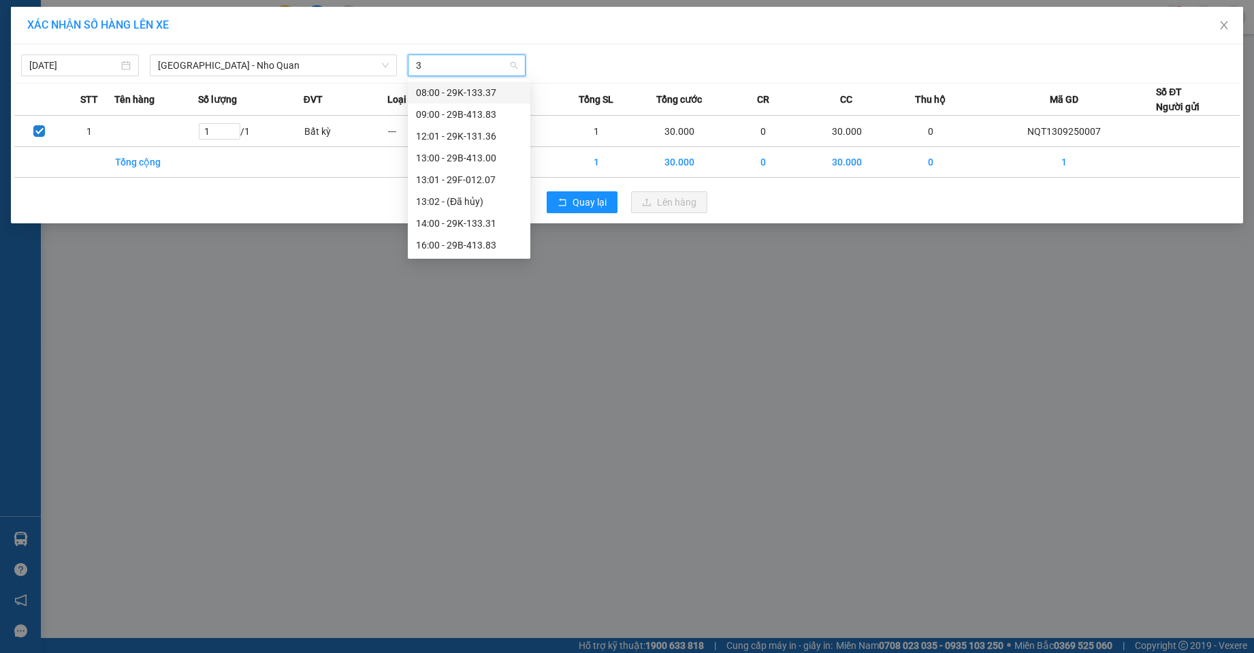
type input "36"
drag, startPoint x: 453, startPoint y: 111, endPoint x: 474, endPoint y: 115, distance: 21.5
click at [457, 111] on div "18:00 - 29K-131.36" at bounding box center [469, 114] width 106 height 15
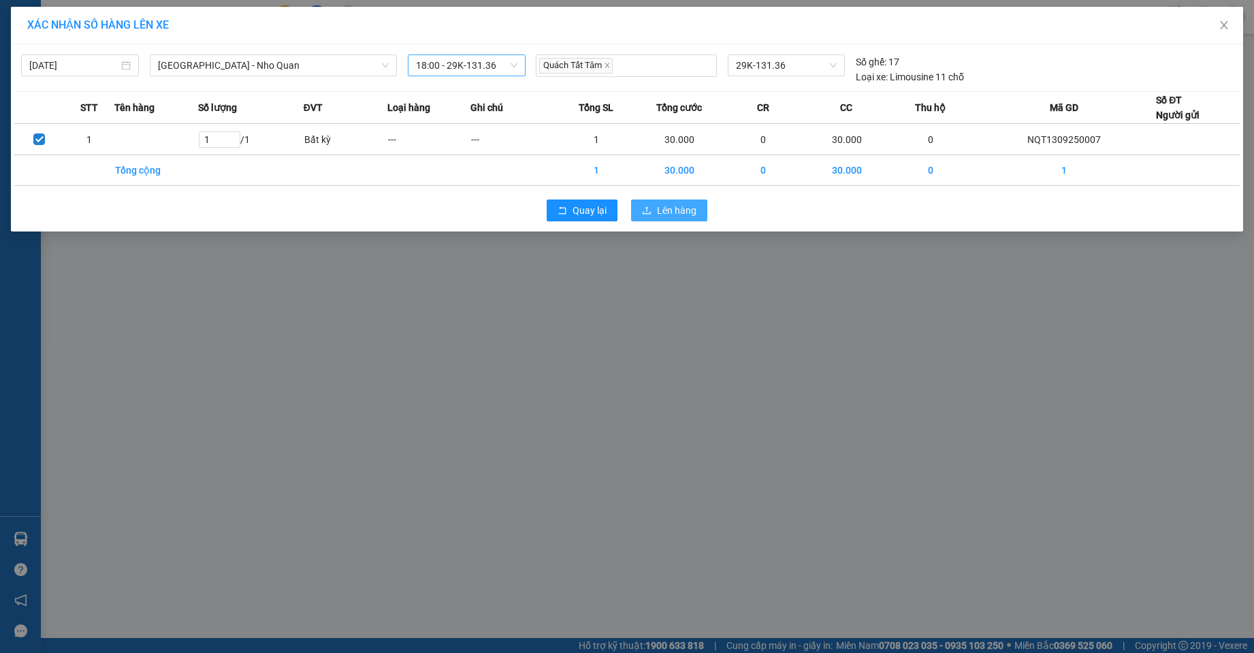
click at [694, 209] on span "Lên hàng" at bounding box center [676, 210] width 39 height 15
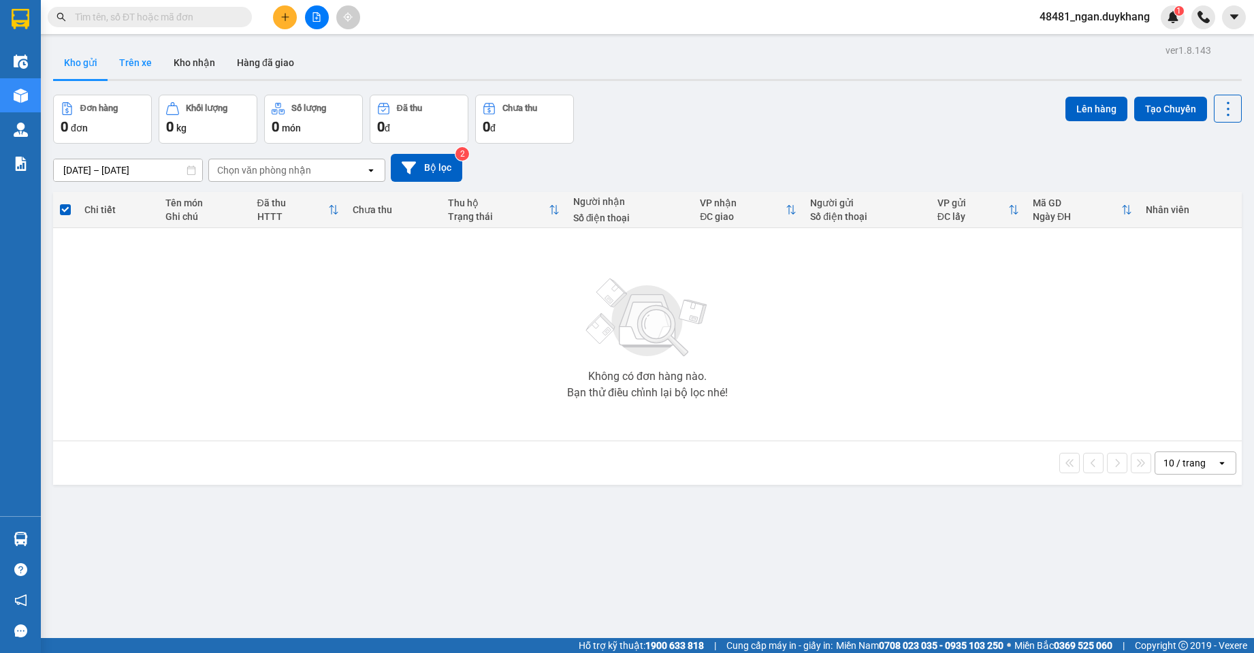
click at [147, 67] on button "Trên xe" at bounding box center [135, 62] width 54 height 33
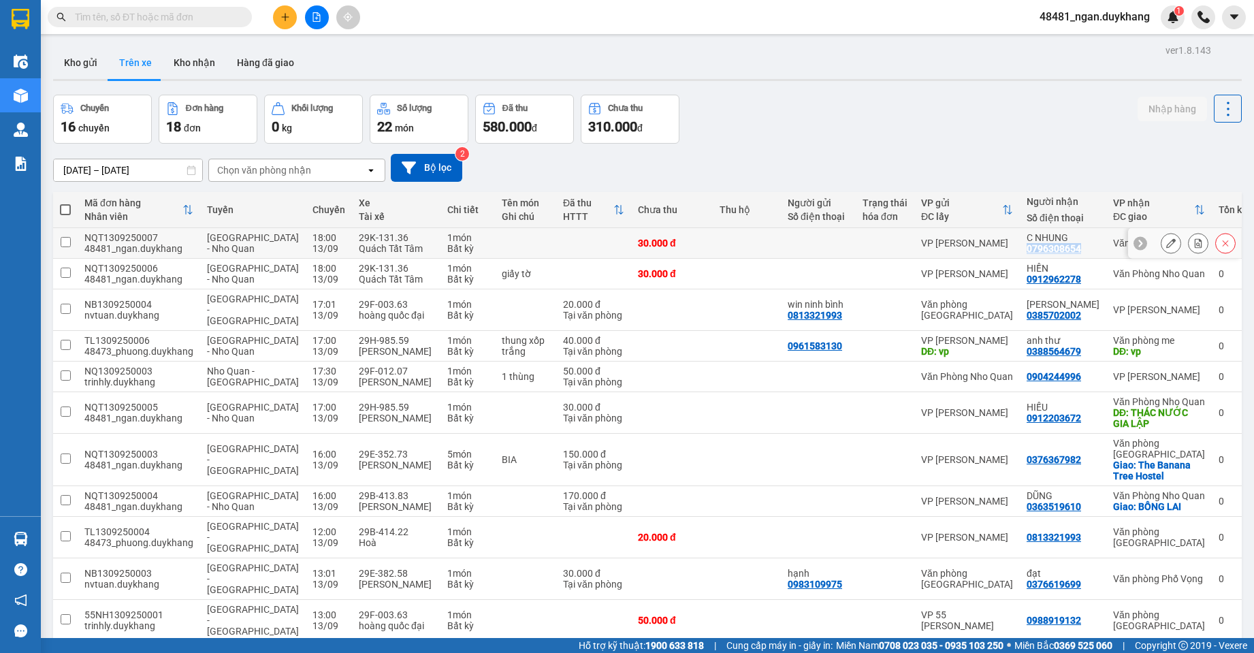
drag, startPoint x: 1053, startPoint y: 252, endPoint x: 1068, endPoint y: 250, distance: 15.1
click at [1068, 250] on div "C NHUNG 0796308654" at bounding box center [1062, 243] width 73 height 22
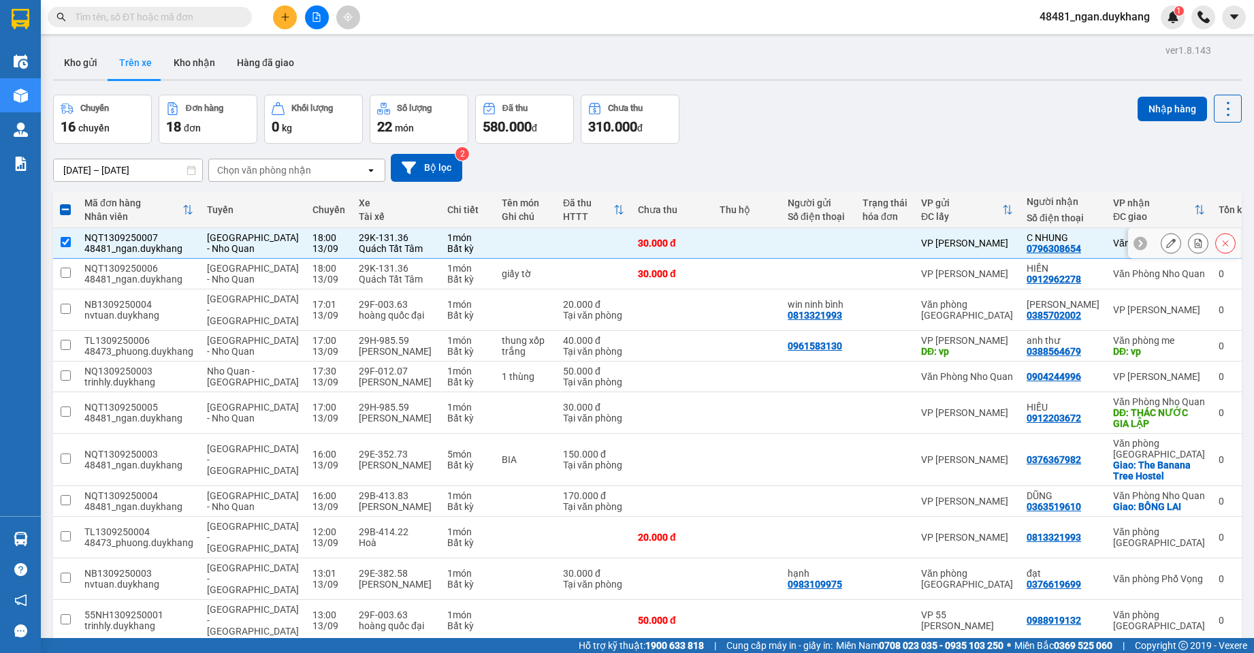
click at [922, 249] on td "VP [PERSON_NAME]" at bounding box center [966, 243] width 105 height 31
checkbox input "false"
